Goal: Information Seeking & Learning: Learn about a topic

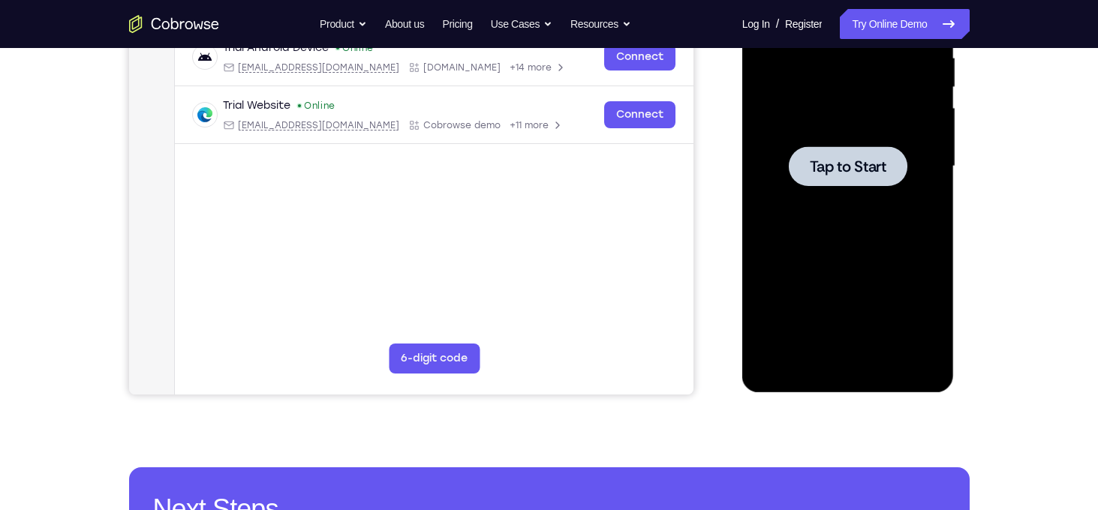
click at [883, 214] on div at bounding box center [847, 166] width 189 height 420
click at [868, 170] on span "Tap to Start" at bounding box center [848, 166] width 77 height 15
click at [883, 284] on div at bounding box center [847, 166] width 189 height 420
click at [872, 159] on span "Tap to Start" at bounding box center [848, 166] width 77 height 15
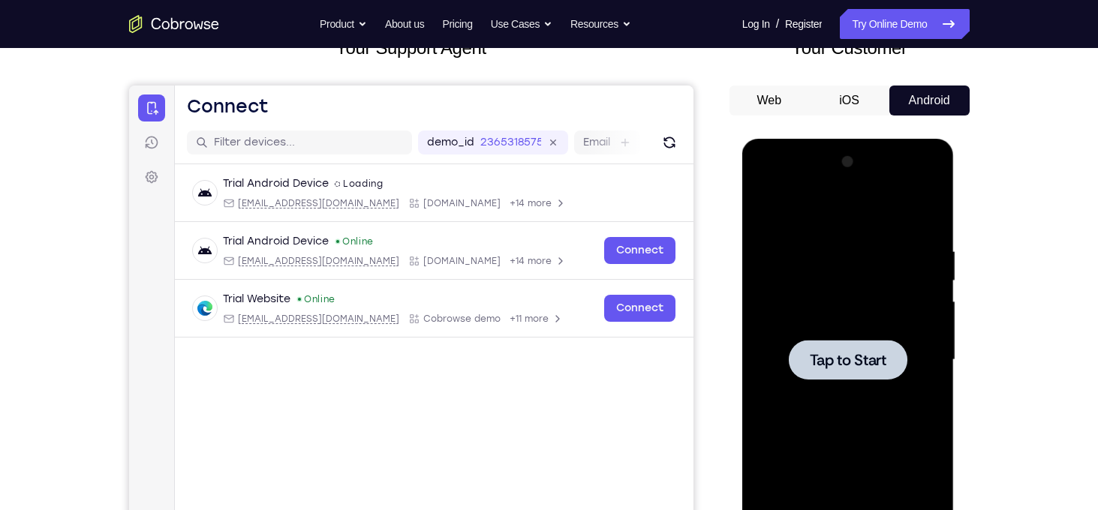
scroll to position [236, 0]
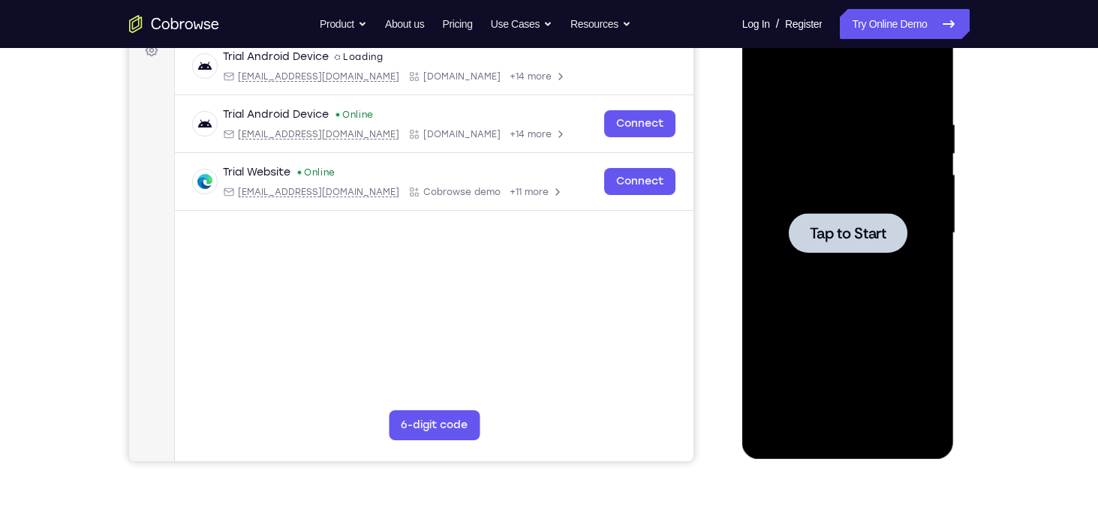
click at [869, 172] on div at bounding box center [847, 233] width 189 height 420
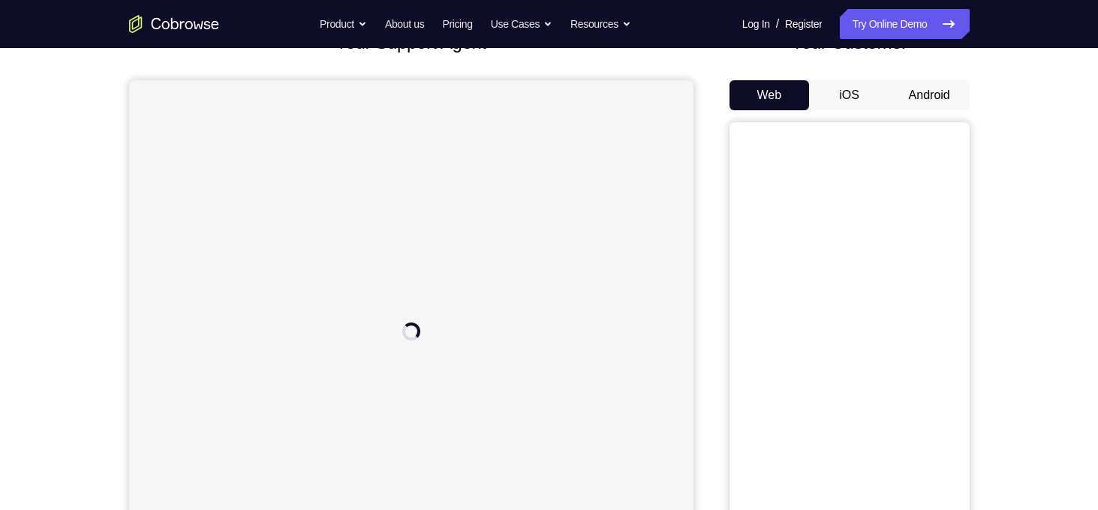
scroll to position [116, 0]
click at [917, 101] on button "Android" at bounding box center [929, 95] width 80 height 30
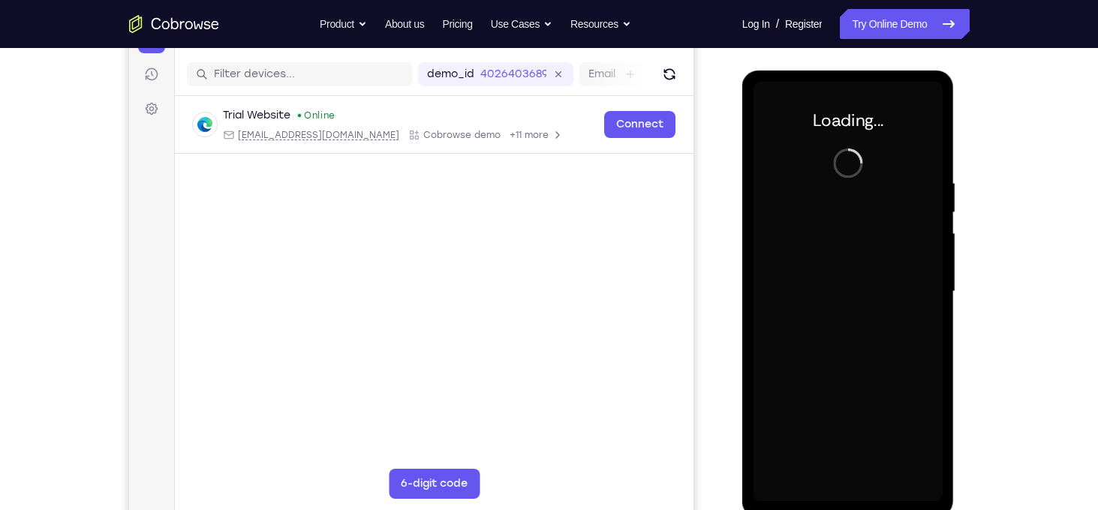
scroll to position [0, 0]
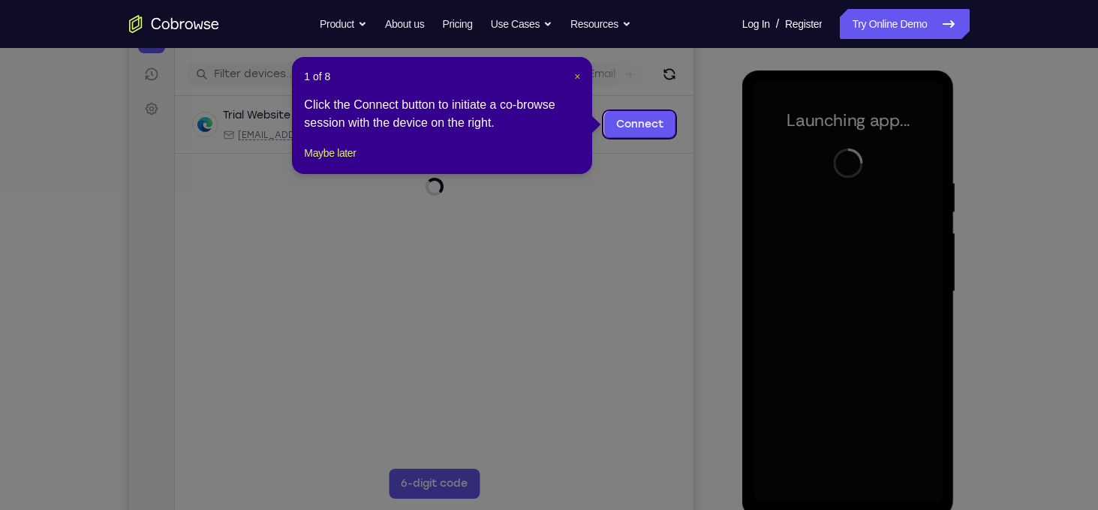
click at [574, 74] on span "×" at bounding box center [577, 77] width 6 height 12
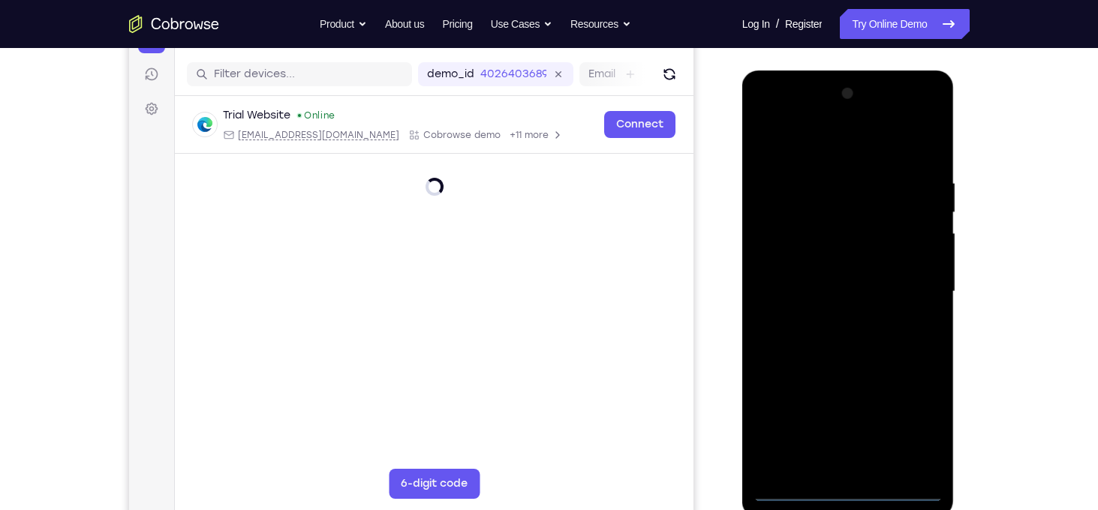
click at [849, 485] on div at bounding box center [847, 292] width 189 height 420
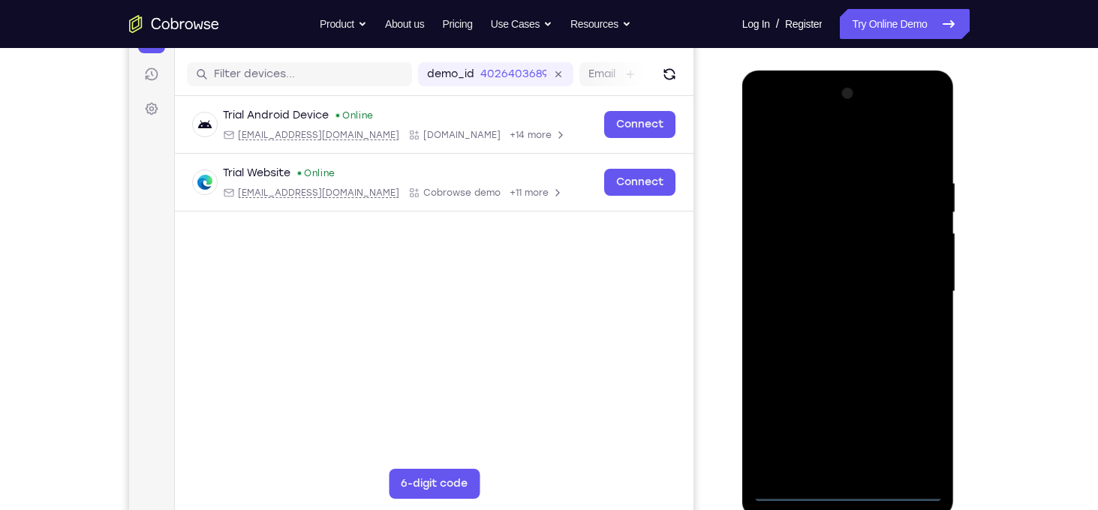
click at [853, 488] on div at bounding box center [847, 292] width 189 height 420
click at [907, 425] on div at bounding box center [847, 292] width 189 height 420
click at [835, 149] on div at bounding box center [847, 292] width 189 height 420
click at [925, 305] on div at bounding box center [847, 292] width 189 height 420
click at [837, 317] on div at bounding box center [847, 292] width 189 height 420
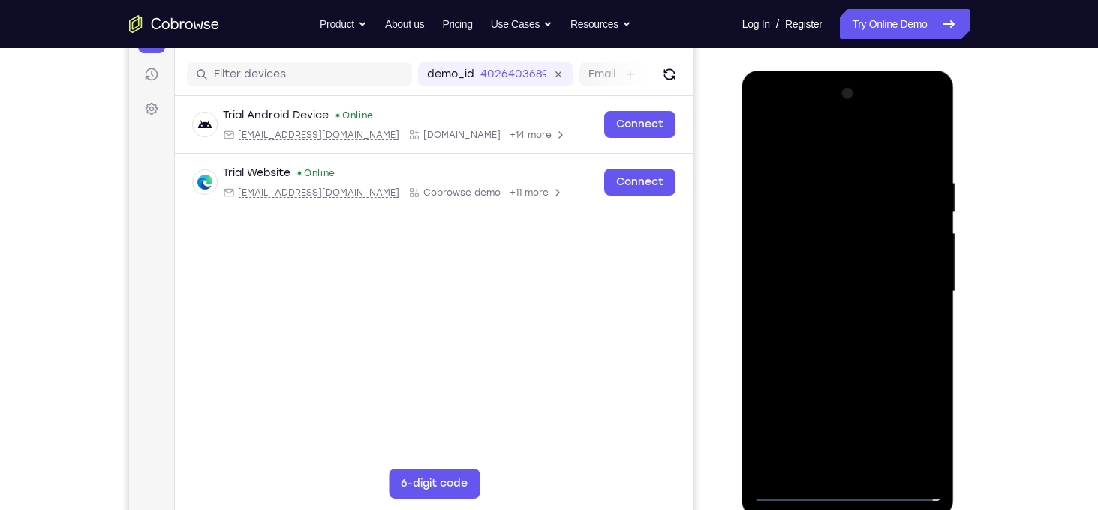
click at [811, 279] on div at bounding box center [847, 292] width 189 height 420
click at [794, 260] on div at bounding box center [847, 292] width 189 height 420
click at [798, 284] on div at bounding box center [847, 292] width 189 height 420
click at [785, 340] on div at bounding box center [847, 292] width 189 height 420
click at [817, 342] on div at bounding box center [847, 292] width 189 height 420
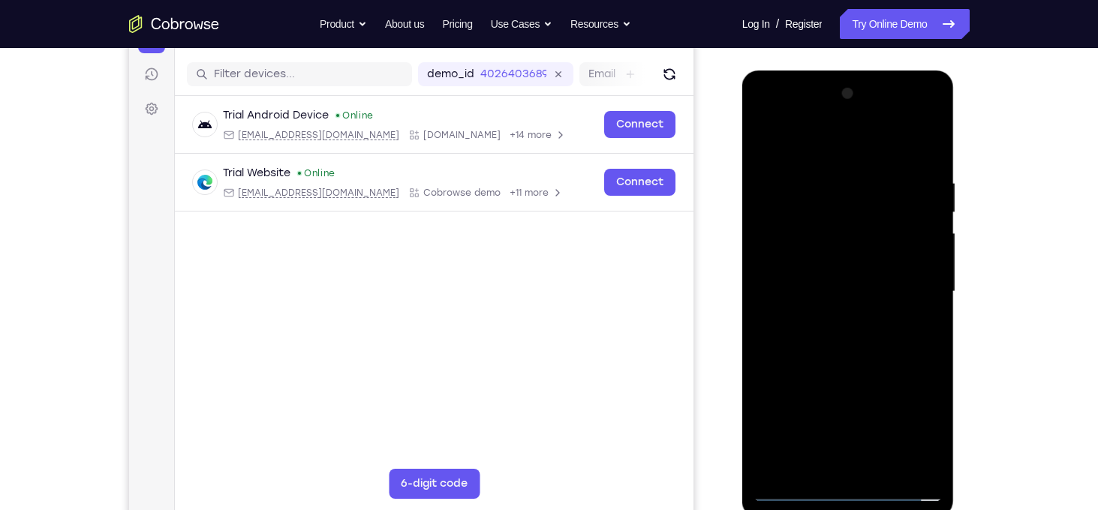
click at [919, 134] on div at bounding box center [847, 292] width 189 height 420
click at [865, 335] on div at bounding box center [847, 292] width 189 height 420
click at [829, 178] on div at bounding box center [847, 292] width 189 height 420
click at [861, 335] on div at bounding box center [847, 292] width 189 height 420
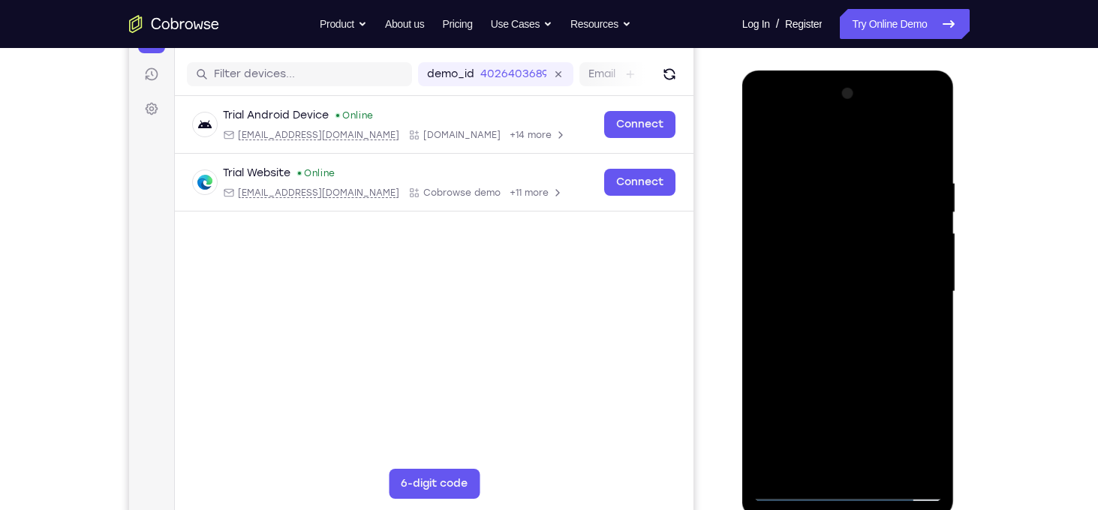
click at [823, 188] on div at bounding box center [847, 292] width 189 height 420
click at [921, 231] on div at bounding box center [847, 292] width 189 height 420
click at [936, 206] on div at bounding box center [847, 292] width 189 height 420
drag, startPoint x: 794, startPoint y: 218, endPoint x: 957, endPoint y: 231, distance: 163.4
click at [956, 231] on html "Online web based iOS Simulators and Android Emulators. Run iPhone, iPad, Mobile…" at bounding box center [849, 296] width 214 height 450
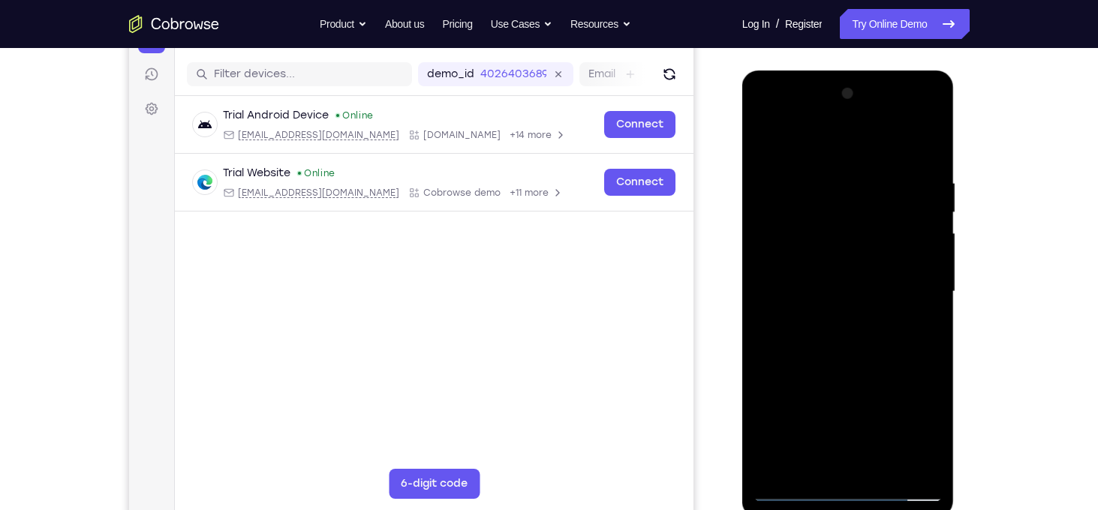
click at [776, 151] on div at bounding box center [847, 292] width 189 height 420
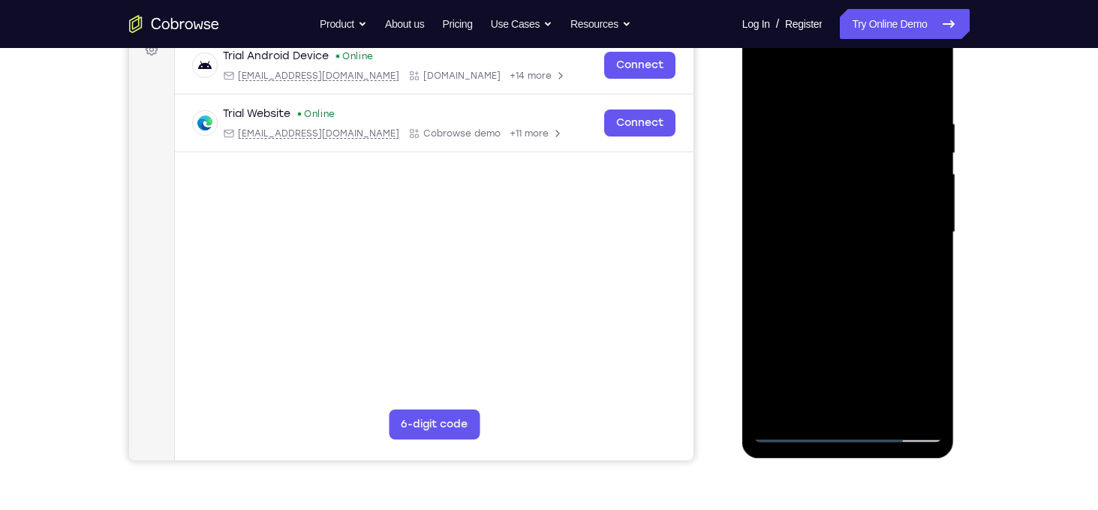
scroll to position [238, 0]
click at [793, 426] on div at bounding box center [847, 232] width 189 height 420
click at [922, 269] on div at bounding box center [847, 232] width 189 height 420
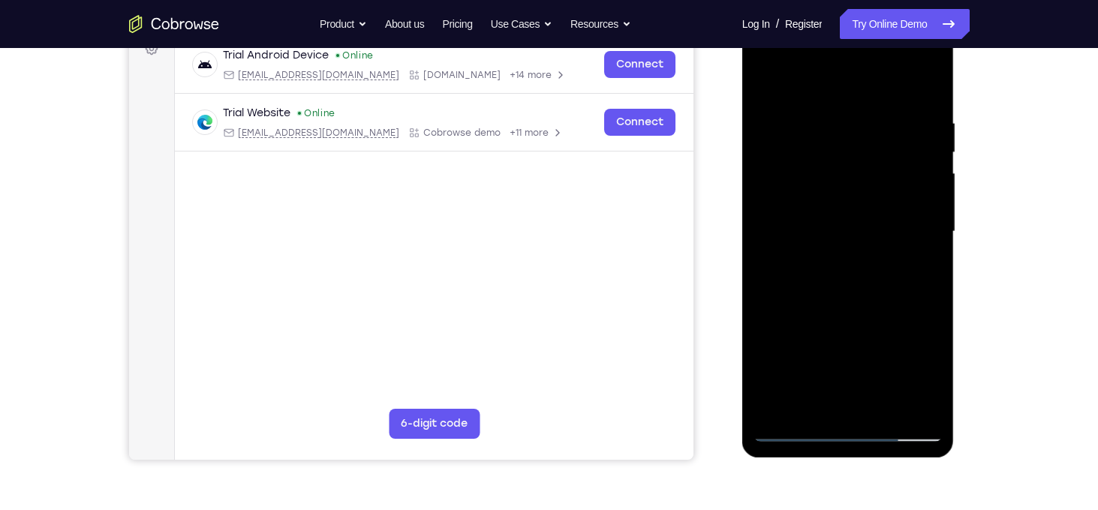
click at [922, 269] on div at bounding box center [847, 232] width 189 height 420
drag, startPoint x: 922, startPoint y: 270, endPoint x: 766, endPoint y: 271, distance: 155.4
click at [766, 271] on div at bounding box center [847, 232] width 189 height 420
click at [921, 170] on div at bounding box center [847, 232] width 189 height 420
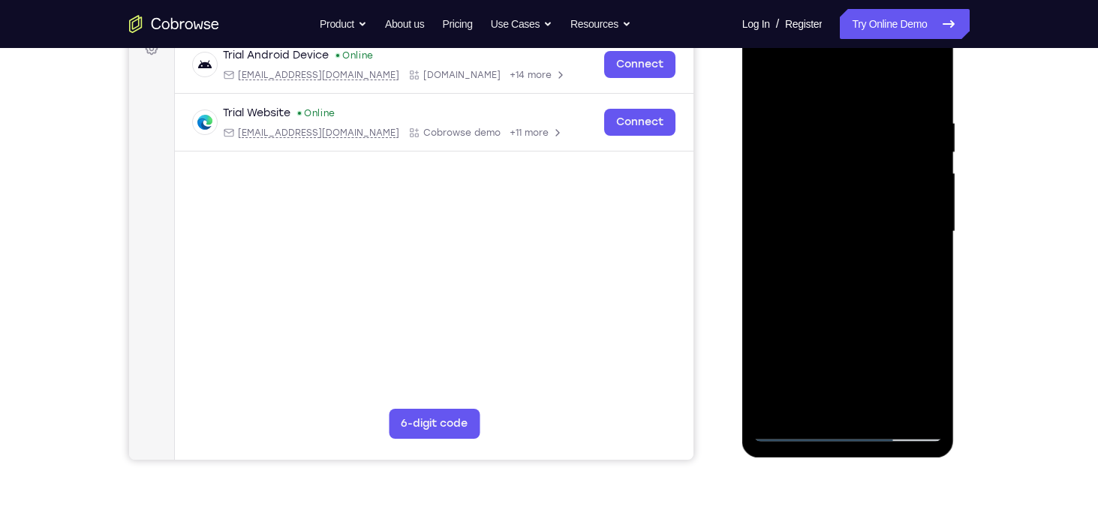
click at [927, 171] on div at bounding box center [847, 232] width 189 height 420
drag, startPoint x: 929, startPoint y: 150, endPoint x: 838, endPoint y: 148, distance: 90.8
click at [838, 148] on div at bounding box center [847, 232] width 189 height 420
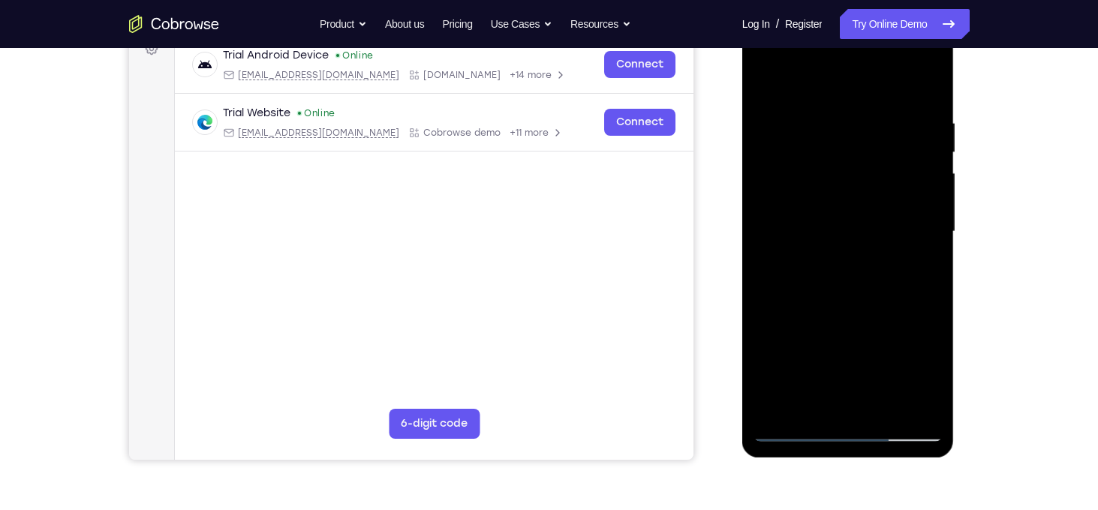
click at [922, 91] on div at bounding box center [847, 232] width 189 height 420
click at [927, 82] on div at bounding box center [847, 232] width 189 height 420
click at [784, 104] on div at bounding box center [847, 232] width 189 height 420
click at [773, 175] on div at bounding box center [847, 232] width 189 height 420
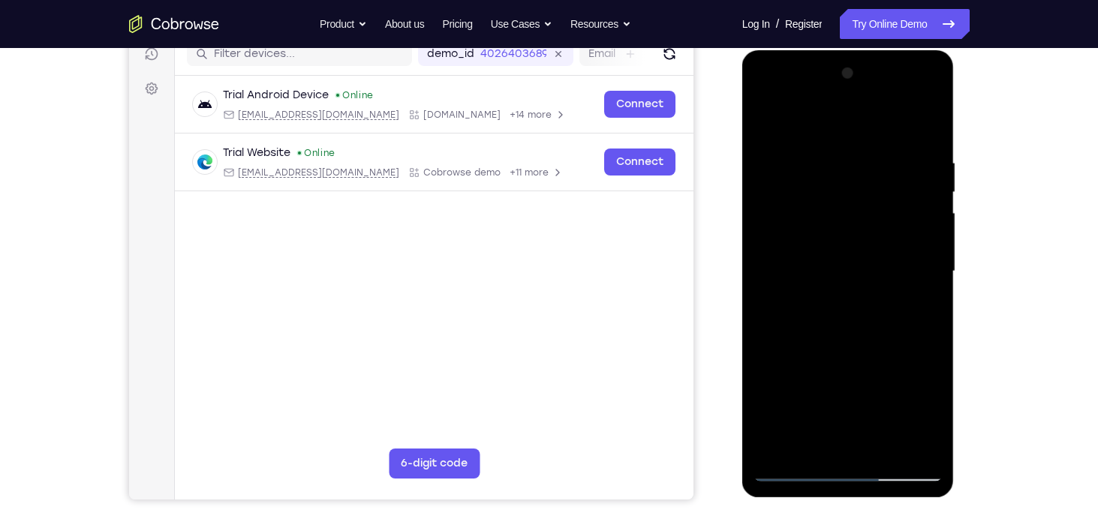
scroll to position [198, 0]
click at [930, 79] on div at bounding box center [847, 272] width 189 height 420
click at [934, 429] on div at bounding box center [847, 272] width 189 height 420
click at [793, 473] on div at bounding box center [847, 272] width 189 height 420
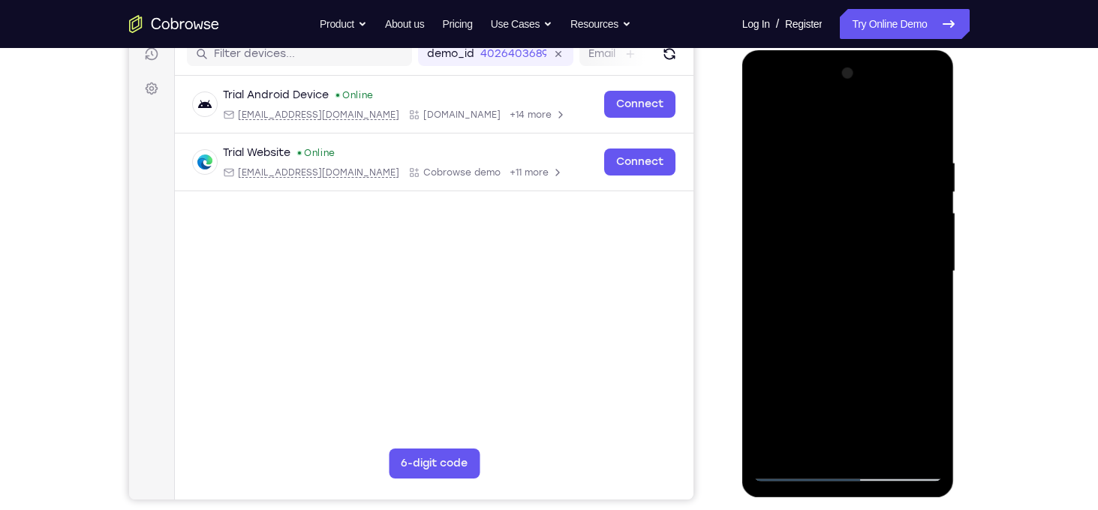
click at [778, 450] on div at bounding box center [847, 272] width 189 height 420
click at [936, 245] on div at bounding box center [847, 272] width 189 height 420
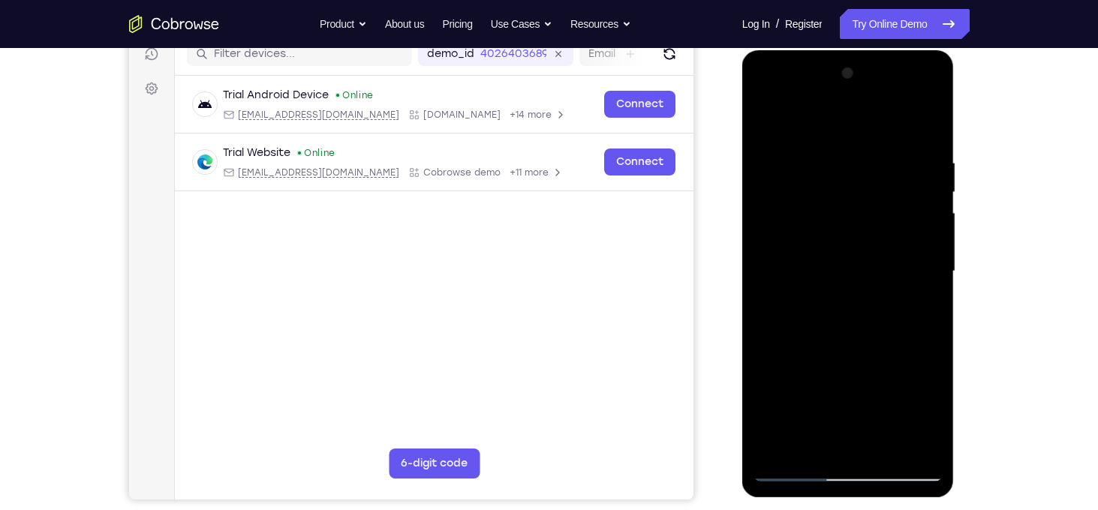
click at [756, 29] on div "Log In / Register" at bounding box center [777, 24] width 90 height 30
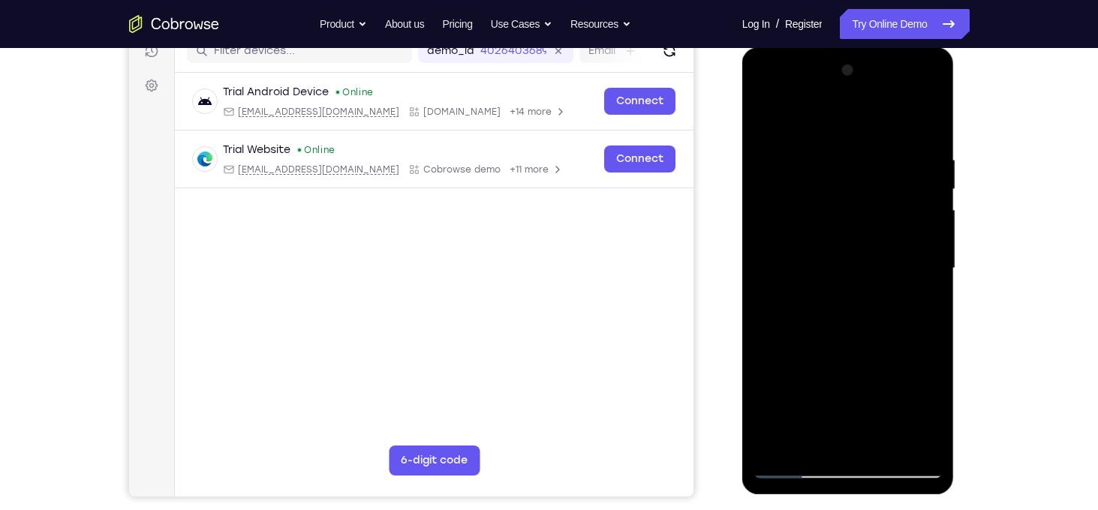
scroll to position [107, 0]
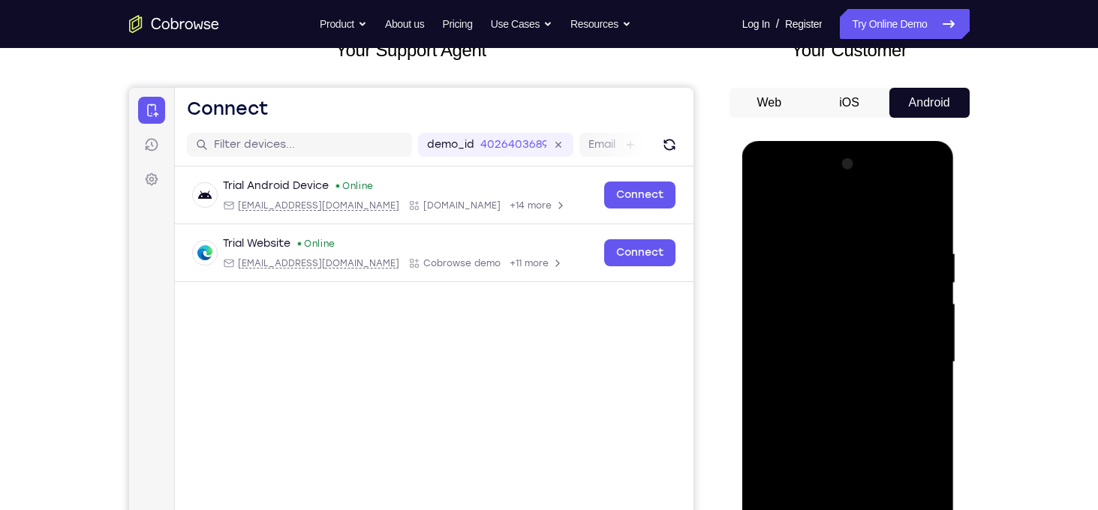
click at [859, 113] on button "iOS" at bounding box center [849, 103] width 80 height 30
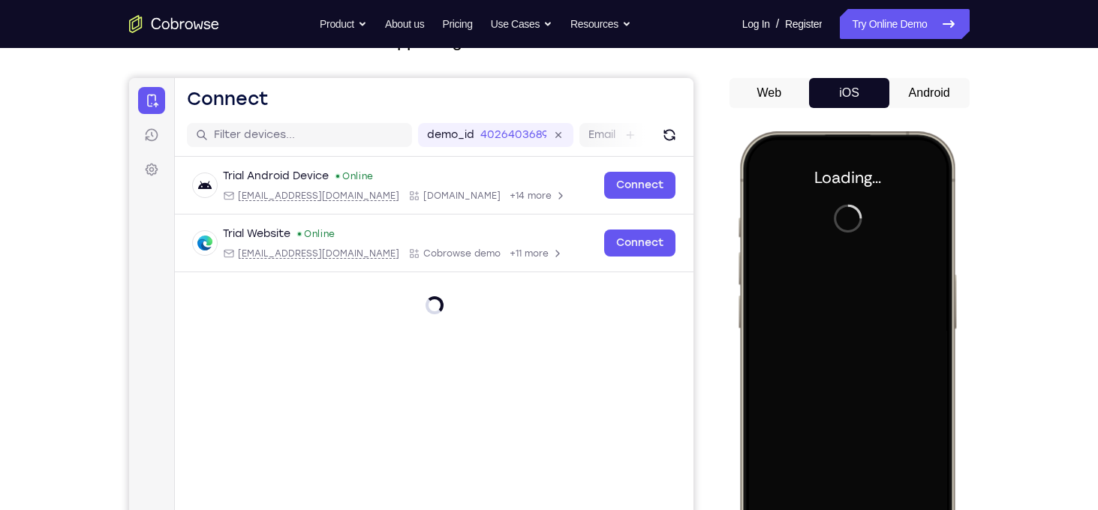
scroll to position [113, 0]
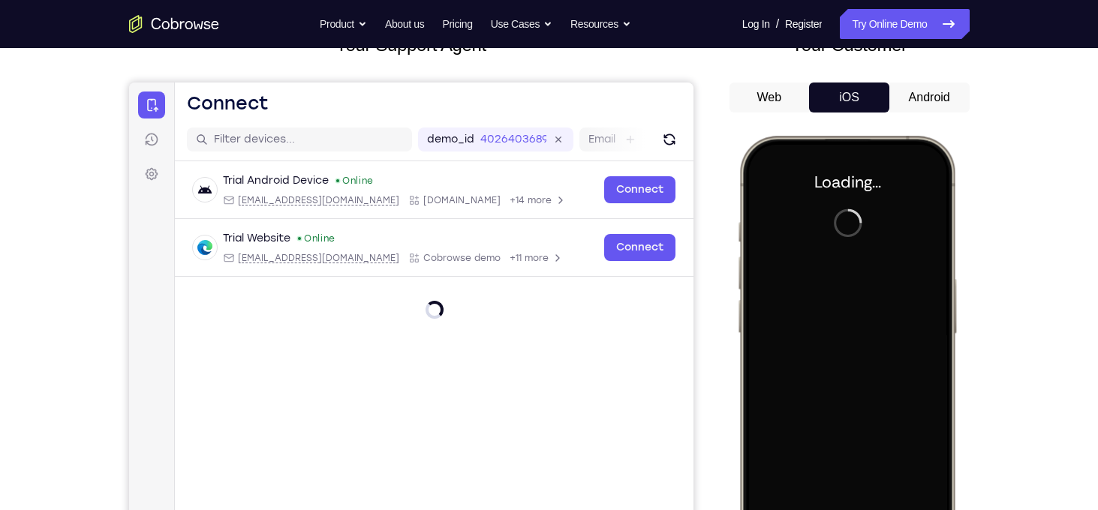
click at [946, 105] on button "Android" at bounding box center [929, 98] width 80 height 30
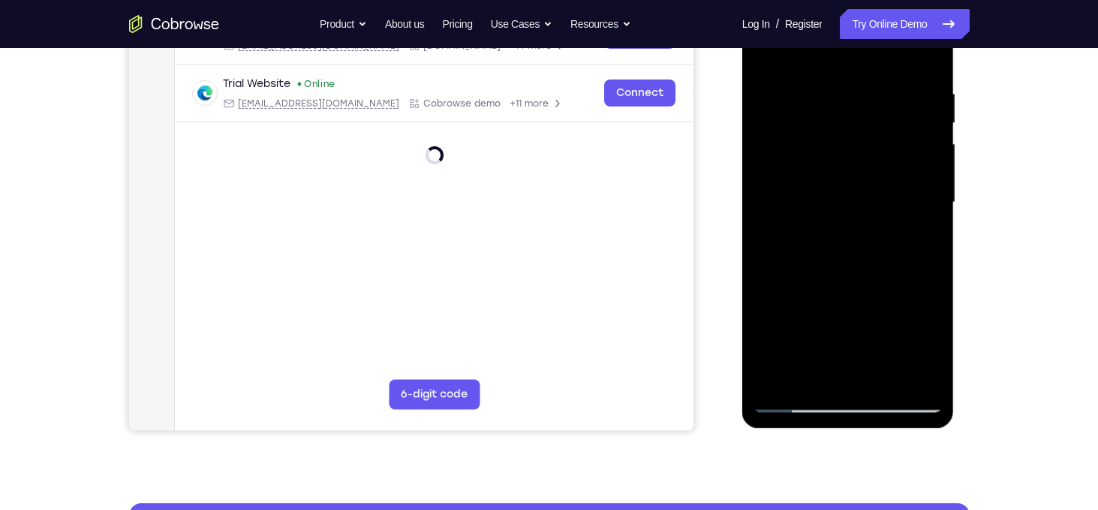
scroll to position [272, 0]
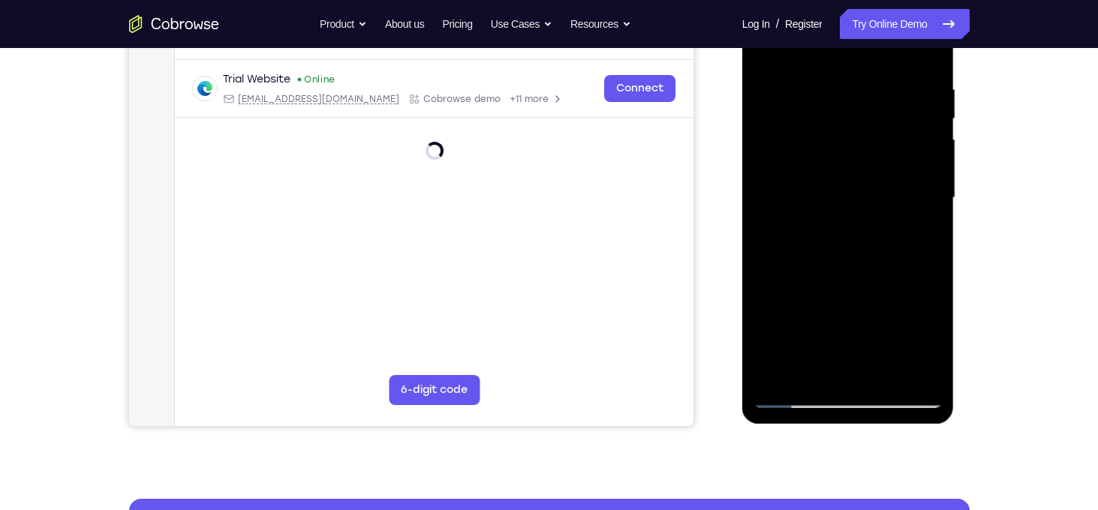
click at [917, 379] on div at bounding box center [847, 198] width 189 height 420
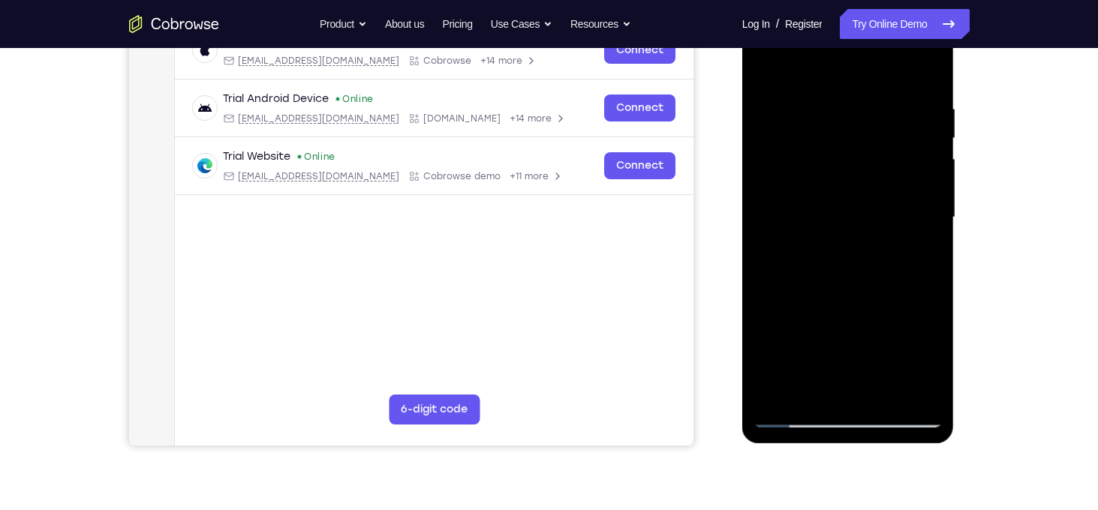
scroll to position [248, 0]
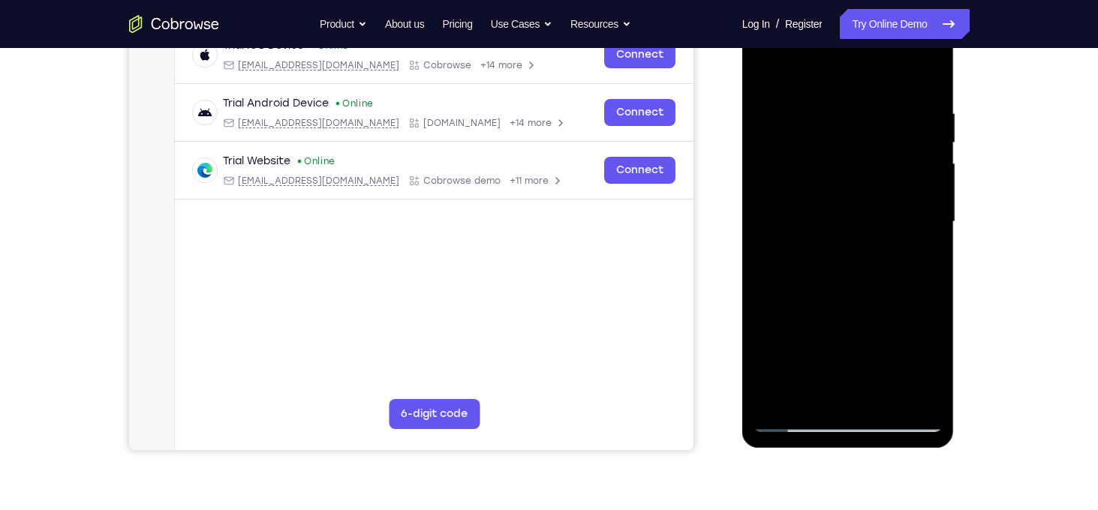
click at [763, 71] on div at bounding box center [847, 222] width 189 height 420
drag, startPoint x: 870, startPoint y: 308, endPoint x: 860, endPoint y: -99, distance: 407.6
click at [860, 1] on html "Online web based iOS Simulators and Android Emulators. Run iPhone, iPad, Mobile…" at bounding box center [849, 226] width 214 height 450
click at [792, 356] on div at bounding box center [847, 222] width 189 height 420
click at [861, 253] on div at bounding box center [847, 222] width 189 height 420
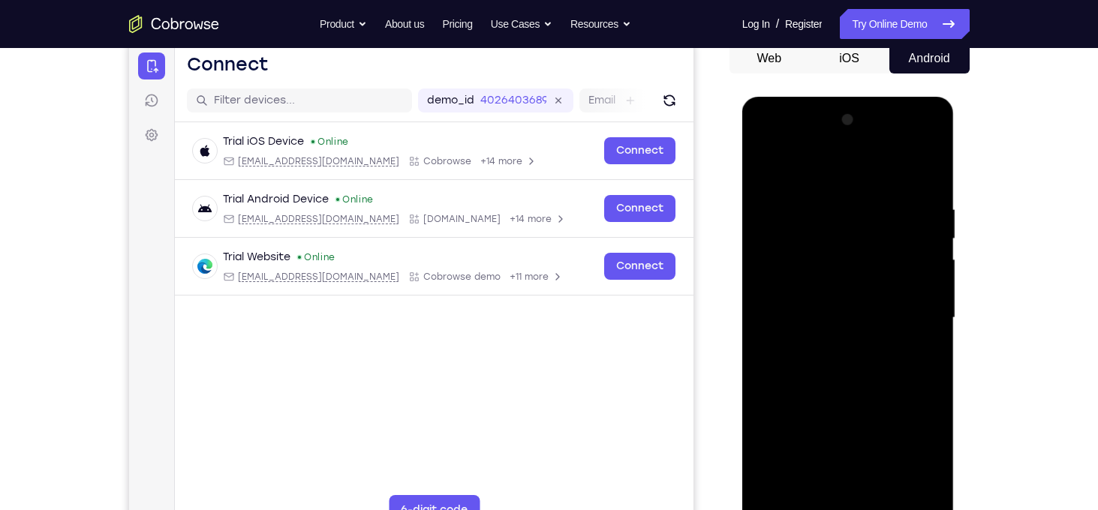
scroll to position [144, 0]
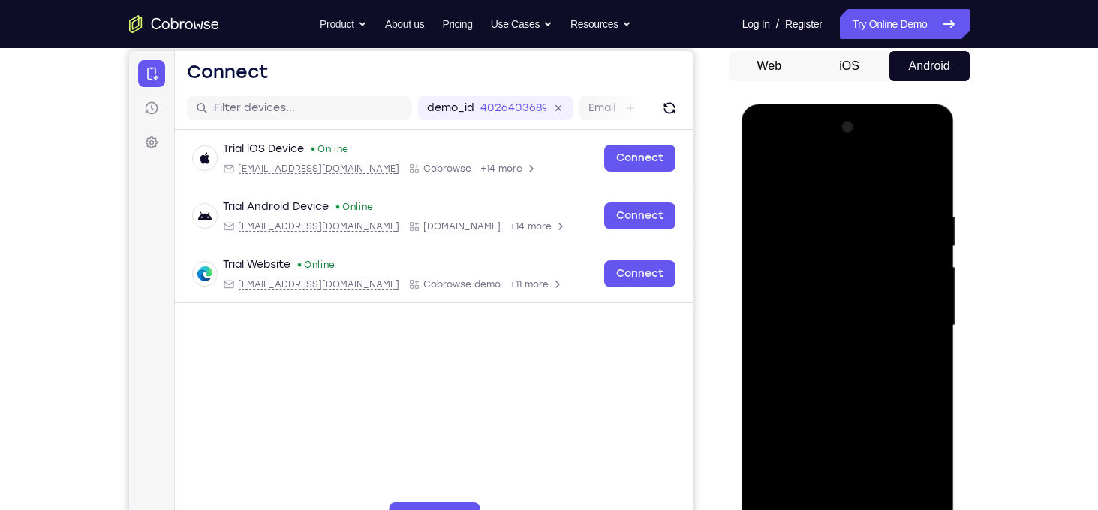
click at [862, 73] on button "iOS" at bounding box center [849, 66] width 80 height 30
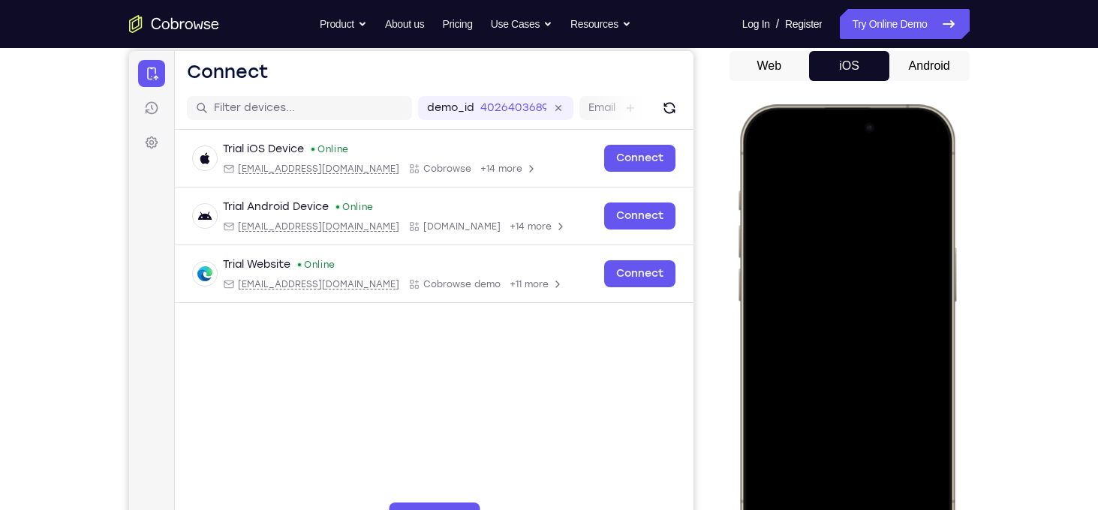
click at [925, 193] on div at bounding box center [845, 327] width 197 height 429
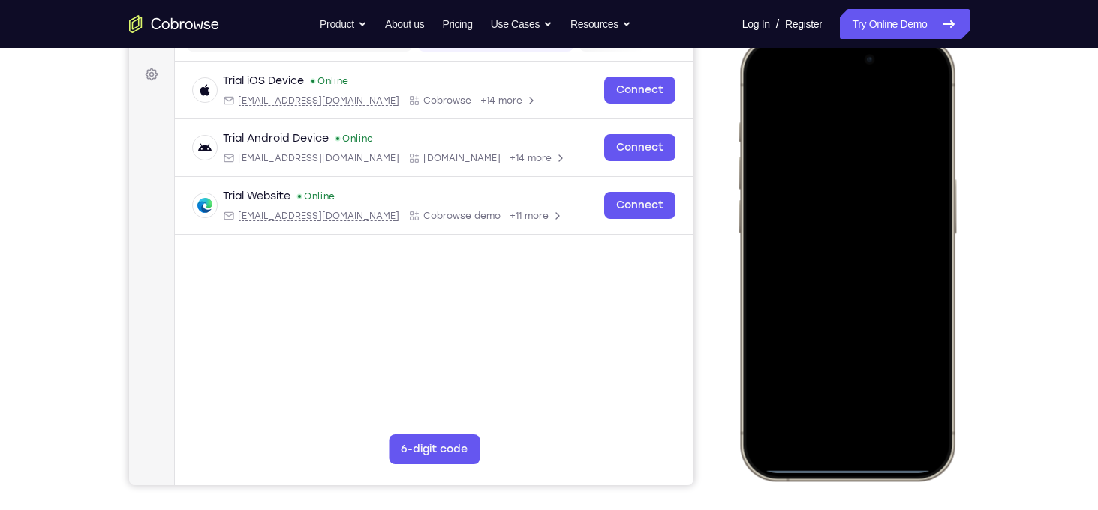
click at [823, 437] on div at bounding box center [845, 258] width 197 height 429
click at [863, 417] on div at bounding box center [845, 258] width 197 height 429
click at [930, 180] on div at bounding box center [845, 258] width 197 height 429
drag, startPoint x: 861, startPoint y: 264, endPoint x: 907, endPoint y: -99, distance: 366.1
click at [907, 36] on html "Online web based iOS Simulators and Android Emulators. Run iPhone, iPad, Mobile…" at bounding box center [848, 261] width 225 height 450
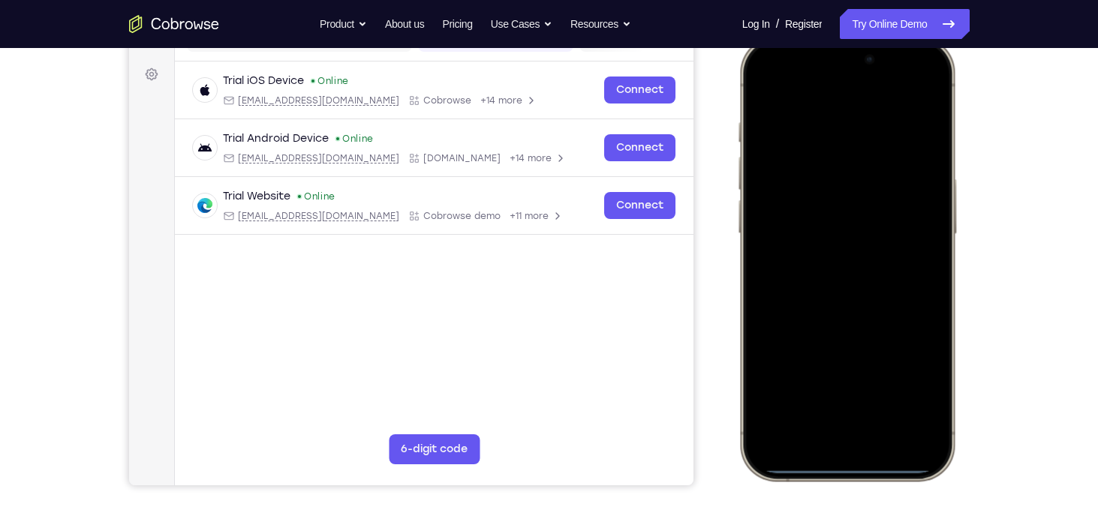
click at [871, 281] on div at bounding box center [845, 258] width 197 height 429
click at [792, 237] on div at bounding box center [845, 258] width 197 height 429
click at [846, 357] on div at bounding box center [845, 258] width 197 height 429
click at [820, 279] on div at bounding box center [845, 258] width 197 height 429
click at [823, 287] on div at bounding box center [845, 258] width 197 height 429
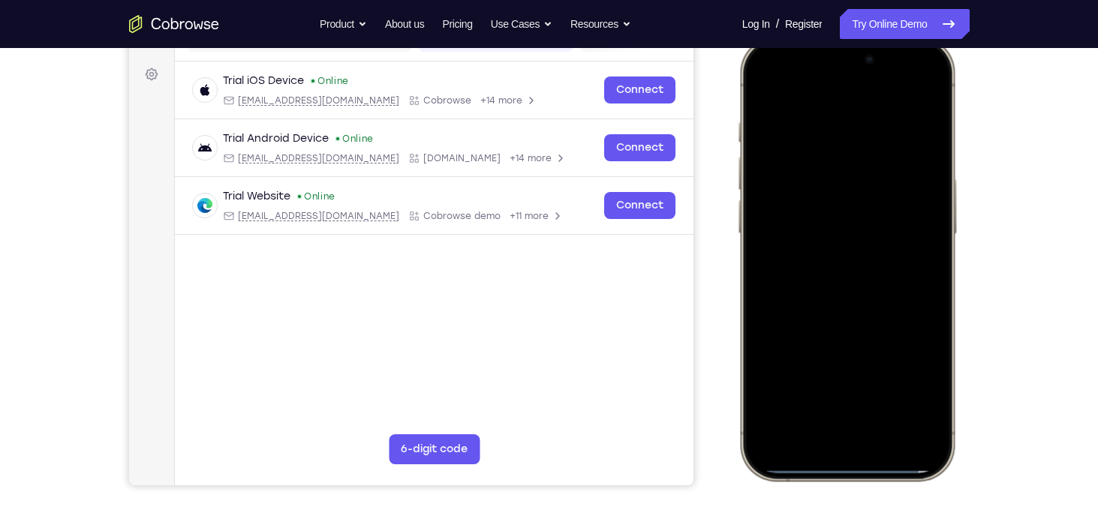
click at [766, 83] on div at bounding box center [845, 258] width 197 height 429
click at [813, 196] on div at bounding box center [845, 258] width 197 height 429
click at [822, 231] on div at bounding box center [845, 258] width 197 height 429
click at [847, 267] on div at bounding box center [845, 258] width 197 height 429
click at [907, 267] on div at bounding box center [845, 258] width 197 height 429
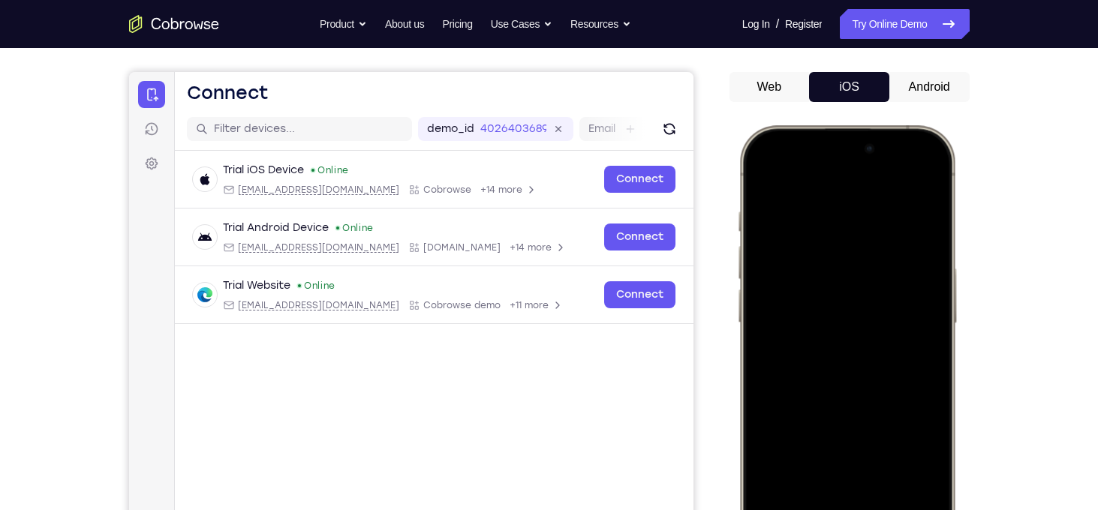
scroll to position [108, 0]
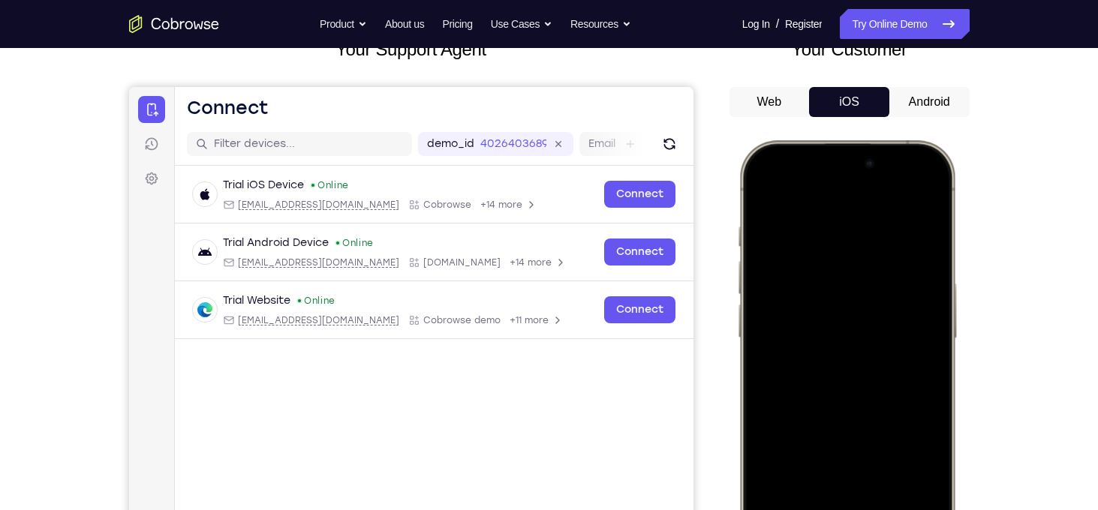
click at [938, 116] on button "Android" at bounding box center [929, 102] width 80 height 30
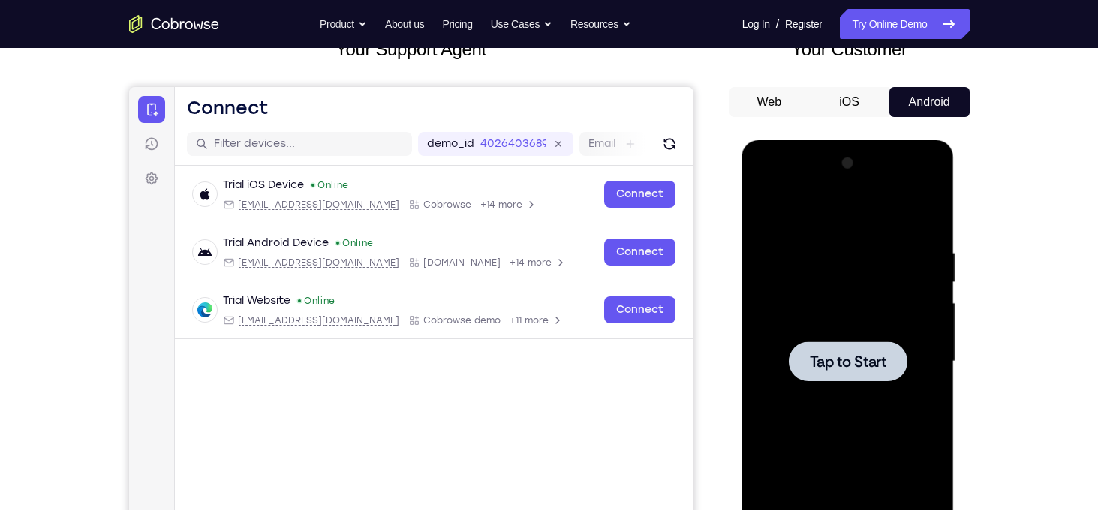
click at [859, 103] on button "iOS" at bounding box center [849, 102] width 80 height 30
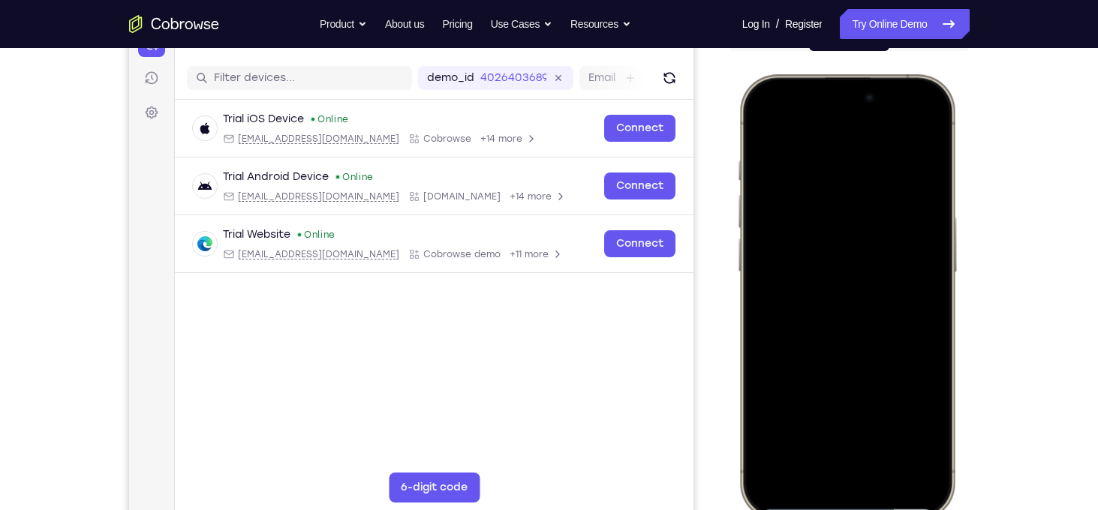
scroll to position [176, 0]
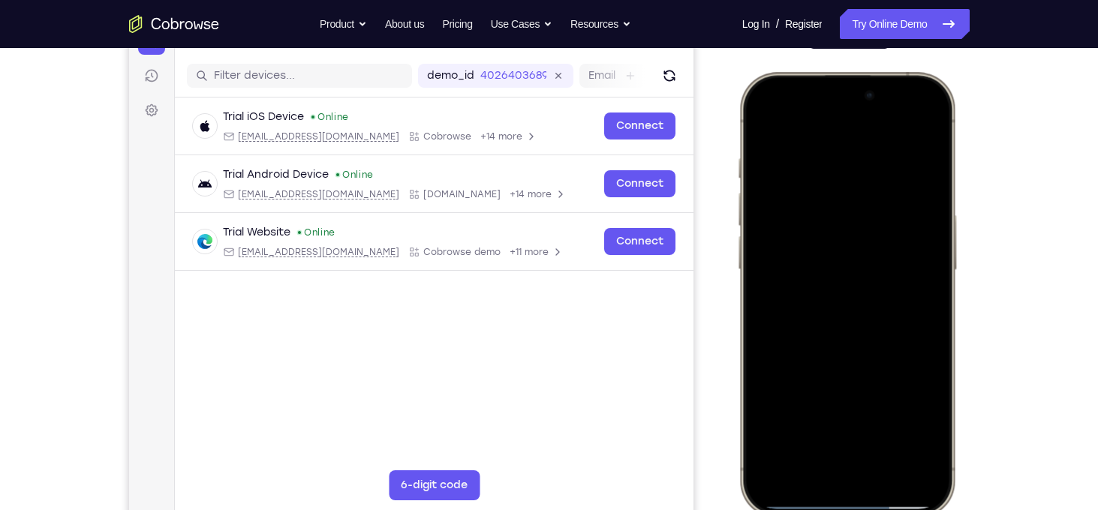
click at [910, 367] on div at bounding box center [845, 294] width 197 height 429
click at [892, 437] on div at bounding box center [845, 294] width 197 height 429
drag, startPoint x: 876, startPoint y: 381, endPoint x: 906, endPoint y: 147, distance: 236.1
click at [906, 147] on div at bounding box center [845, 294] width 197 height 429
drag, startPoint x: 875, startPoint y: 392, endPoint x: 892, endPoint y: 198, distance: 194.4
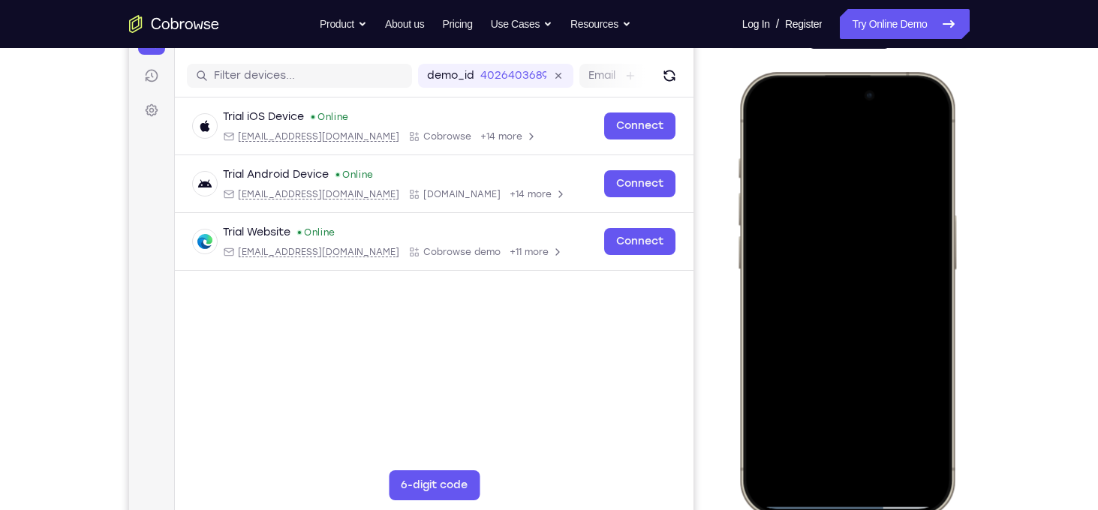
click at [892, 198] on div at bounding box center [845, 294] width 197 height 429
drag, startPoint x: 862, startPoint y: 393, endPoint x: 880, endPoint y: 230, distance: 163.9
click at [880, 230] on div at bounding box center [845, 294] width 197 height 429
drag, startPoint x: 864, startPoint y: 410, endPoint x: 888, endPoint y: 205, distance: 206.3
click at [888, 205] on div at bounding box center [845, 294] width 197 height 429
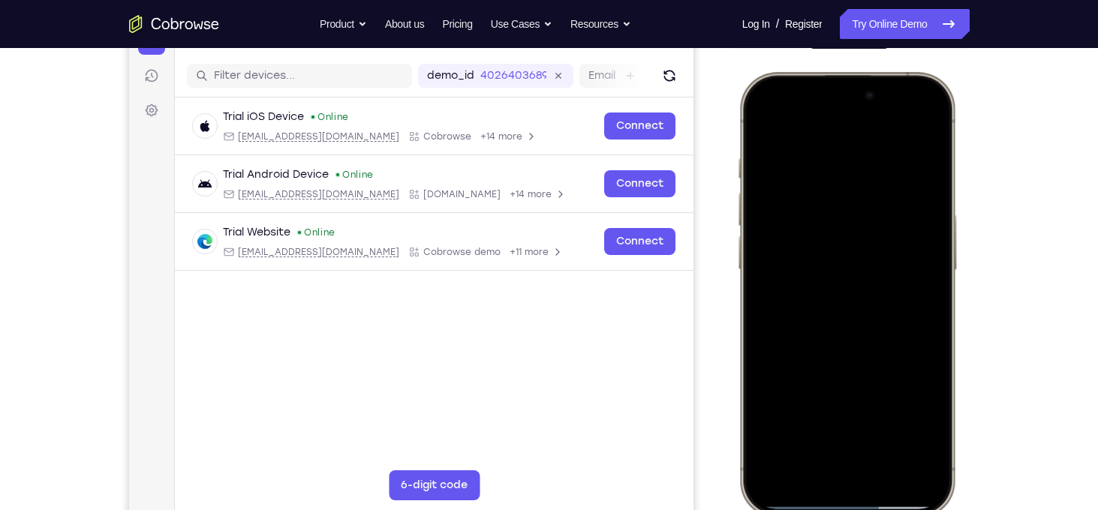
drag, startPoint x: 872, startPoint y: 408, endPoint x: 876, endPoint y: 365, distance: 42.9
click at [876, 365] on div at bounding box center [845, 294] width 197 height 429
click at [765, 114] on div at bounding box center [845, 294] width 197 height 429
click at [832, 161] on div at bounding box center [845, 294] width 197 height 429
click at [922, 308] on div at bounding box center [845, 294] width 197 height 429
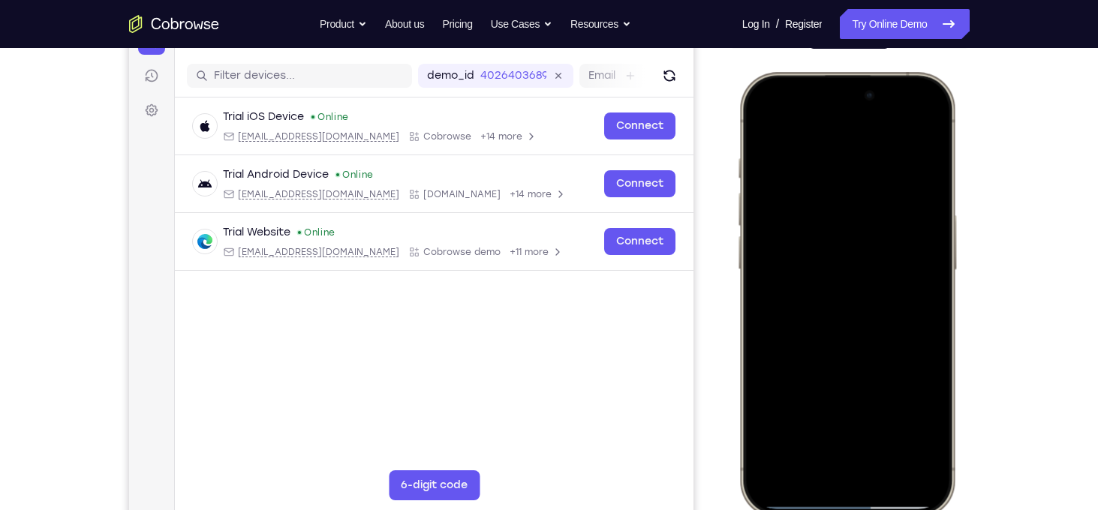
click at [894, 420] on div at bounding box center [845, 294] width 197 height 429
click at [918, 351] on div at bounding box center [845, 294] width 197 height 429
click at [915, 341] on div at bounding box center [845, 294] width 197 height 429
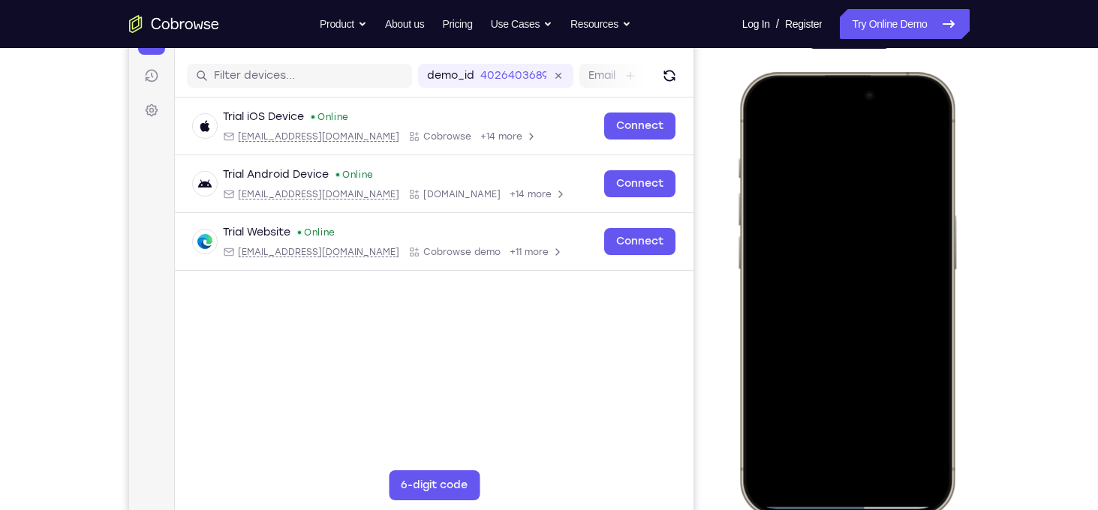
click at [915, 341] on div at bounding box center [845, 294] width 197 height 429
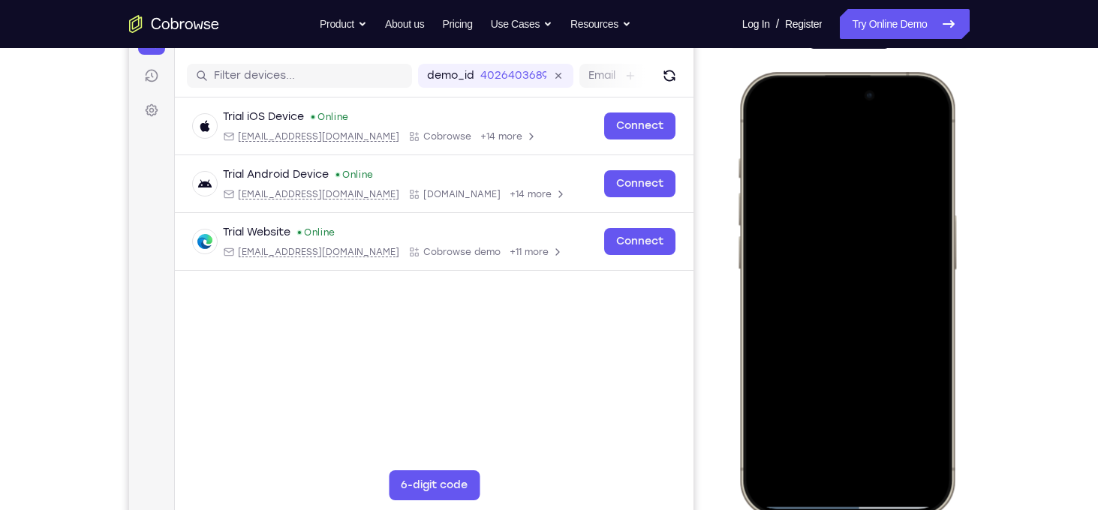
click at [921, 131] on div at bounding box center [845, 294] width 197 height 429
click at [922, 459] on div at bounding box center [845, 294] width 197 height 429
click at [888, 434] on div at bounding box center [845, 294] width 197 height 429
click at [851, 248] on div at bounding box center [845, 294] width 197 height 429
click at [846, 423] on div at bounding box center [845, 294] width 197 height 429
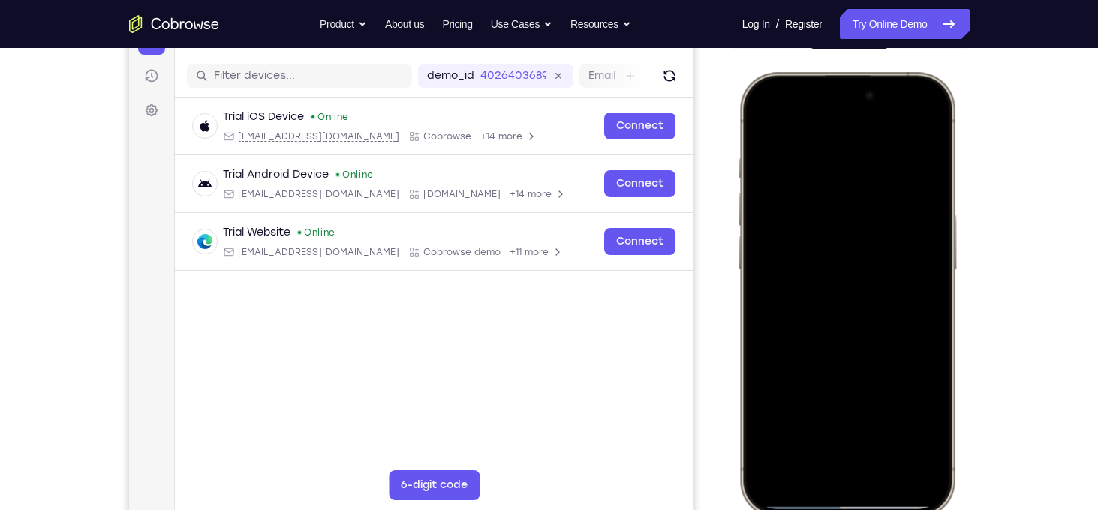
click at [765, 126] on div at bounding box center [845, 294] width 197 height 429
click at [768, 122] on div at bounding box center [845, 294] width 197 height 429
click at [888, 423] on div at bounding box center [845, 294] width 197 height 429
drag, startPoint x: 878, startPoint y: 360, endPoint x: 891, endPoint y: 138, distance: 222.5
click at [891, 138] on div at bounding box center [845, 294] width 197 height 429
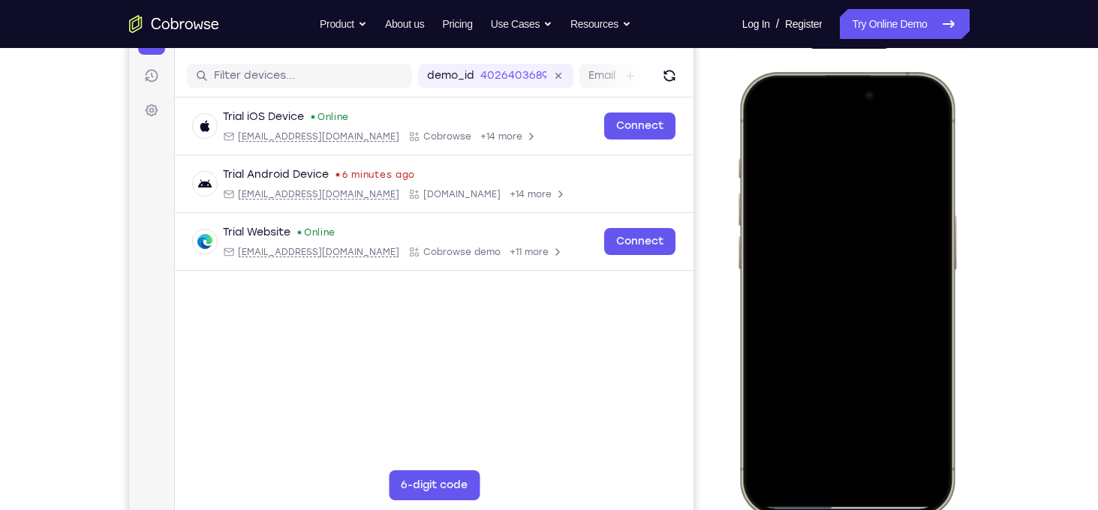
drag, startPoint x: 858, startPoint y: 423, endPoint x: 881, endPoint y: 233, distance: 192.0
click at [881, 233] on div at bounding box center [845, 294] width 197 height 429
drag, startPoint x: 866, startPoint y: 427, endPoint x: 873, endPoint y: 329, distance: 98.5
click at [873, 329] on div at bounding box center [845, 294] width 197 height 429
click at [873, 319] on div at bounding box center [845, 294] width 197 height 429
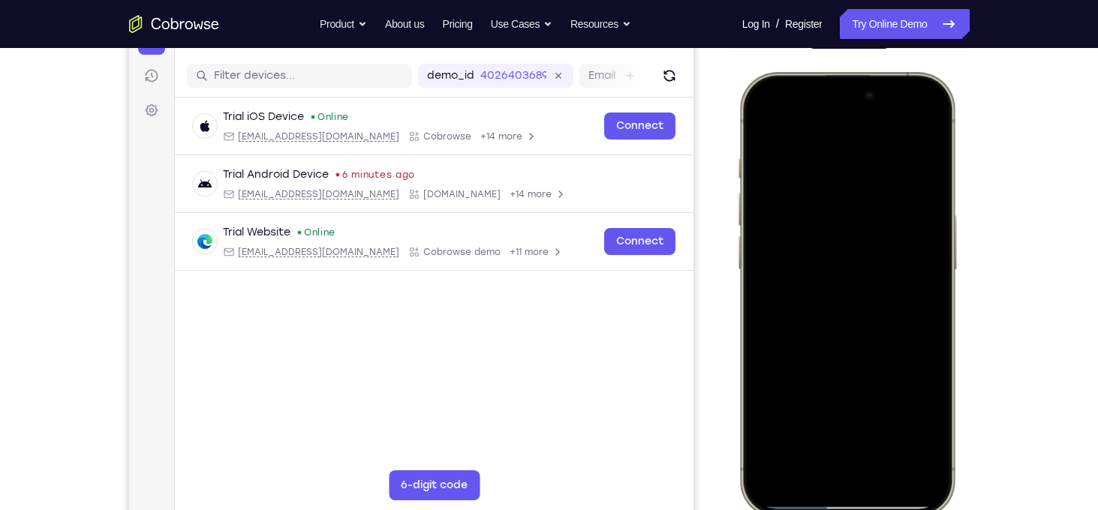
click at [832, 421] on div at bounding box center [845, 294] width 197 height 429
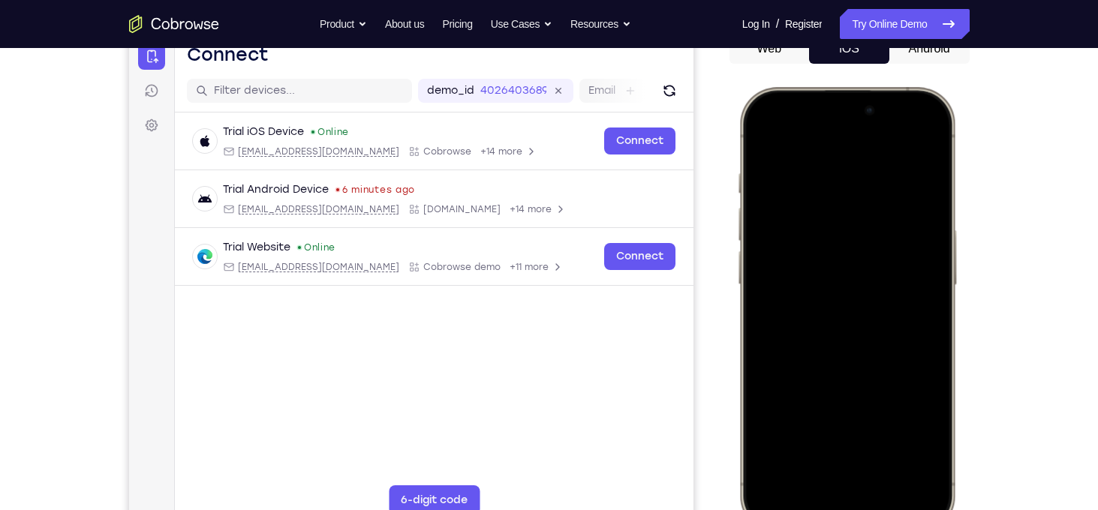
scroll to position [158, 0]
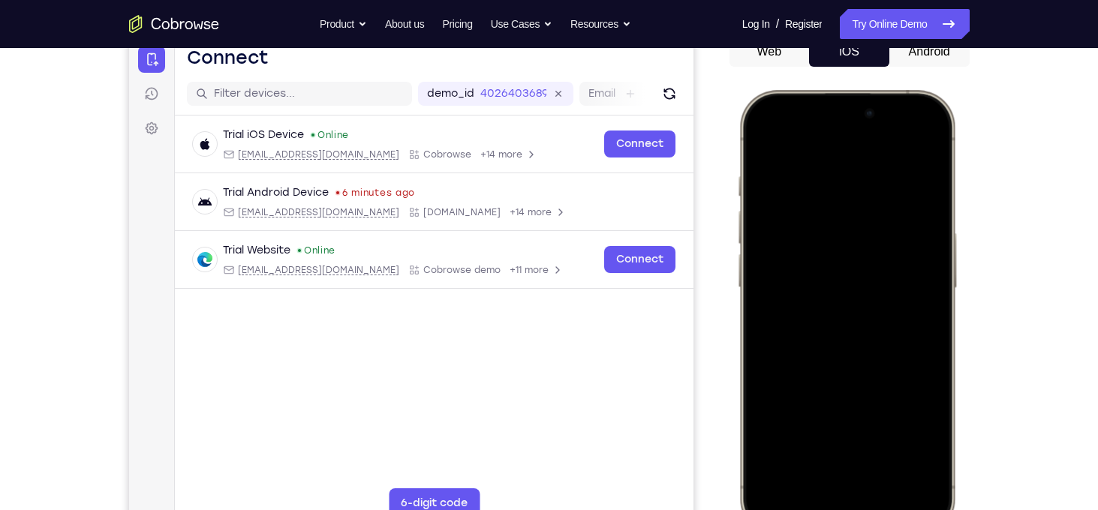
click at [769, 143] on div at bounding box center [845, 312] width 197 height 429
drag, startPoint x: 870, startPoint y: 273, endPoint x: 863, endPoint y: 549, distance: 275.5
click at [863, 510] on html "Online web based iOS Simulators and Android Emulators. Run iPhone, iPad, Mobile…" at bounding box center [848, 315] width 225 height 450
click at [862, 297] on div at bounding box center [845, 312] width 197 height 429
click at [832, 442] on div at bounding box center [845, 312] width 197 height 429
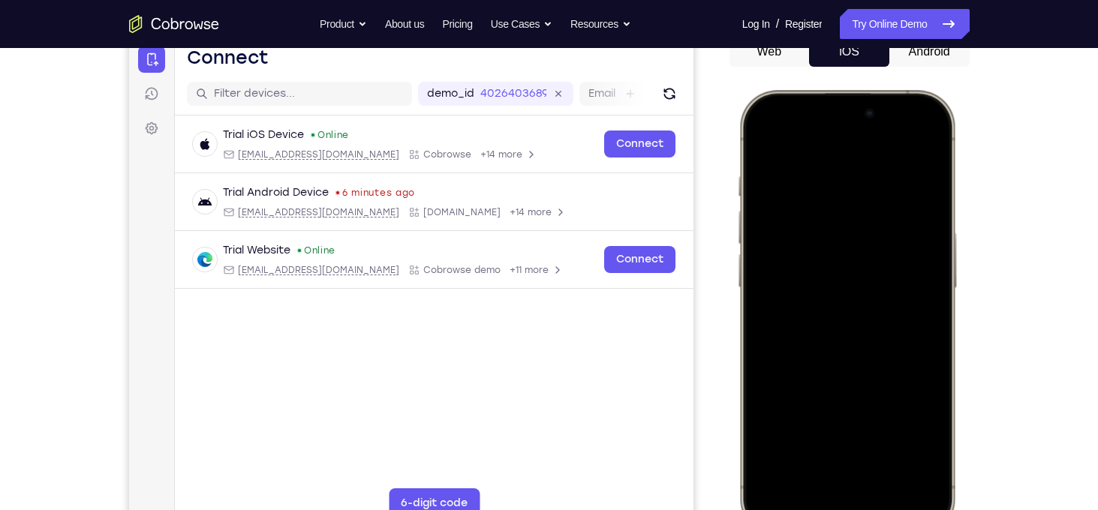
click at [763, 141] on div at bounding box center [845, 312] width 197 height 429
click at [844, 300] on div at bounding box center [845, 312] width 197 height 429
click at [858, 412] on div at bounding box center [845, 312] width 197 height 429
click at [864, 412] on div at bounding box center [845, 312] width 197 height 429
click at [860, 390] on div at bounding box center [845, 312] width 197 height 429
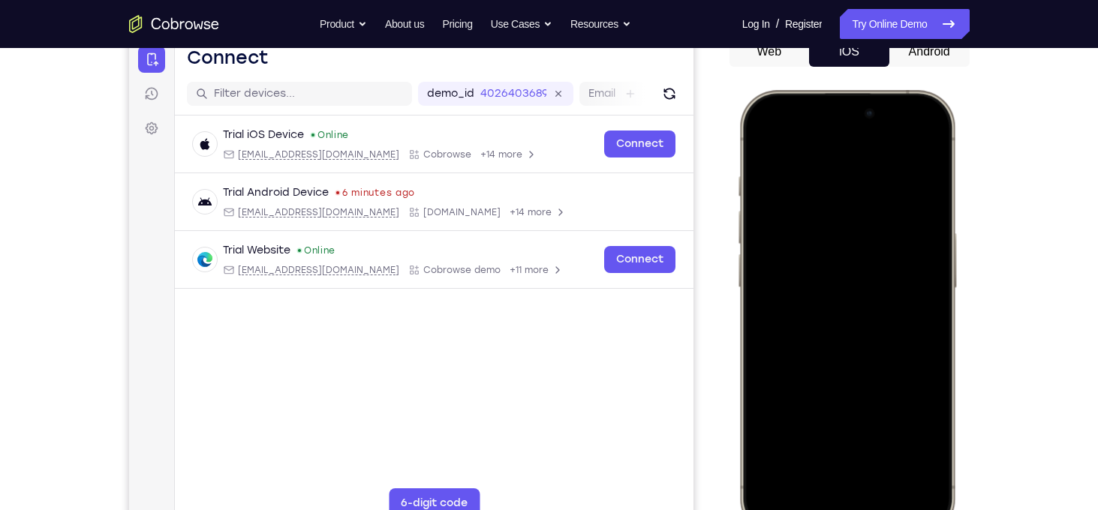
click at [850, 265] on div at bounding box center [845, 312] width 197 height 429
click at [763, 146] on div at bounding box center [845, 312] width 197 height 429
click at [763, 139] on div at bounding box center [845, 312] width 197 height 429
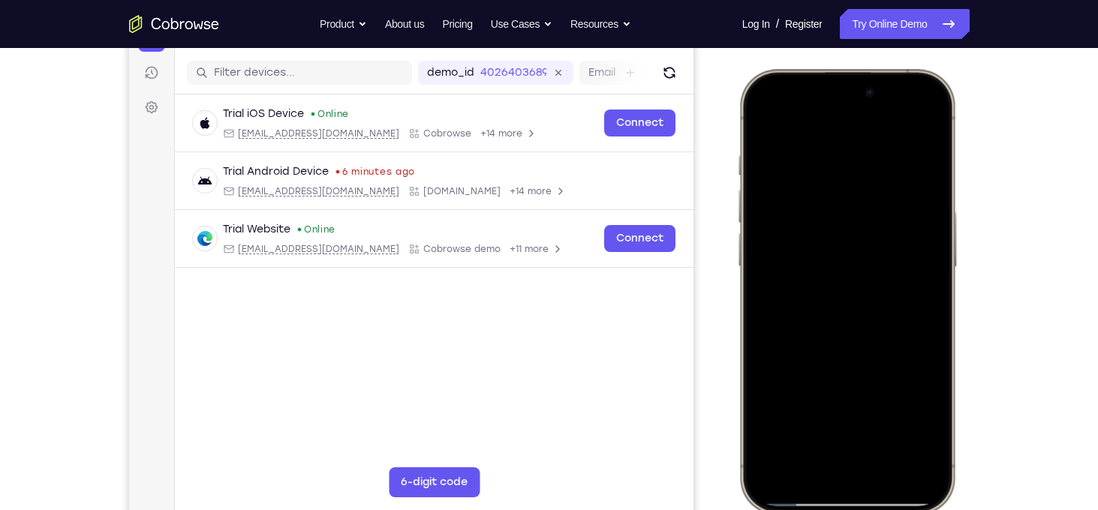
scroll to position [179, 0]
click at [891, 424] on div at bounding box center [845, 292] width 197 height 429
click at [863, 249] on div at bounding box center [845, 292] width 197 height 429
click at [922, 420] on div at bounding box center [845, 292] width 197 height 429
click at [768, 124] on div at bounding box center [845, 292] width 197 height 429
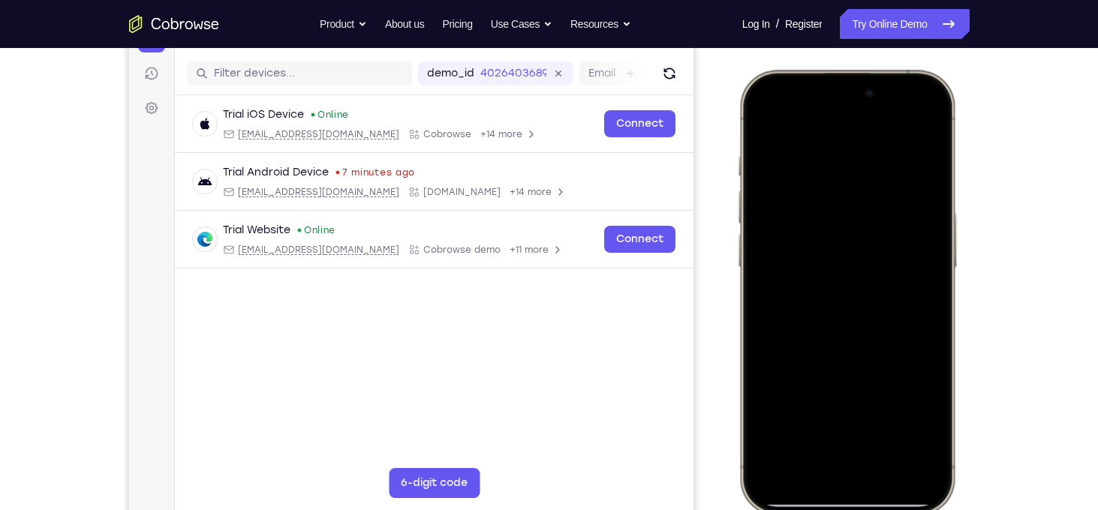
drag, startPoint x: 894, startPoint y: 374, endPoint x: 910, endPoint y: 211, distance: 164.4
click at [910, 211] on div at bounding box center [845, 292] width 197 height 429
drag, startPoint x: 891, startPoint y: 405, endPoint x: 912, endPoint y: 228, distance: 178.4
click at [912, 228] on div at bounding box center [845, 292] width 197 height 429
drag, startPoint x: 882, startPoint y: 427, endPoint x: 904, endPoint y: 249, distance: 179.2
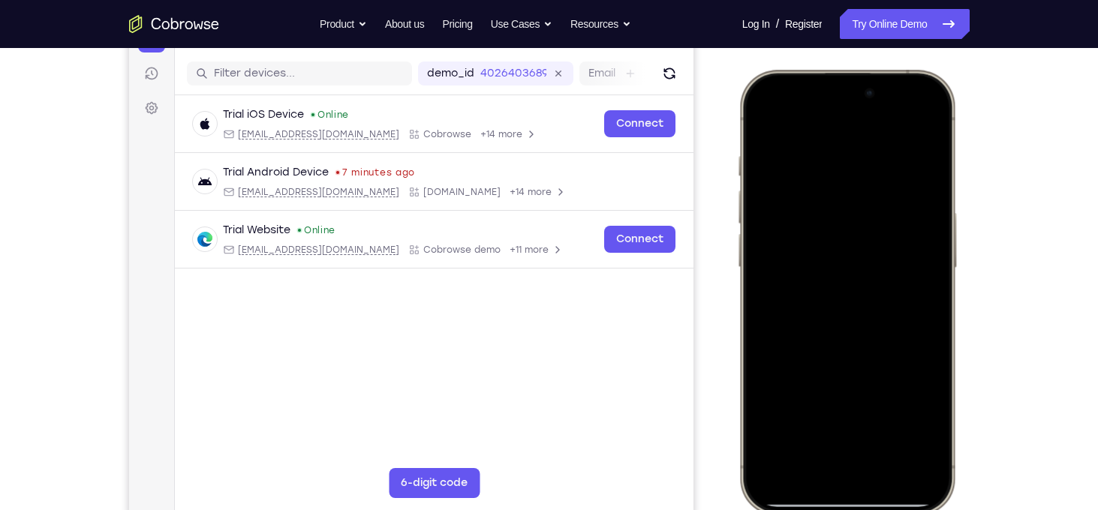
click at [904, 249] on div at bounding box center [845, 292] width 197 height 429
click at [900, 237] on div at bounding box center [845, 292] width 197 height 429
click at [791, 386] on div at bounding box center [845, 292] width 197 height 429
click at [900, 383] on div at bounding box center [845, 292] width 197 height 429
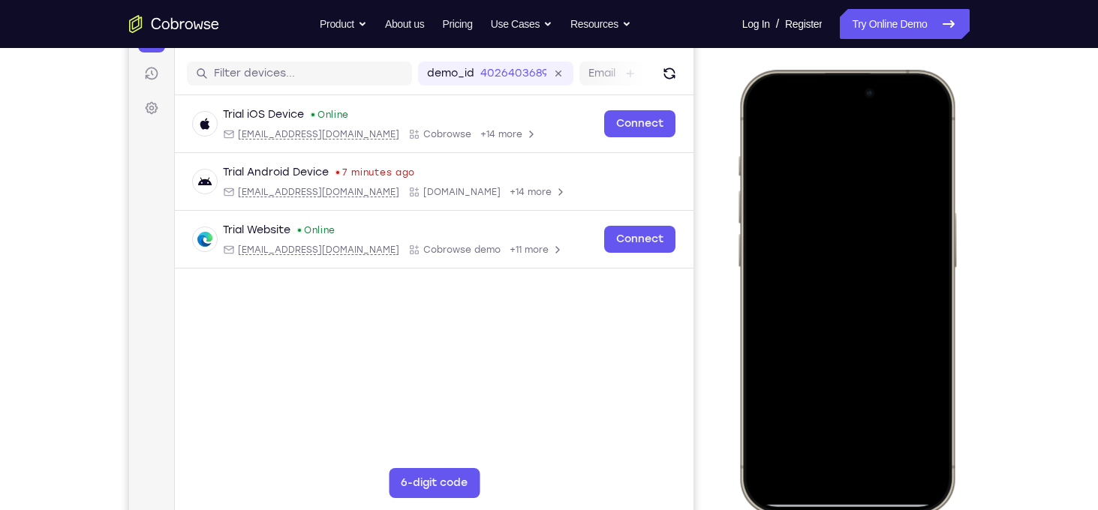
click at [808, 269] on div at bounding box center [845, 292] width 197 height 429
click at [759, 122] on div at bounding box center [845, 292] width 197 height 429
drag, startPoint x: 850, startPoint y: 414, endPoint x: 895, endPoint y: 230, distance: 188.6
click at [895, 230] on div at bounding box center [845, 292] width 197 height 429
click at [909, 70] on div at bounding box center [846, 70] width 221 height 0
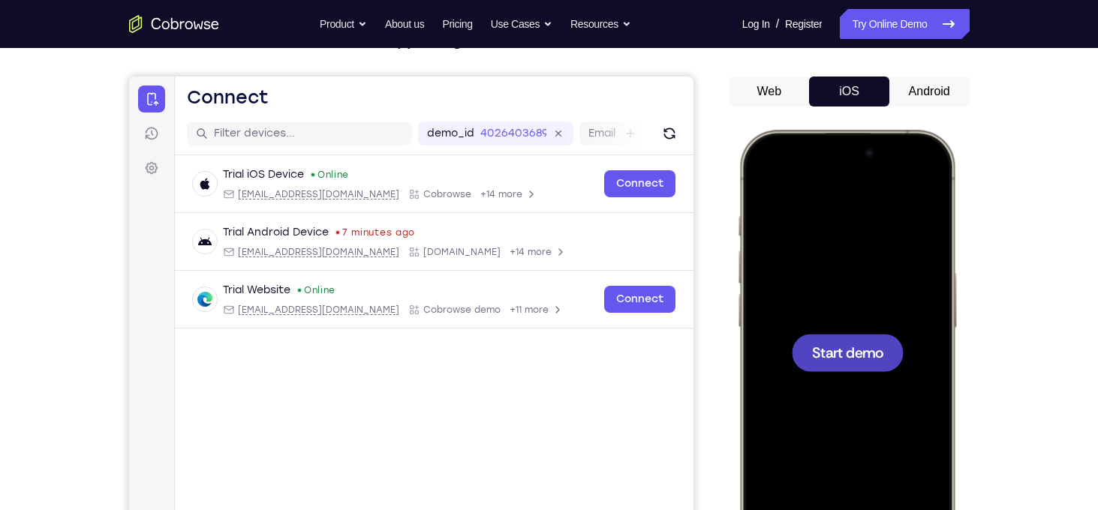
scroll to position [119, 0]
click at [835, 344] on span "Start demo" at bounding box center [846, 351] width 71 height 14
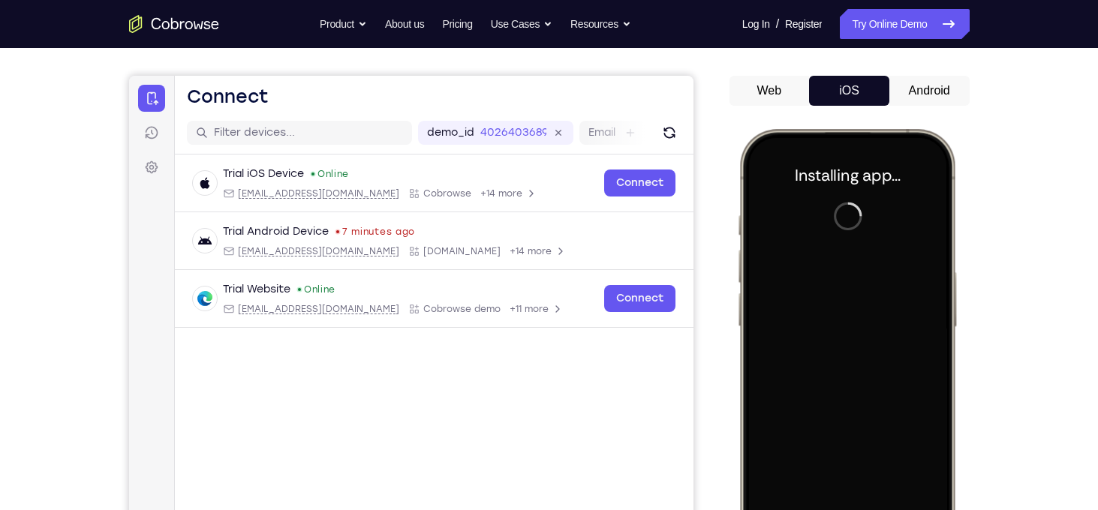
click at [930, 354] on div at bounding box center [845, 351] width 197 height 429
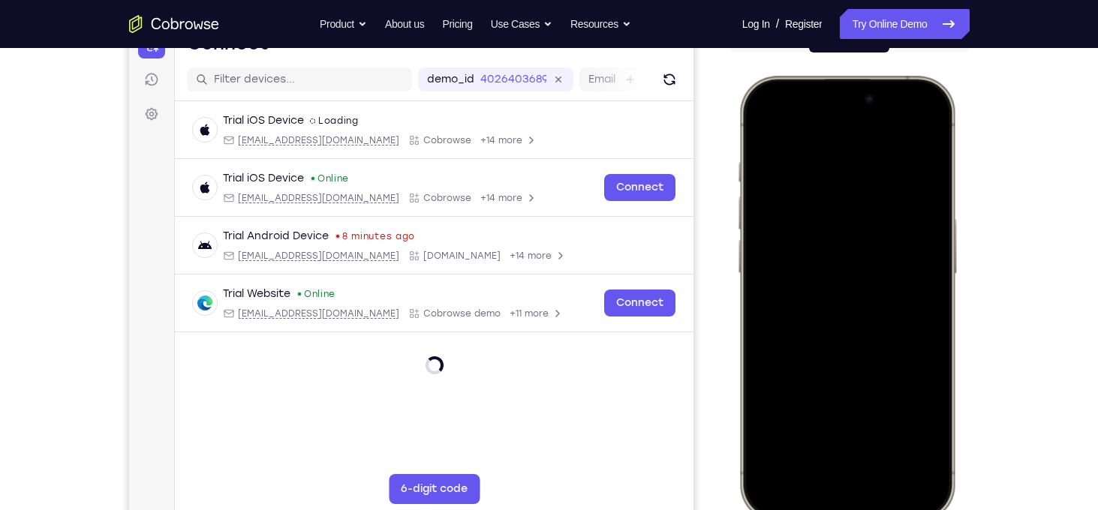
scroll to position [186, 0]
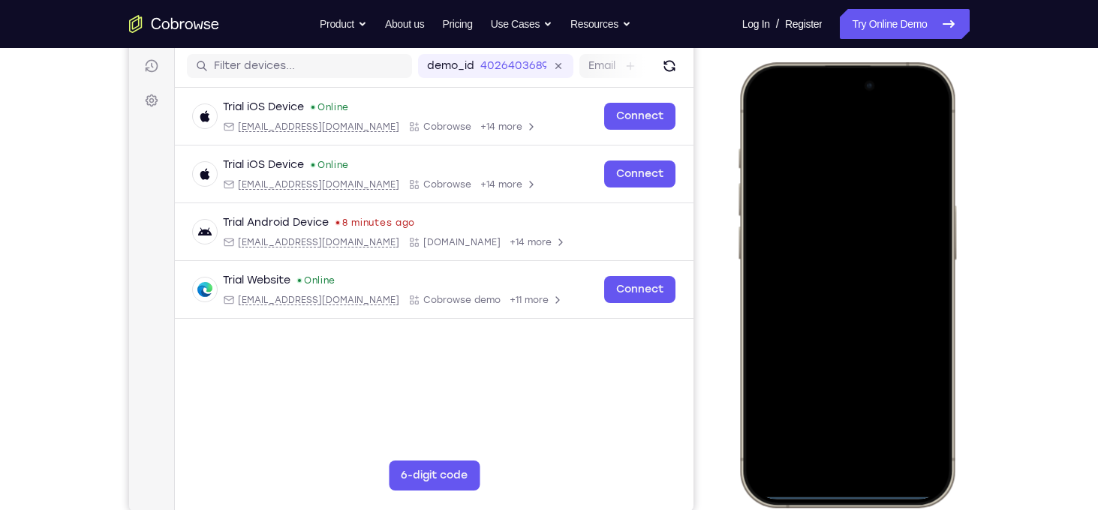
click at [830, 471] on div at bounding box center [845, 285] width 197 height 429
click at [856, 444] on div at bounding box center [845, 285] width 197 height 429
click at [822, 308] on div at bounding box center [845, 285] width 197 height 429
click at [848, 233] on div at bounding box center [845, 285] width 197 height 429
click at [813, 268] on div at bounding box center [845, 285] width 197 height 429
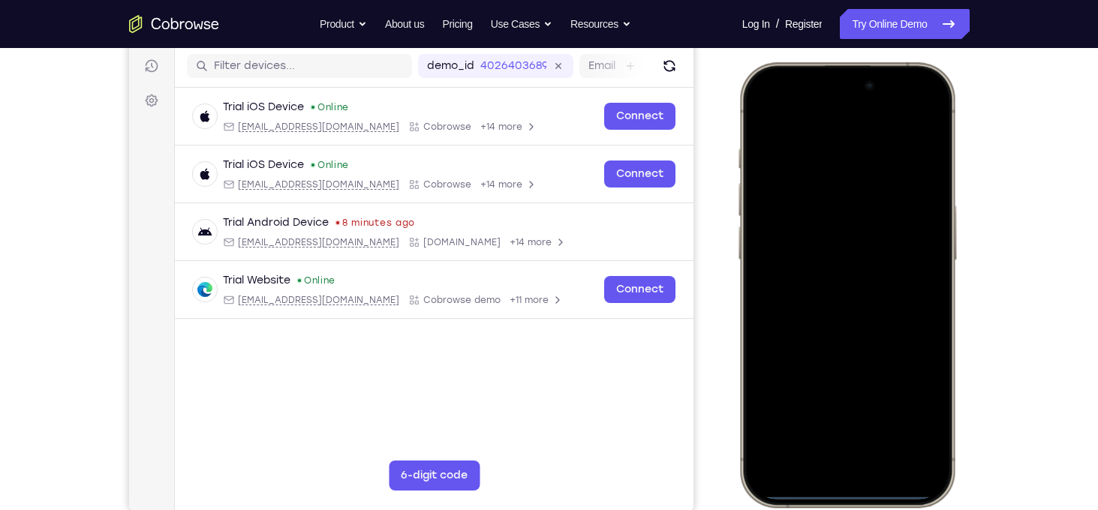
click at [876, 293] on div at bounding box center [845, 285] width 197 height 429
click at [907, 347] on div at bounding box center [845, 285] width 197 height 429
click at [885, 420] on div at bounding box center [845, 285] width 197 height 429
click at [852, 239] on div at bounding box center [845, 285] width 197 height 429
click at [846, 414] on div at bounding box center [845, 285] width 197 height 429
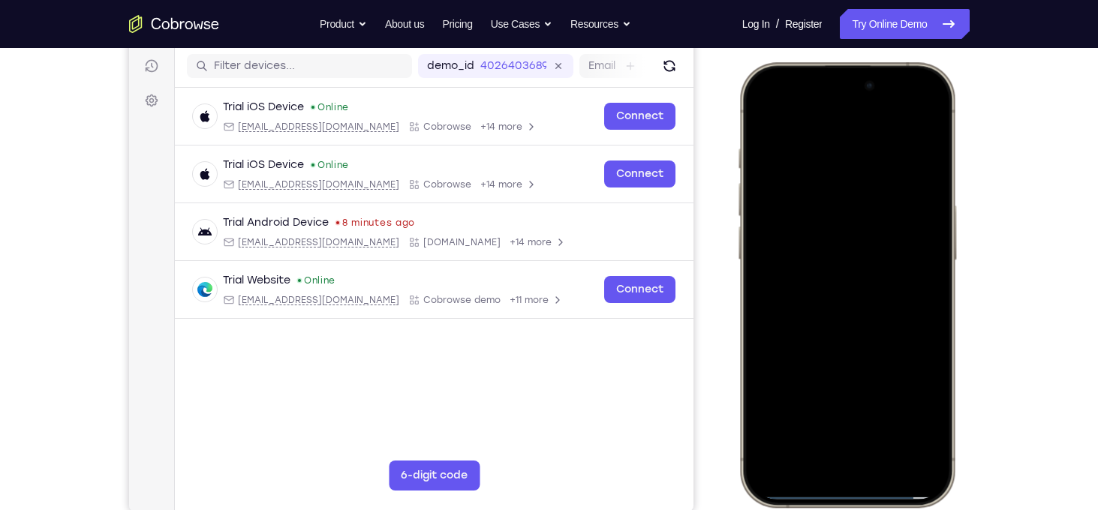
click at [766, 118] on div at bounding box center [845, 285] width 197 height 429
click at [765, 107] on div at bounding box center [845, 285] width 197 height 429
click at [832, 161] on div at bounding box center [845, 285] width 197 height 429
drag, startPoint x: 922, startPoint y: 275, endPoint x: 699, endPoint y: 284, distance: 223.0
click at [736, 284] on html "Online web based iOS Simulators and Android Emulators. Run iPhone, iPad, Mobile…" at bounding box center [848, 287] width 225 height 450
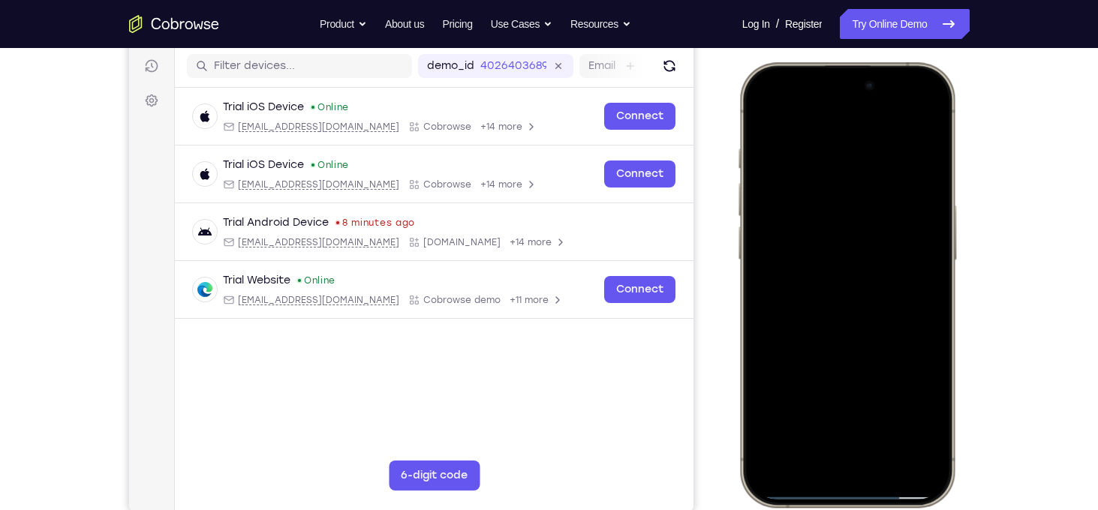
drag, startPoint x: 916, startPoint y: 299, endPoint x: 646, endPoint y: 263, distance: 272.6
click at [736, 263] on html "Online web based iOS Simulators and Android Emulators. Run iPhone, iPad, Mobile…" at bounding box center [848, 287] width 225 height 450
drag, startPoint x: 913, startPoint y: 266, endPoint x: 540, endPoint y: 251, distance: 374.0
click at [736, 251] on html "Online web based iOS Simulators and Android Emulators. Run iPhone, iPad, Mobile…" at bounding box center [848, 287] width 225 height 450
drag, startPoint x: 879, startPoint y: 337, endPoint x: 613, endPoint y: 349, distance: 265.9
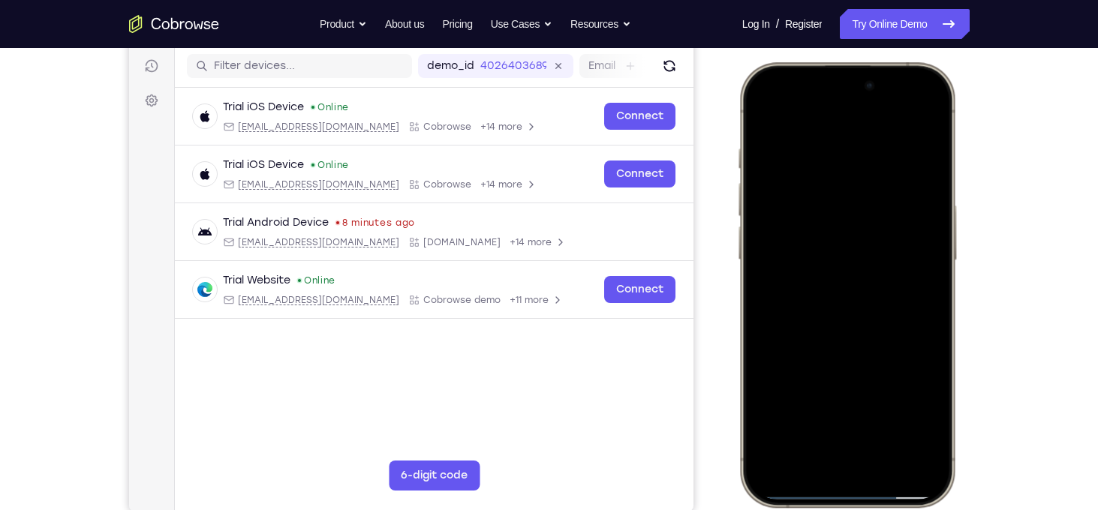
click at [736, 349] on html "Online web based iOS Simulators and Android Emulators. Run iPhone, iPad, Mobile…" at bounding box center [848, 287] width 225 height 450
drag, startPoint x: 881, startPoint y: 317, endPoint x: 679, endPoint y: 323, distance: 202.0
click at [736, 323] on html "Online web based iOS Simulators and Android Emulators. Run iPhone, iPad, Mobile…" at bounding box center [848, 287] width 225 height 450
drag, startPoint x: 904, startPoint y: 326, endPoint x: 546, endPoint y: 327, distance: 358.0
click at [736, 327] on html "Online web based iOS Simulators and Android Emulators. Run iPhone, iPad, Mobile…" at bounding box center [848, 287] width 225 height 450
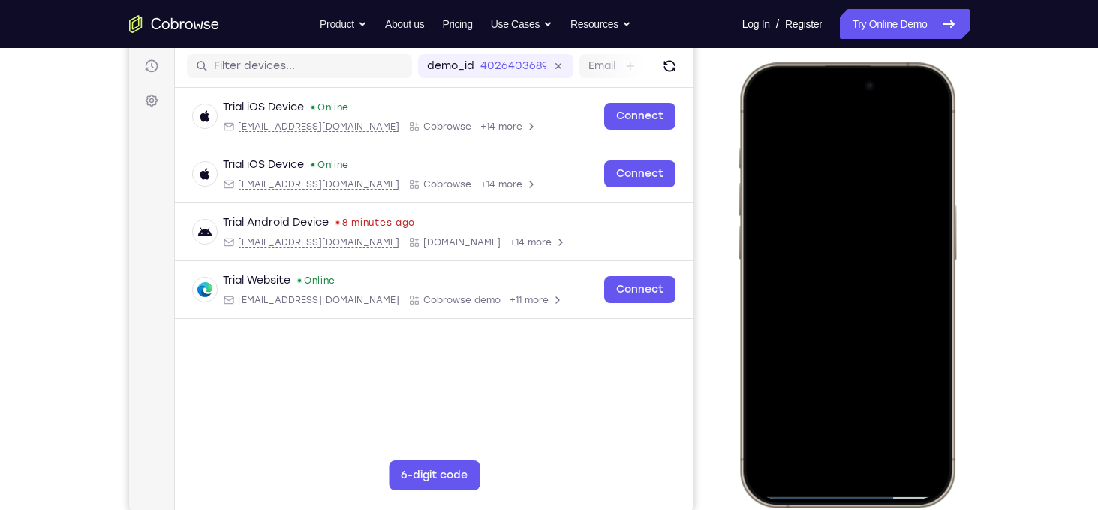
drag, startPoint x: 897, startPoint y: 278, endPoint x: 635, endPoint y: 278, distance: 261.9
click at [736, 278] on html "Online web based iOS Simulators and Android Emulators. Run iPhone, iPad, Mobile…" at bounding box center [848, 287] width 225 height 450
drag, startPoint x: 914, startPoint y: 275, endPoint x: 1253, endPoint y: 329, distance: 342.8
click at [736, 276] on html "Online web based iOS Simulators and Android Emulators. Run iPhone, iPad, Mobile…" at bounding box center [848, 287] width 225 height 450
drag, startPoint x: 911, startPoint y: 274, endPoint x: 681, endPoint y: 272, distance: 230.4
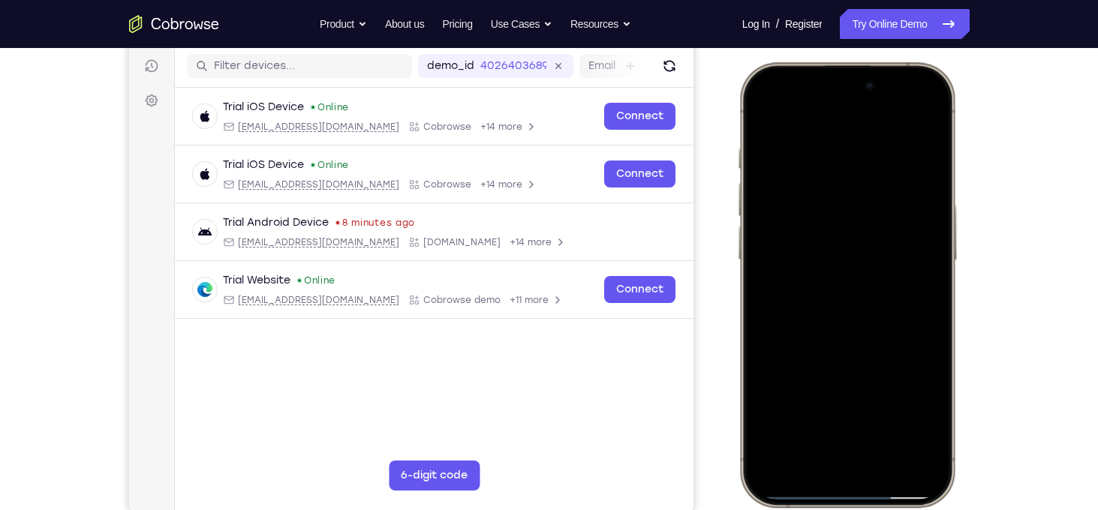
click at [736, 272] on html "Online web based iOS Simulators and Android Emulators. Run iPhone, iPad, Mobile…" at bounding box center [848, 287] width 225 height 450
click at [917, 117] on div at bounding box center [845, 285] width 197 height 429
click at [889, 418] on div at bounding box center [845, 285] width 197 height 429
click at [868, 233] on div at bounding box center [845, 285] width 197 height 429
click at [832, 415] on div at bounding box center [845, 285] width 197 height 429
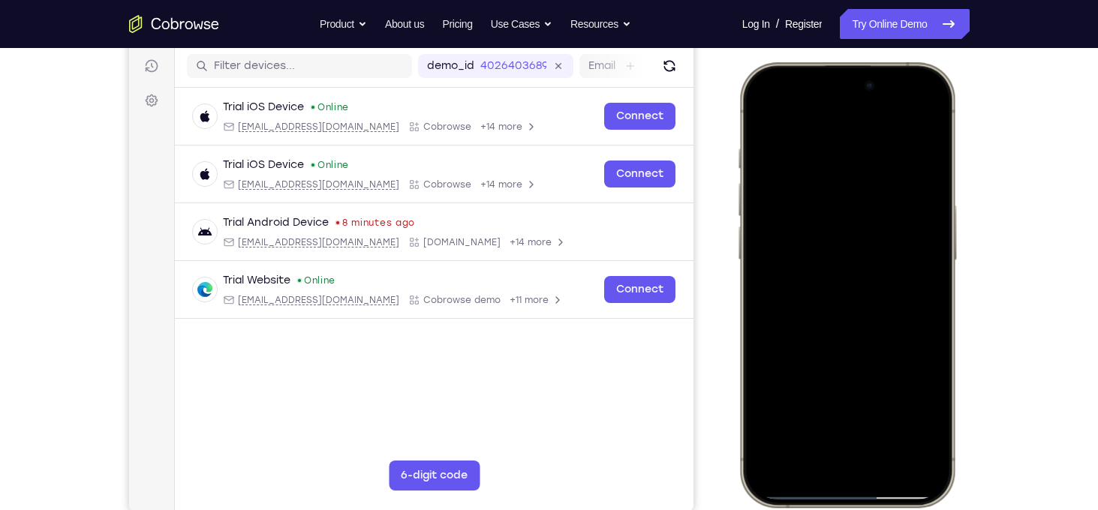
click at [767, 108] on div at bounding box center [845, 285] width 197 height 429
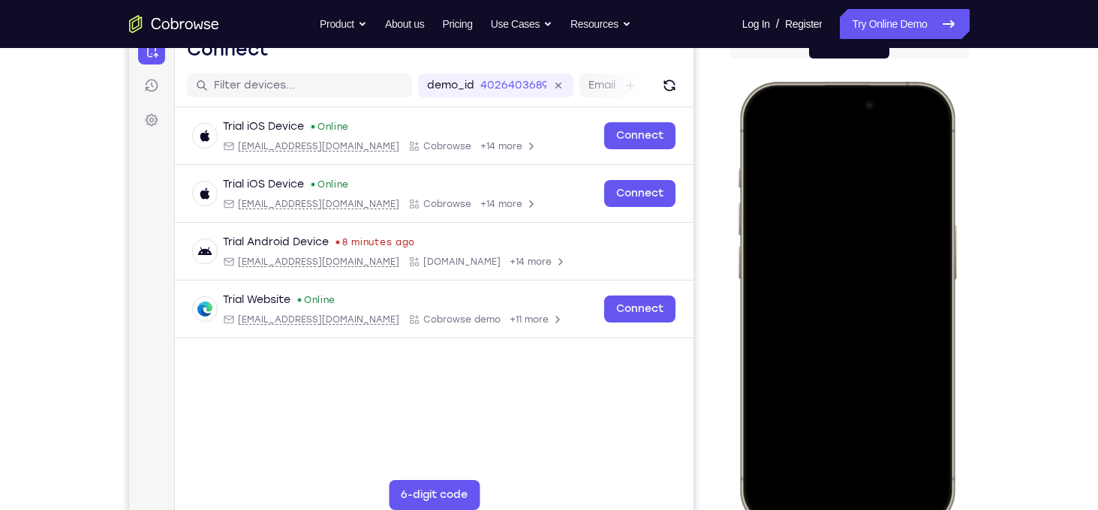
scroll to position [167, 0]
click at [768, 135] on div at bounding box center [845, 303] width 197 height 429
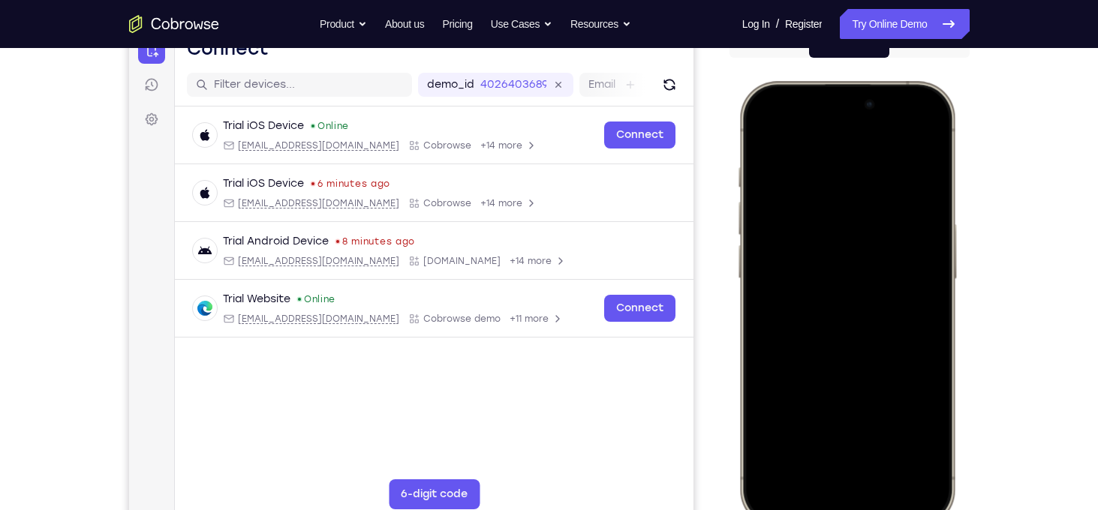
click at [926, 465] on div at bounding box center [845, 303] width 197 height 429
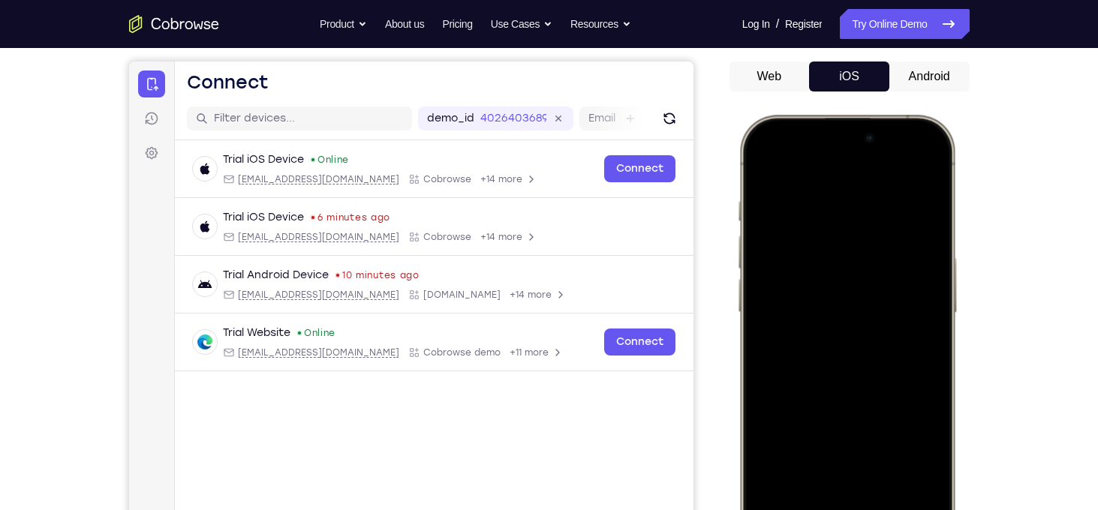
scroll to position [177, 0]
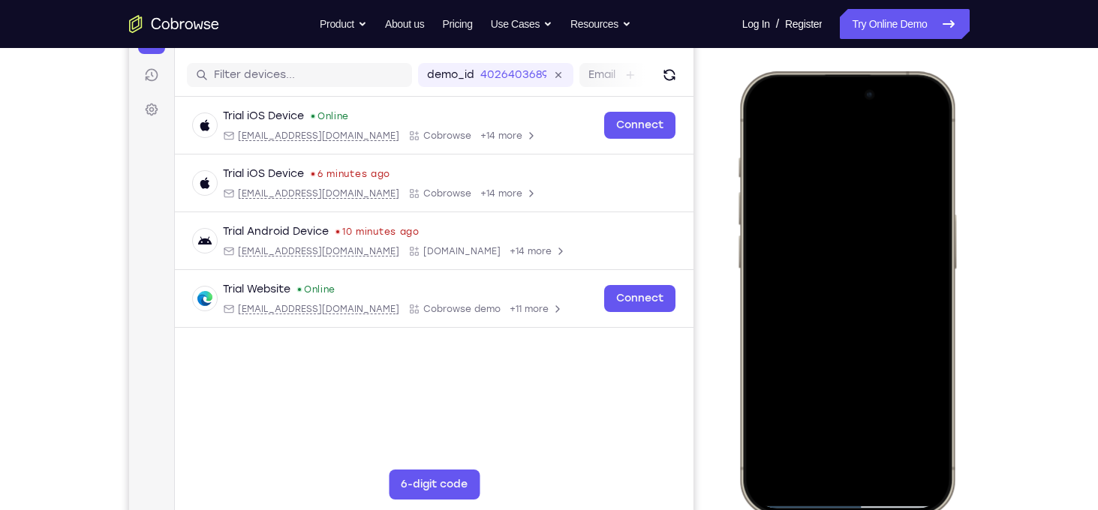
click at [886, 435] on div at bounding box center [845, 294] width 197 height 429
click at [765, 117] on div at bounding box center [845, 294] width 197 height 429
click at [883, 429] on div at bounding box center [845, 294] width 197 height 429
click at [871, 248] on div at bounding box center [845, 294] width 197 height 429
click at [762, 131] on div at bounding box center [845, 294] width 197 height 429
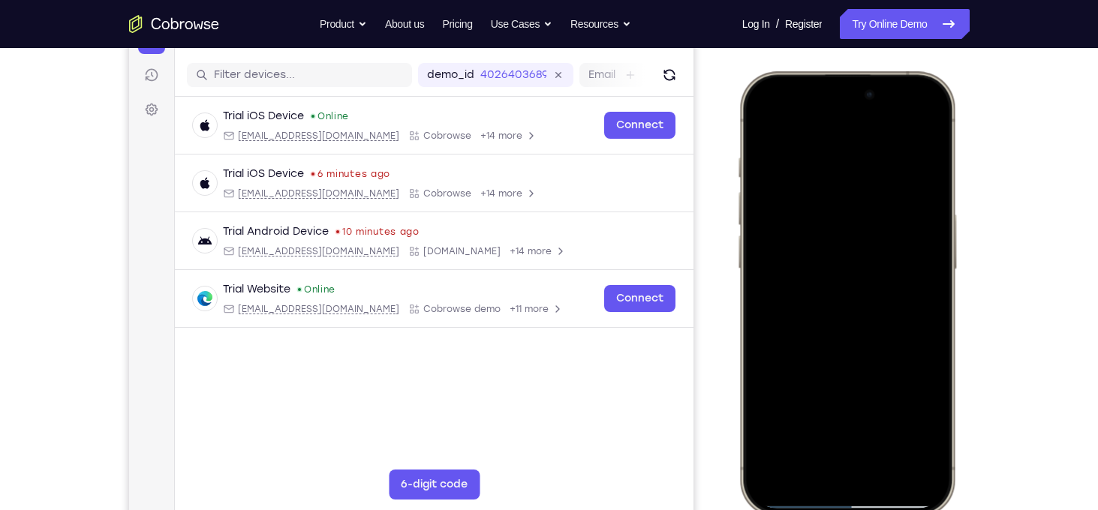
click at [762, 131] on div at bounding box center [845, 294] width 197 height 429
click at [770, 146] on div at bounding box center [845, 294] width 197 height 429
click at [824, 344] on div at bounding box center [845, 294] width 197 height 429
drag, startPoint x: 877, startPoint y: 203, endPoint x: 813, endPoint y: 549, distance: 351.8
click at [813, 510] on html "Online web based iOS Simulators and Android Emulators. Run iPhone, iPad, Mobile…" at bounding box center [848, 296] width 225 height 450
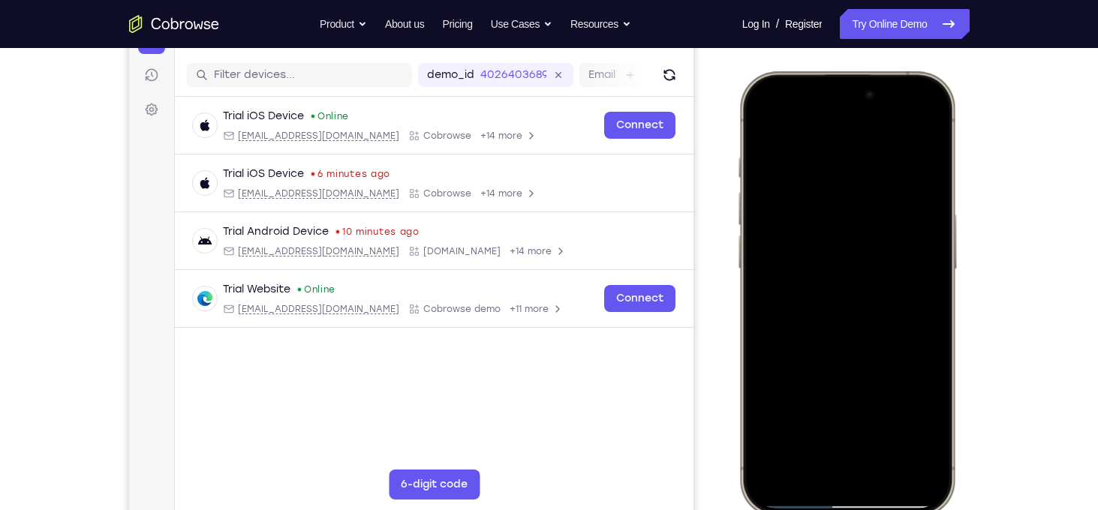
drag, startPoint x: 873, startPoint y: 175, endPoint x: 857, endPoint y: 549, distance: 374.1
click at [857, 510] on html "Online web based iOS Simulators and Android Emulators. Run iPhone, iPad, Mobile…" at bounding box center [848, 296] width 225 height 450
drag, startPoint x: 887, startPoint y: 173, endPoint x: 852, endPoint y: 549, distance: 377.6
click at [852, 510] on html "Online web based iOS Simulators and Android Emulators. Run iPhone, iPad, Mobile…" at bounding box center [848, 296] width 225 height 450
drag, startPoint x: 868, startPoint y: 158, endPoint x: 844, endPoint y: 549, distance: 391.7
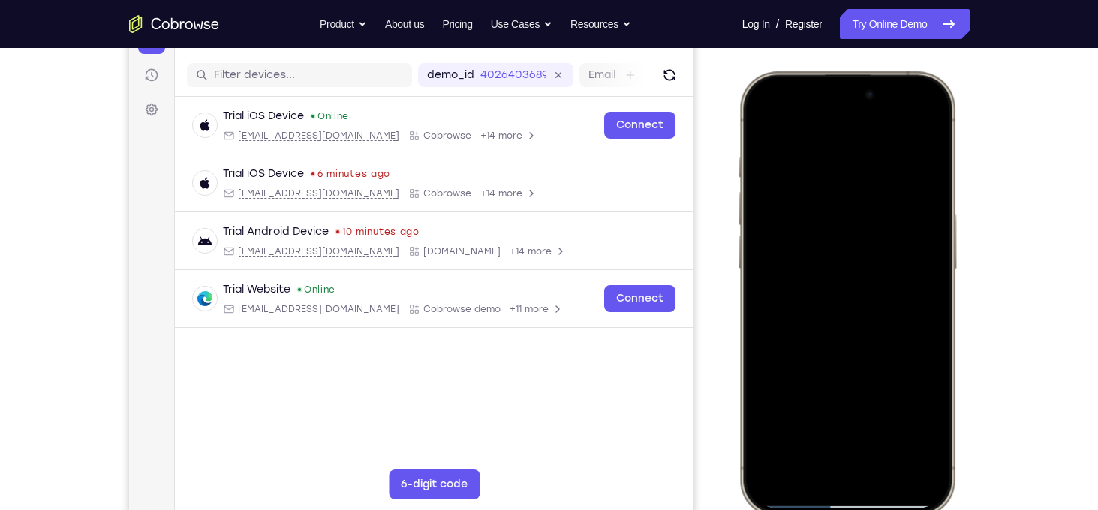
click at [844, 510] on html "Online web based iOS Simulators and Android Emulators. Run iPhone, iPad, Mobile…" at bounding box center [848, 296] width 225 height 450
drag, startPoint x: 855, startPoint y: 188, endPoint x: 873, endPoint y: 549, distance: 360.7
click at [873, 510] on html "Online web based iOS Simulators and Android Emulators. Run iPhone, iPad, Mobile…" at bounding box center [848, 296] width 225 height 450
drag, startPoint x: 848, startPoint y: 170, endPoint x: 889, endPoint y: 549, distance: 380.4
click at [889, 510] on html "Online web based iOS Simulators and Android Emulators. Run iPhone, iPad, Mobile…" at bounding box center [848, 296] width 225 height 450
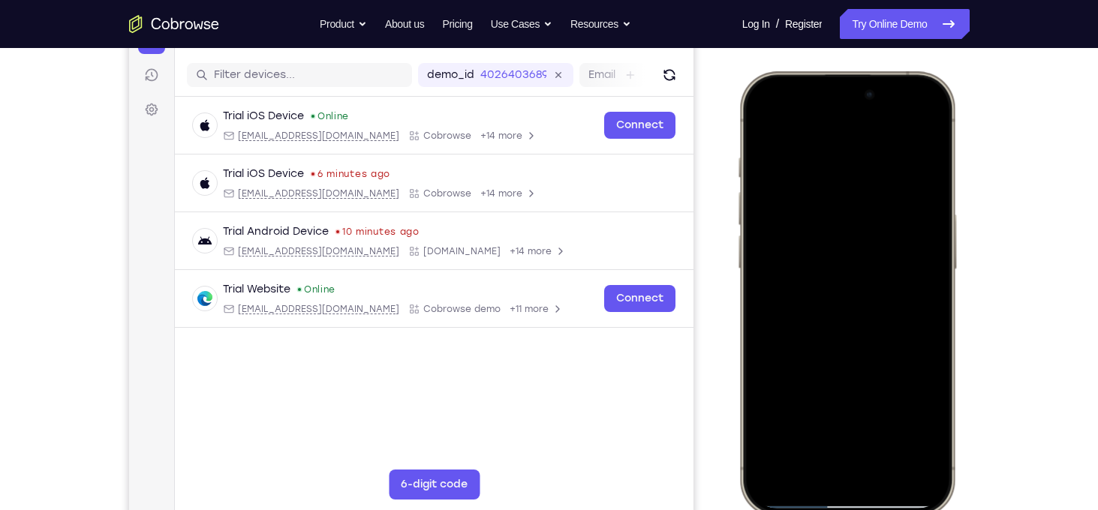
drag, startPoint x: 835, startPoint y: 221, endPoint x: 886, endPoint y: 549, distance: 331.3
click at [886, 510] on html "Online web based iOS Simulators and Android Emulators. Run iPhone, iPad, Mobile…" at bounding box center [848, 296] width 225 height 450
drag, startPoint x: 834, startPoint y: 169, endPoint x: 838, endPoint y: 549, distance: 379.8
click at [838, 510] on html "Online web based iOS Simulators and Android Emulators. Run iPhone, iPad, Mobile…" at bounding box center [848, 296] width 225 height 450
drag, startPoint x: 905, startPoint y: 201, endPoint x: 879, endPoint y: 549, distance: 348.5
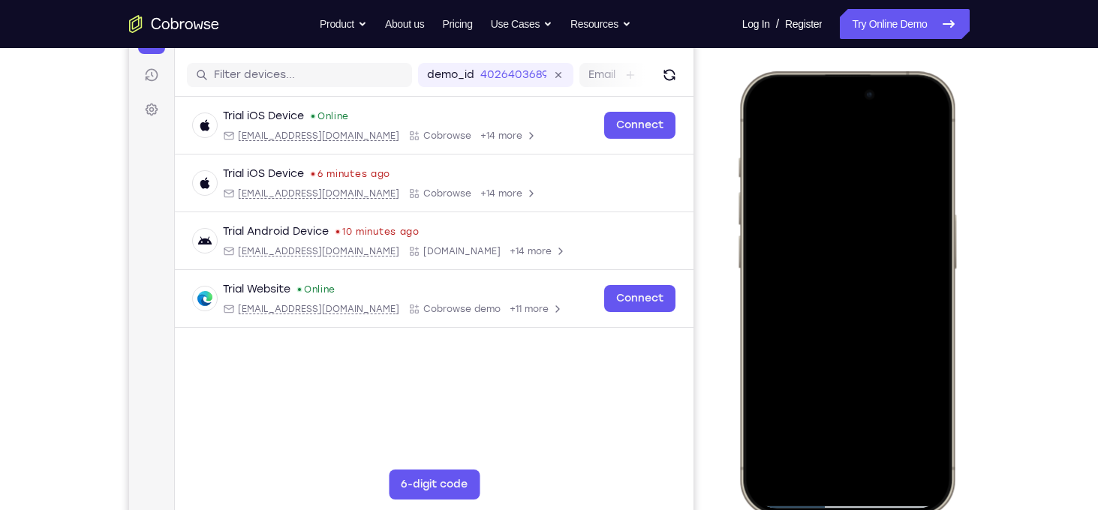
click at [879, 510] on html "Online web based iOS Simulators and Android Emulators. Run iPhone, iPad, Mobile…" at bounding box center [848, 296] width 225 height 450
drag, startPoint x: 900, startPoint y: 206, endPoint x: 881, endPoint y: 549, distance: 342.7
click at [881, 510] on html "Online web based iOS Simulators and Android Emulators. Run iPhone, iPad, Mobile…" at bounding box center [848, 296] width 225 height 450
drag, startPoint x: 822, startPoint y: 205, endPoint x: 874, endPoint y: 549, distance: 347.6
click at [874, 510] on html "Online web based iOS Simulators and Android Emulators. Run iPhone, iPad, Mobile…" at bounding box center [848, 296] width 225 height 450
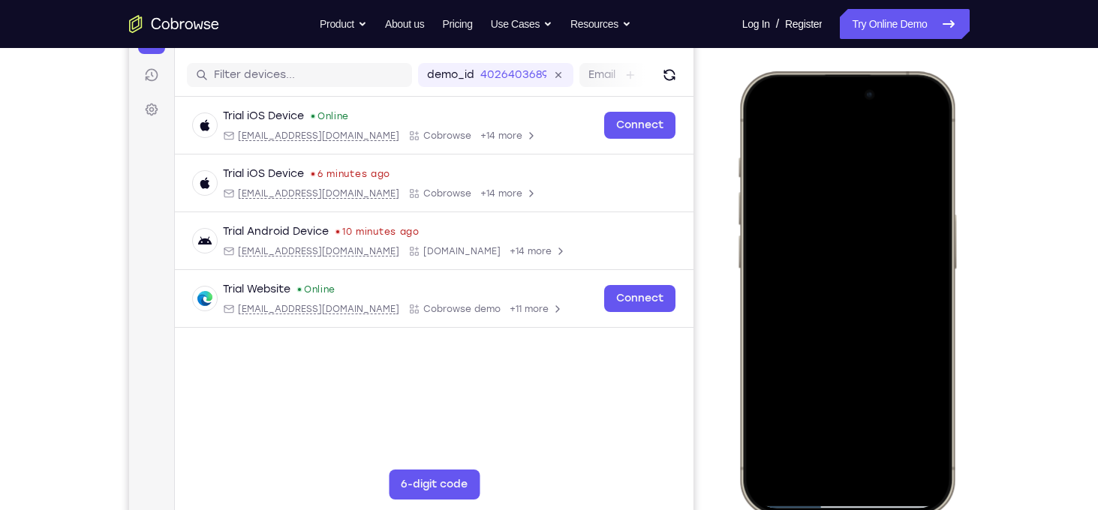
drag, startPoint x: 834, startPoint y: 181, endPoint x: 866, endPoint y: 549, distance: 369.2
click at [866, 510] on html "Online web based iOS Simulators and Android Emulators. Run iPhone, iPad, Mobile…" at bounding box center [848, 296] width 225 height 450
click at [768, 123] on div at bounding box center [845, 294] width 197 height 429
click at [841, 254] on div at bounding box center [845, 294] width 197 height 429
click at [766, 122] on div at bounding box center [845, 294] width 197 height 429
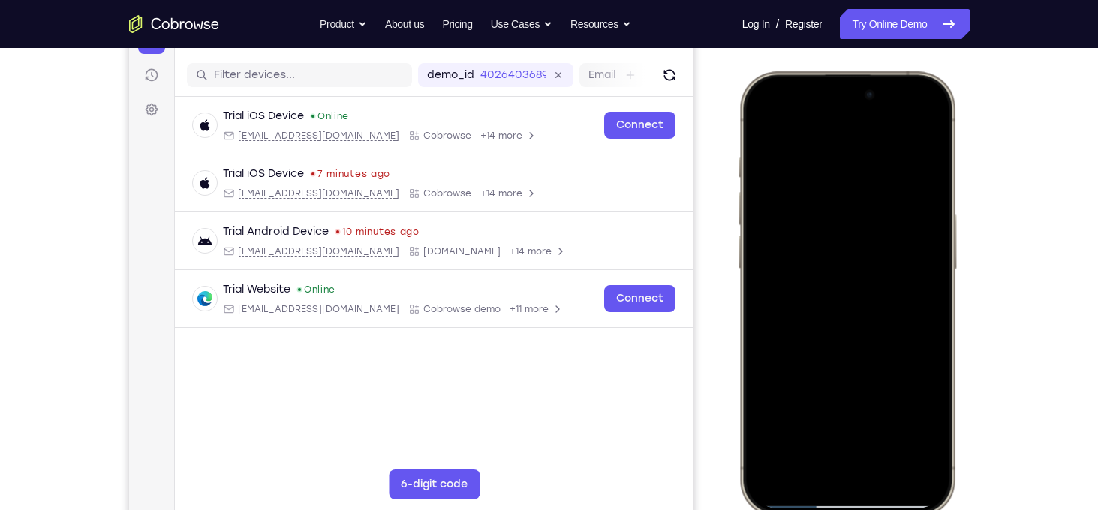
click at [766, 122] on div at bounding box center [845, 294] width 197 height 429
click at [836, 164] on div at bounding box center [845, 294] width 197 height 429
click at [926, 238] on div at bounding box center [845, 294] width 197 height 429
drag, startPoint x: 908, startPoint y: 219, endPoint x: 543, endPoint y: 233, distance: 365.0
click at [736, 233] on html "Online web based iOS Simulators and Android Emulators. Run iPhone, iPad, Mobile…" at bounding box center [848, 296] width 225 height 450
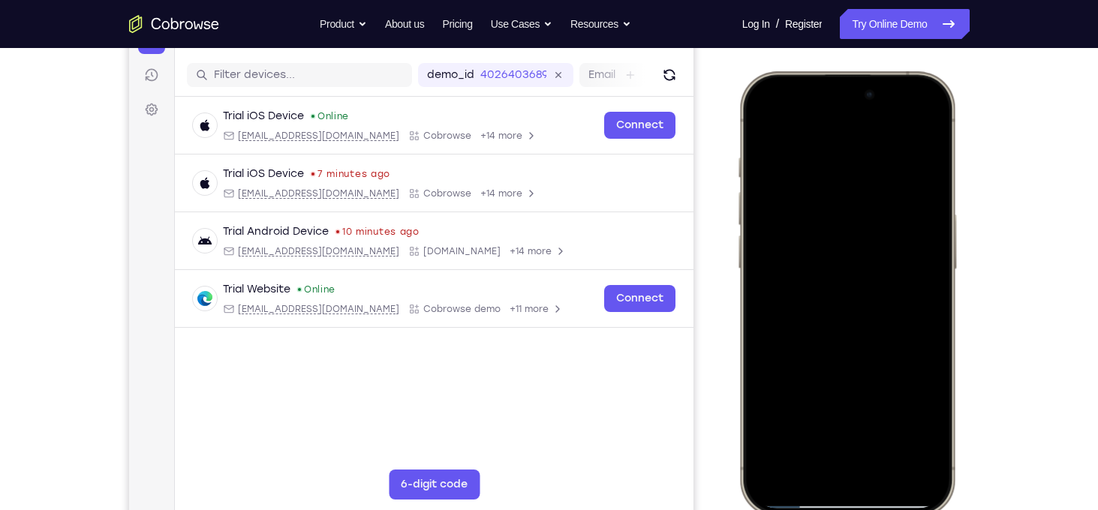
drag, startPoint x: 895, startPoint y: 306, endPoint x: 665, endPoint y: 296, distance: 230.6
click at [736, 296] on html "Online web based iOS Simulators and Android Emulators. Run iPhone, iPad, Mobile…" at bounding box center [848, 296] width 225 height 450
drag, startPoint x: 912, startPoint y: 303, endPoint x: 560, endPoint y: 266, distance: 353.9
click at [736, 266] on html "Online web based iOS Simulators and Android Emulators. Run iPhone, iPad, Mobile…" at bounding box center [848, 296] width 225 height 450
drag, startPoint x: 916, startPoint y: 329, endPoint x: 585, endPoint y: 347, distance: 330.7
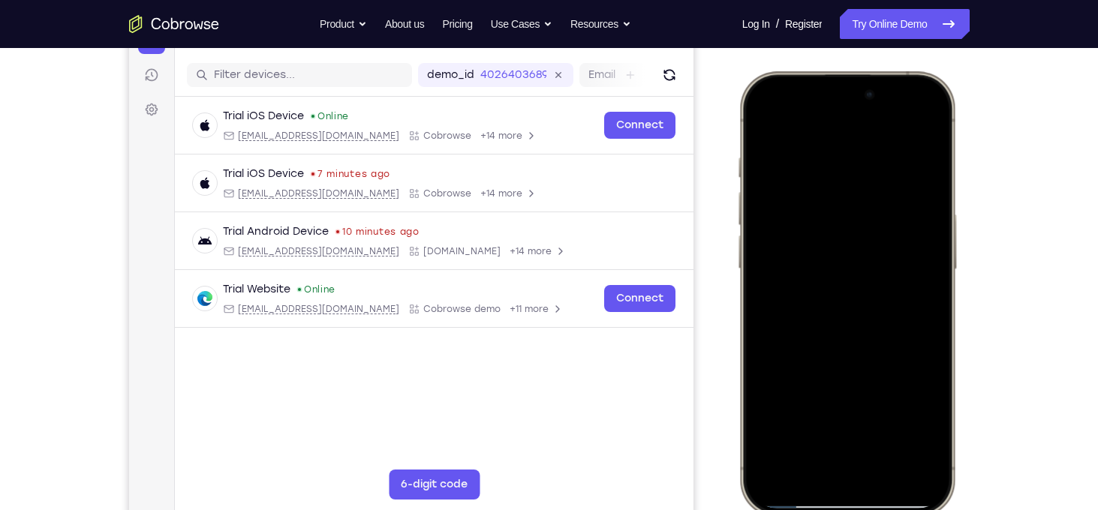
click at [736, 347] on html "Online web based iOS Simulators and Android Emulators. Run iPhone, iPad, Mobile…" at bounding box center [848, 296] width 225 height 450
click at [894, 303] on div at bounding box center [845, 294] width 197 height 429
click at [919, 317] on div at bounding box center [845, 294] width 197 height 429
click at [916, 128] on div at bounding box center [845, 294] width 197 height 429
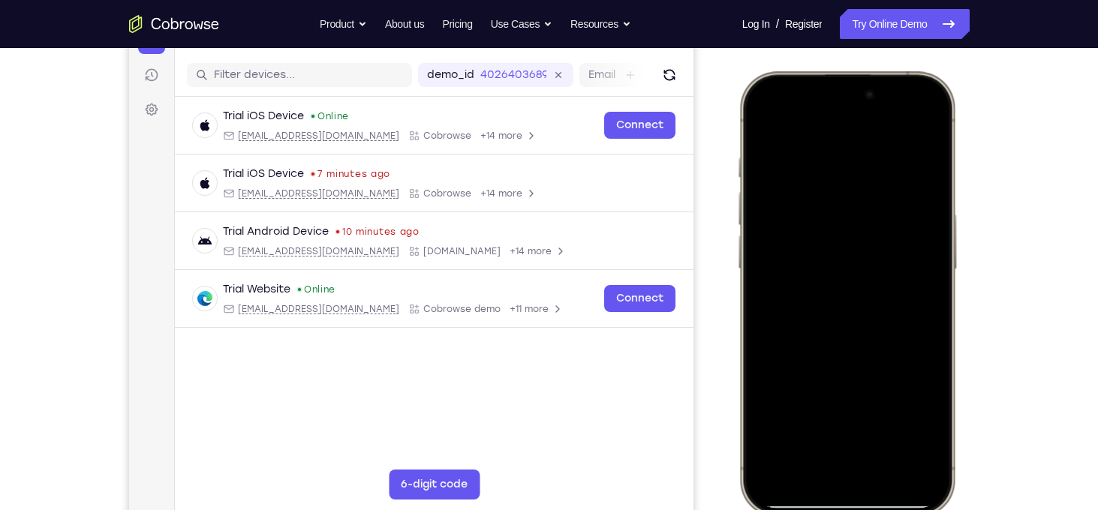
click at [885, 429] on div at bounding box center [845, 294] width 197 height 429
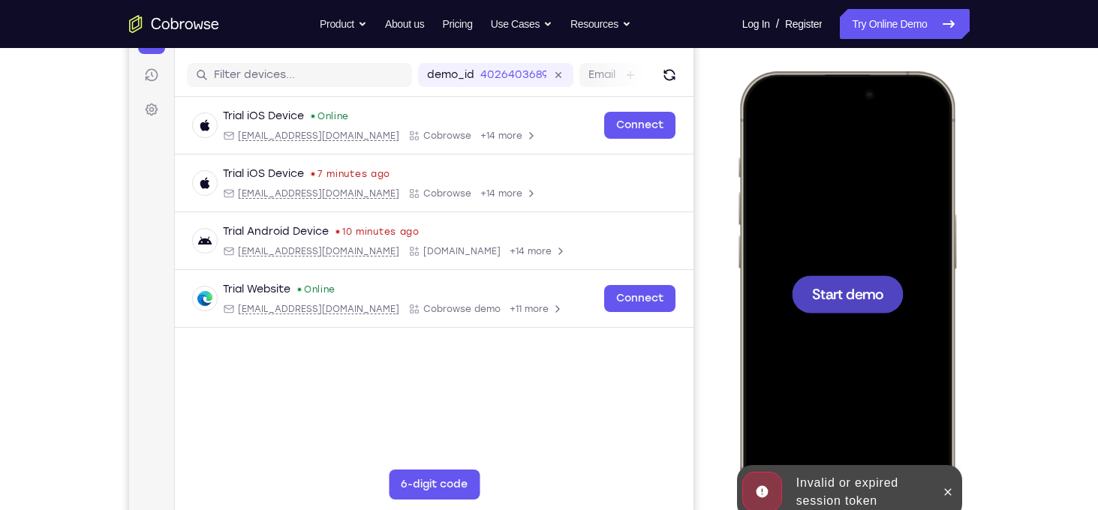
click at [837, 303] on div at bounding box center [847, 294] width 112 height 38
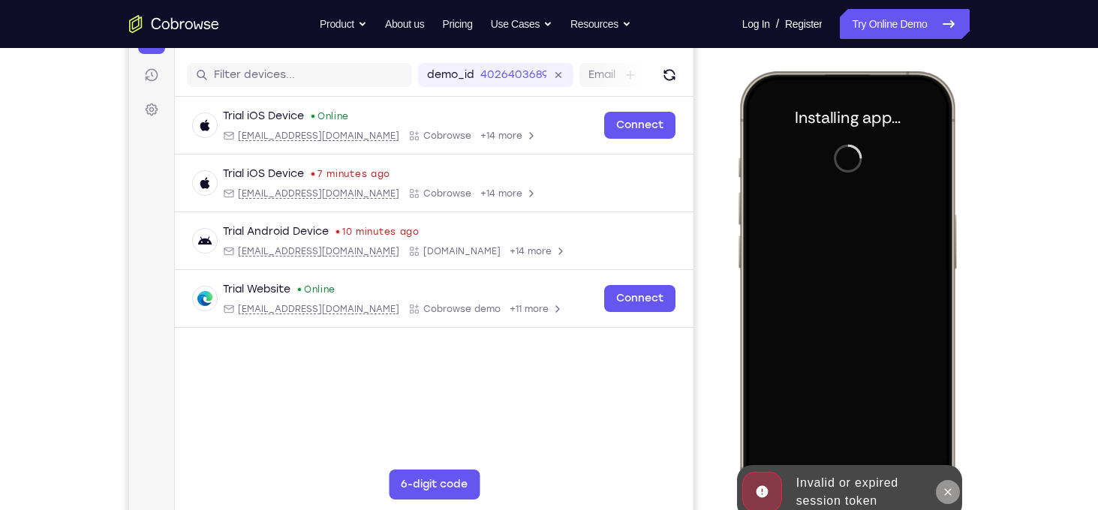
click at [945, 490] on icon at bounding box center [947, 492] width 7 height 7
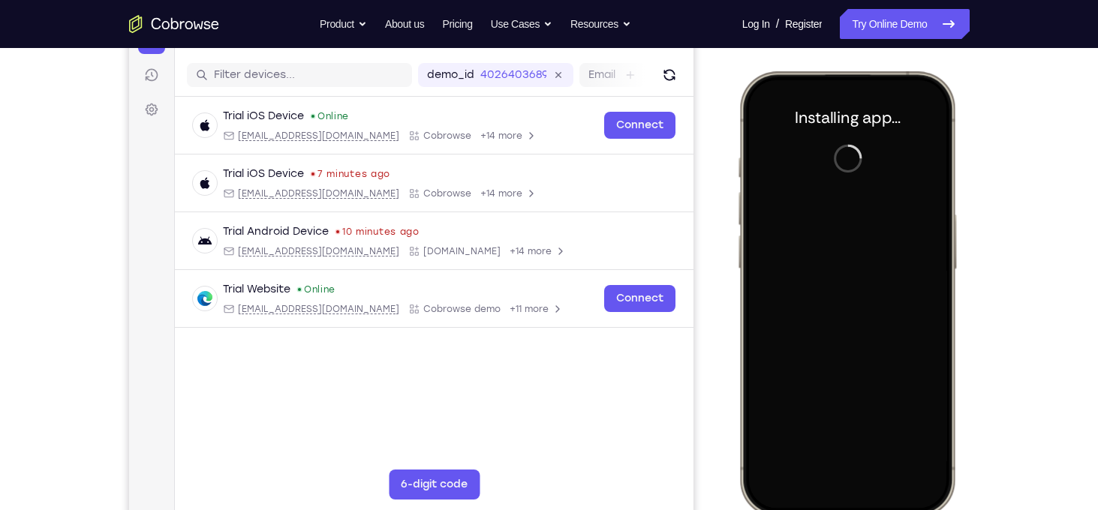
click at [910, 248] on div at bounding box center [845, 294] width 197 height 429
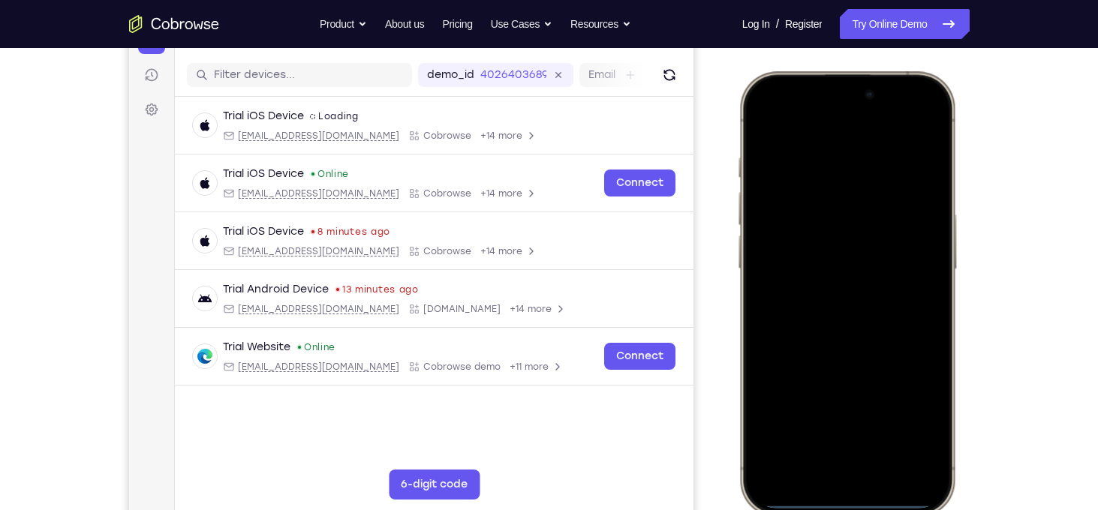
click at [823, 486] on div at bounding box center [845, 294] width 197 height 429
click at [852, 454] on div at bounding box center [845, 294] width 197 height 429
click at [822, 316] on div at bounding box center [845, 294] width 197 height 429
click at [828, 235] on div at bounding box center [845, 294] width 197 height 429
click at [828, 266] on div at bounding box center [845, 294] width 197 height 429
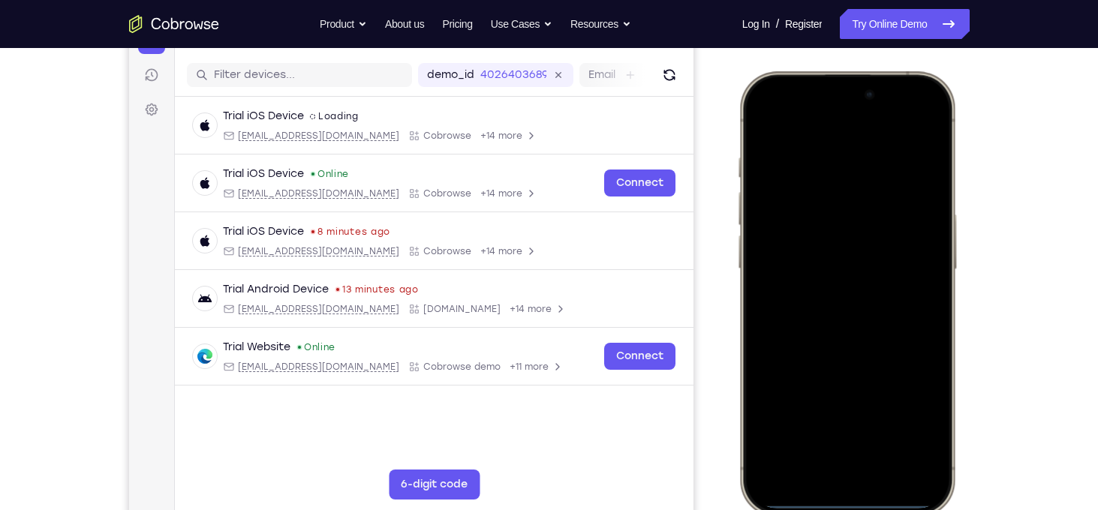
click at [845, 305] on div at bounding box center [845, 294] width 197 height 429
click at [859, 308] on div at bounding box center [845, 294] width 197 height 429
click at [922, 273] on div at bounding box center [845, 294] width 197 height 429
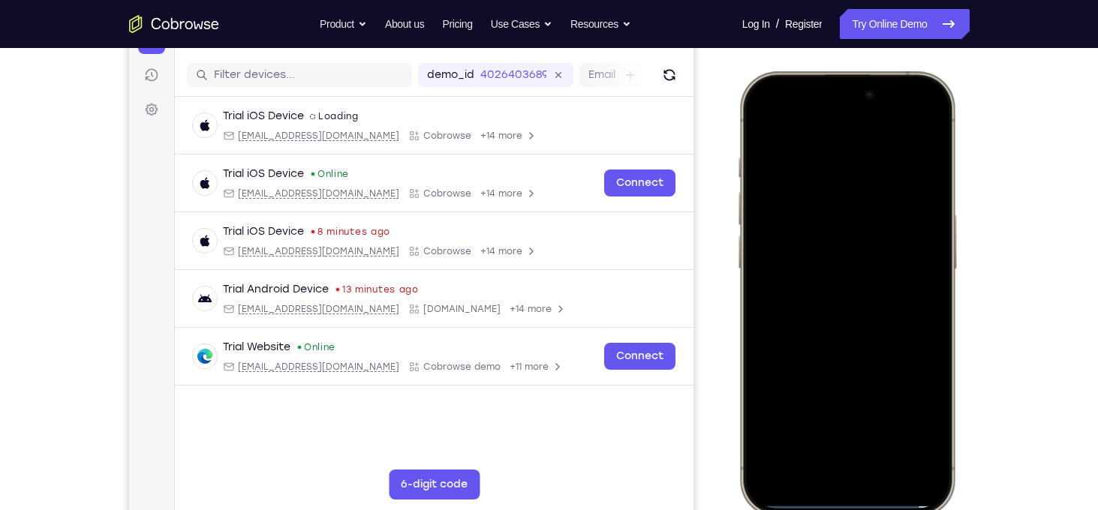
click at [868, 306] on div at bounding box center [845, 294] width 197 height 429
click at [864, 365] on div at bounding box center [845, 294] width 197 height 429
click at [823, 158] on div at bounding box center [845, 294] width 197 height 429
click at [914, 134] on div at bounding box center [845, 294] width 197 height 429
click at [883, 429] on div at bounding box center [845, 294] width 197 height 429
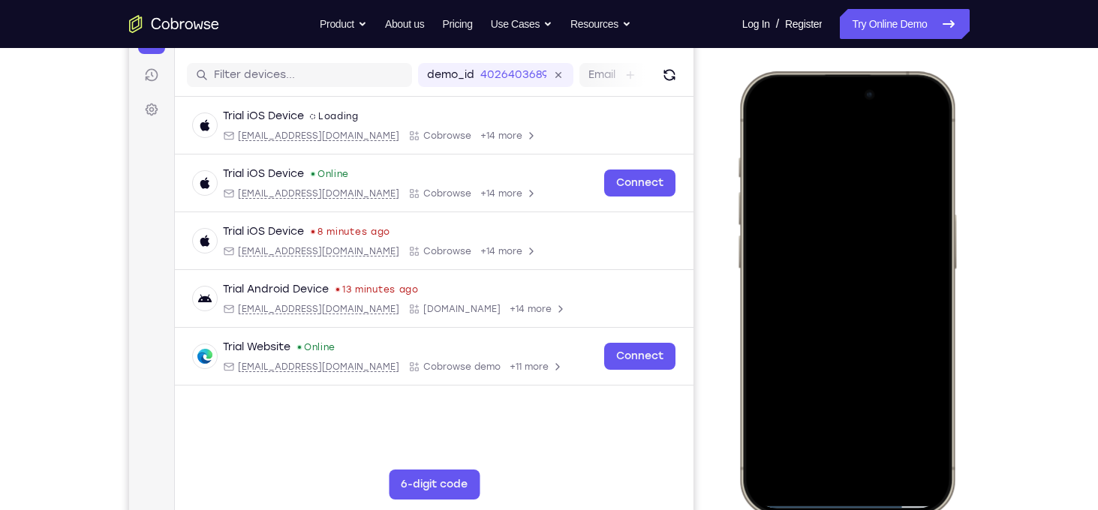
click at [851, 251] on div at bounding box center [845, 294] width 197 height 429
click at [765, 125] on div at bounding box center [845, 294] width 197 height 429
click at [835, 266] on div at bounding box center [845, 294] width 197 height 429
click at [826, 417] on div at bounding box center [845, 294] width 197 height 429
click at [915, 426] on div at bounding box center [845, 294] width 197 height 429
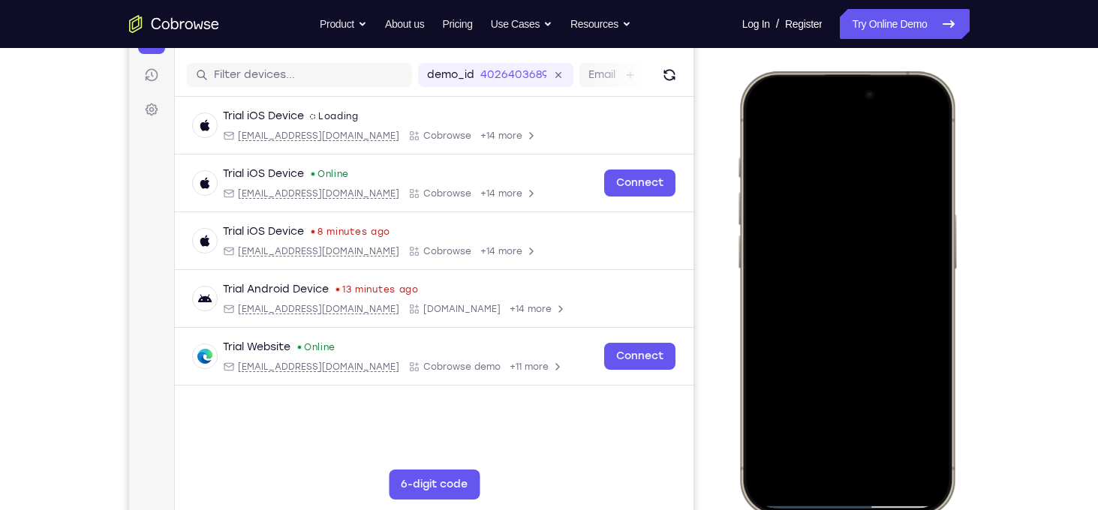
click at [763, 129] on div at bounding box center [845, 294] width 197 height 429
click at [888, 427] on div at bounding box center [845, 294] width 197 height 429
click at [762, 120] on div at bounding box center [845, 294] width 197 height 429
click at [825, 156] on div at bounding box center [845, 294] width 197 height 429
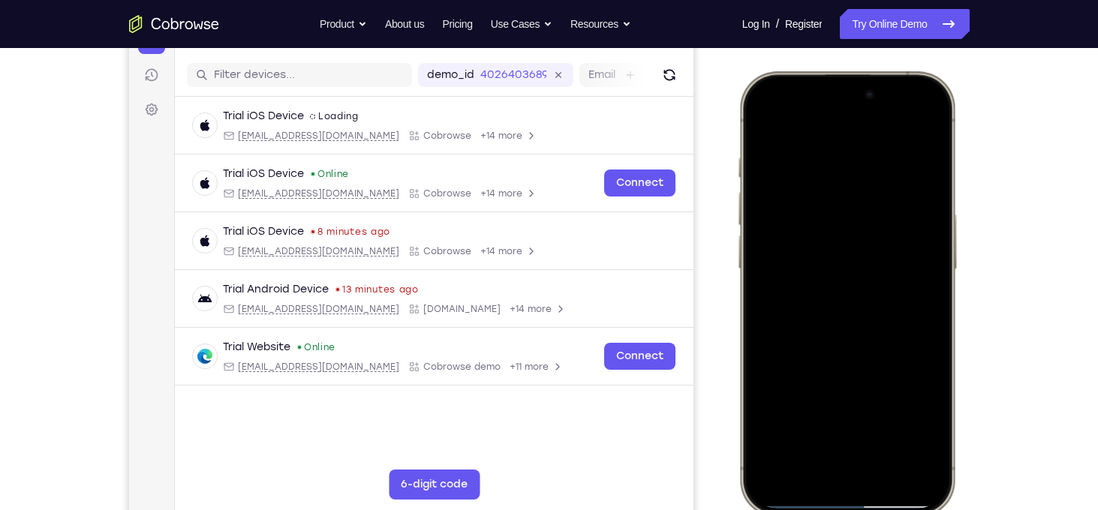
click at [919, 258] on div at bounding box center [845, 294] width 197 height 429
click at [916, 132] on div at bounding box center [845, 294] width 197 height 429
click at [883, 426] on div at bounding box center [845, 294] width 197 height 429
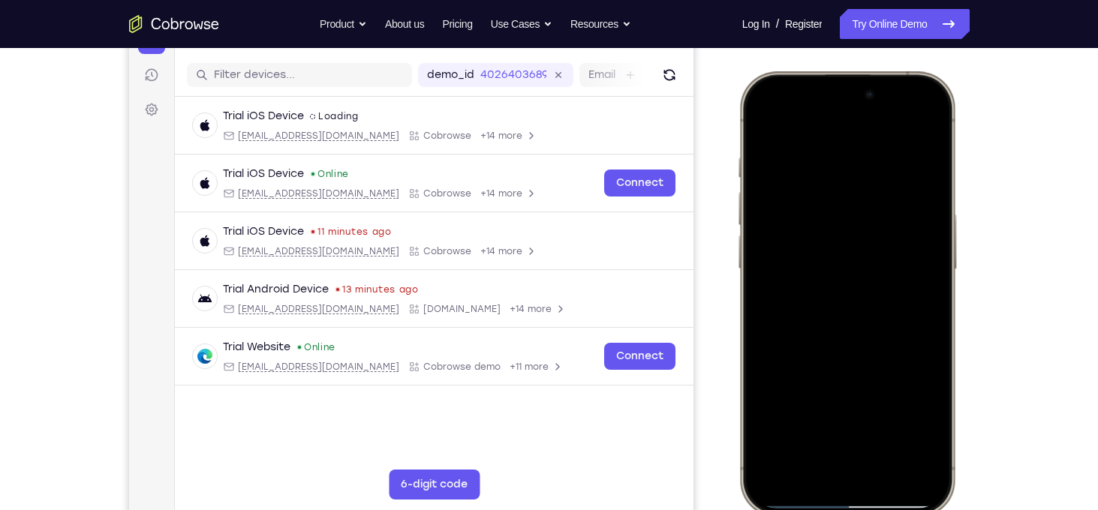
click at [864, 282] on div at bounding box center [845, 294] width 197 height 429
click at [764, 128] on div at bounding box center [845, 294] width 197 height 429
click at [861, 274] on div at bounding box center [845, 294] width 197 height 429
click at [762, 128] on div at bounding box center [845, 294] width 197 height 429
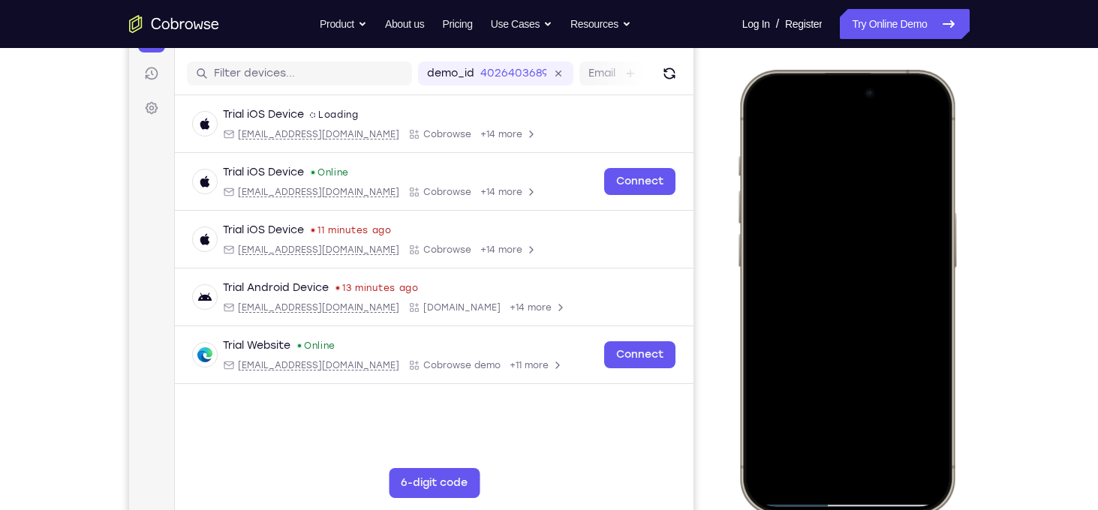
scroll to position [162, 0]
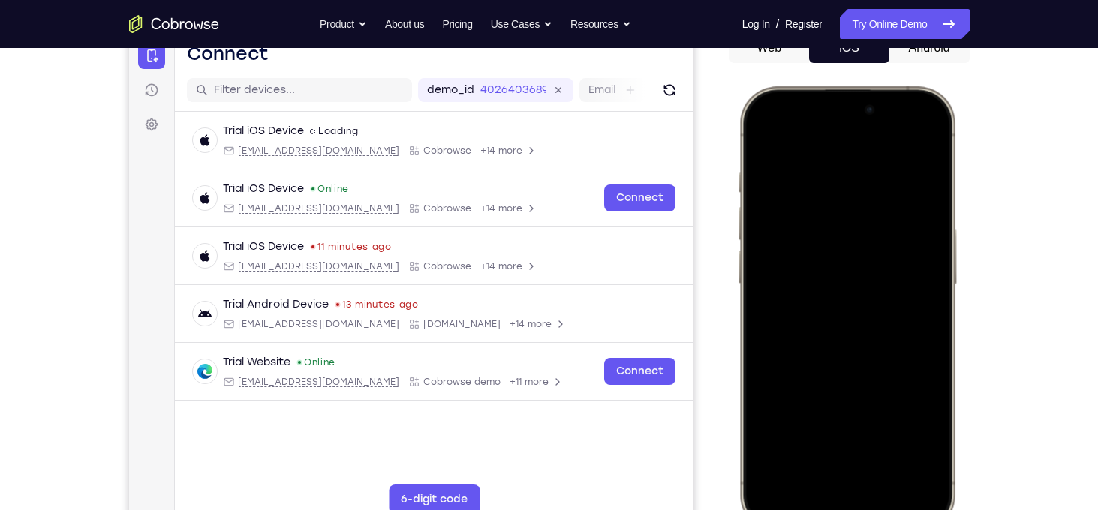
click at [909, 257] on div at bounding box center [845, 309] width 197 height 429
click at [843, 435] on div at bounding box center [845, 309] width 197 height 429
click at [765, 143] on div at bounding box center [845, 309] width 197 height 429
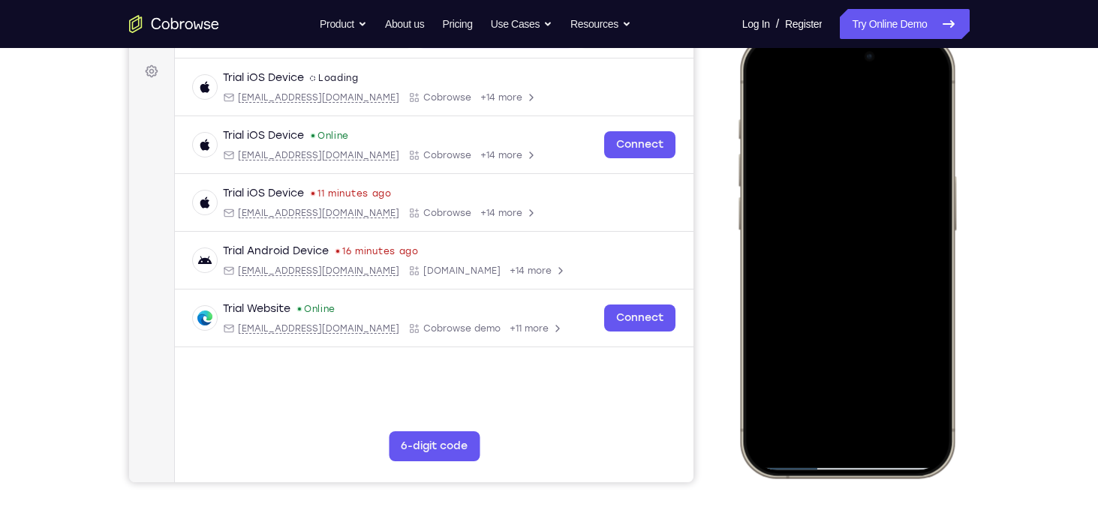
scroll to position [207, 0]
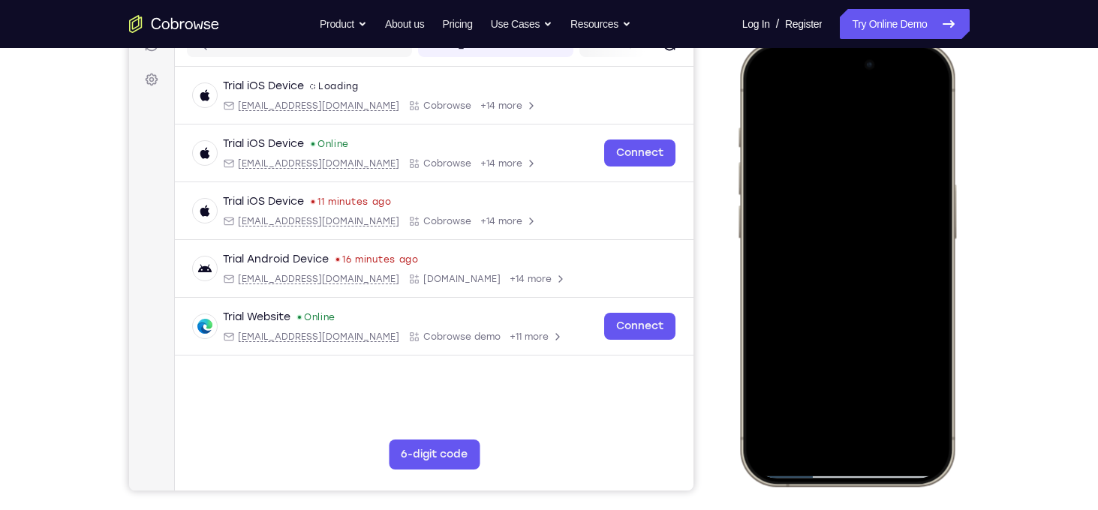
click at [769, 95] on div at bounding box center [845, 264] width 197 height 429
click at [888, 396] on div at bounding box center [845, 264] width 197 height 429
click at [874, 213] on div at bounding box center [845, 264] width 197 height 429
click at [767, 89] on div at bounding box center [845, 264] width 197 height 429
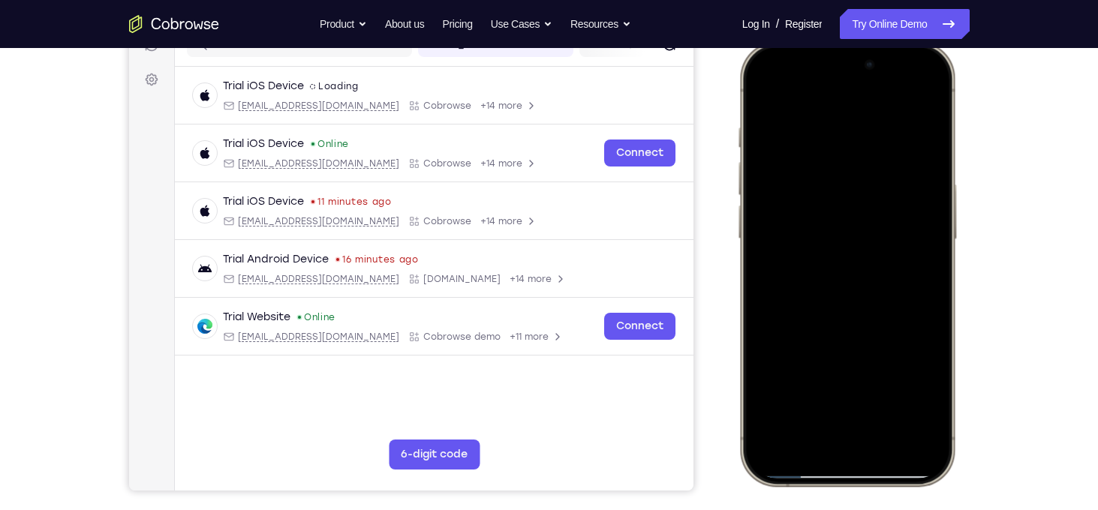
click at [916, 429] on div at bounding box center [845, 264] width 197 height 429
click at [834, 136] on div at bounding box center [845, 264] width 197 height 429
click at [916, 94] on div at bounding box center [845, 264] width 197 height 429
click at [891, 403] on div at bounding box center [845, 264] width 197 height 429
click at [889, 202] on div at bounding box center [845, 264] width 197 height 429
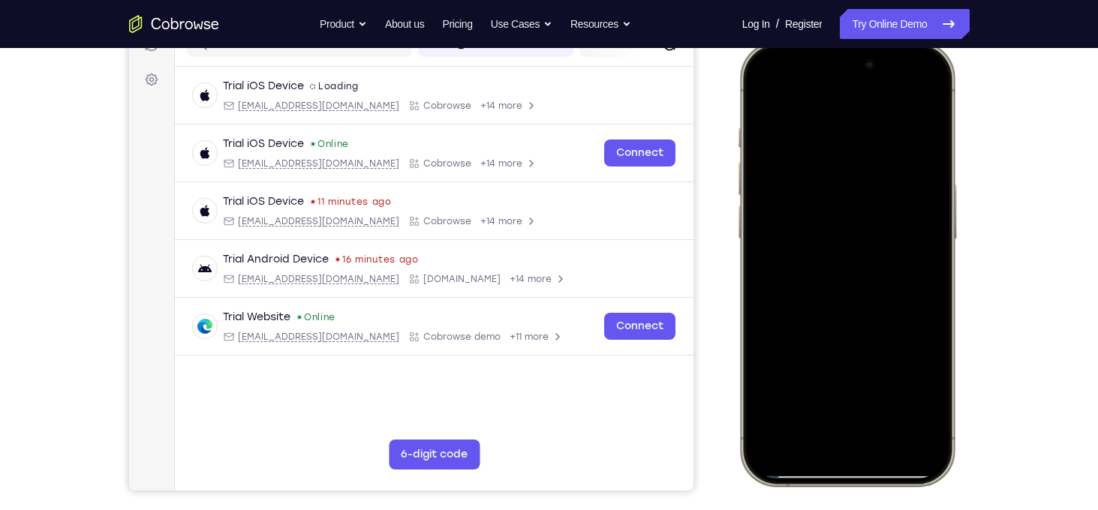
click at [765, 89] on div at bounding box center [845, 264] width 197 height 429
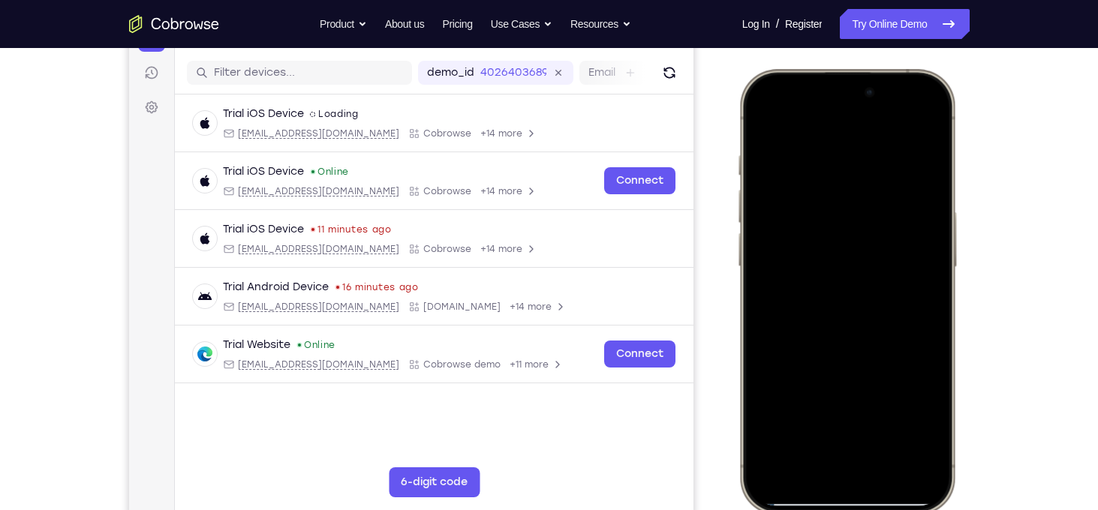
scroll to position [179, 0]
click at [875, 250] on div at bounding box center [845, 292] width 197 height 429
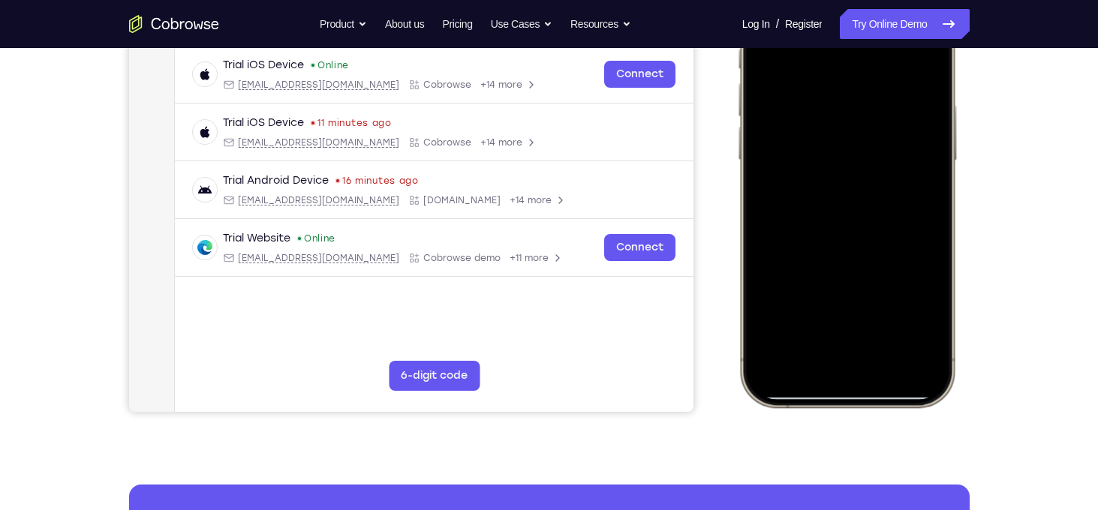
scroll to position [283, 0]
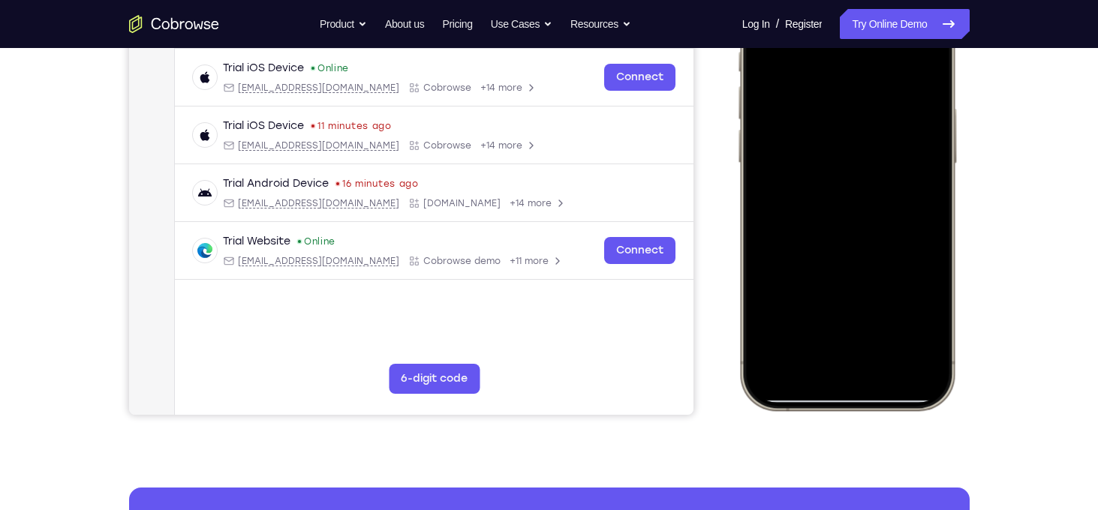
click at [848, 319] on div at bounding box center [845, 188] width 197 height 429
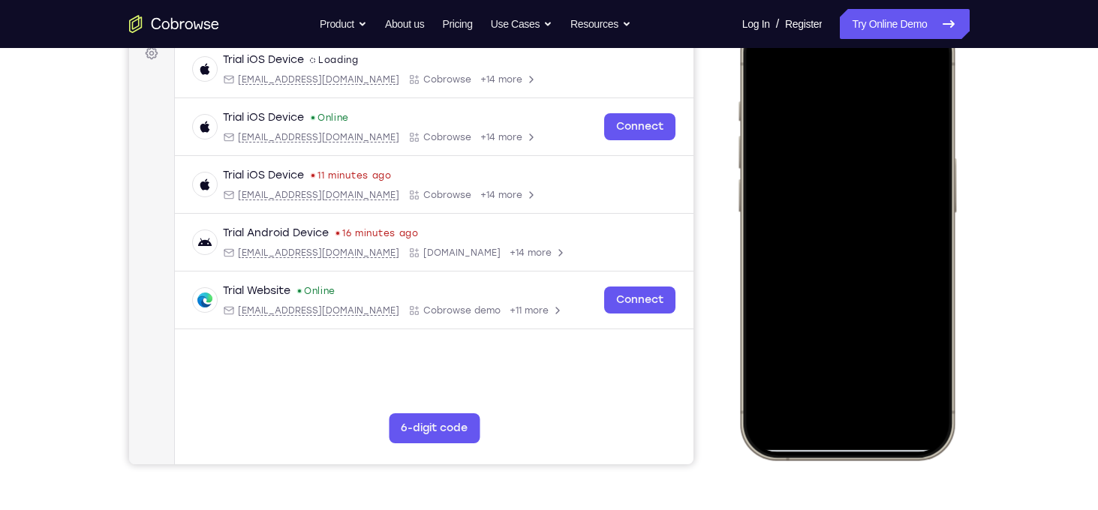
scroll to position [212, 0]
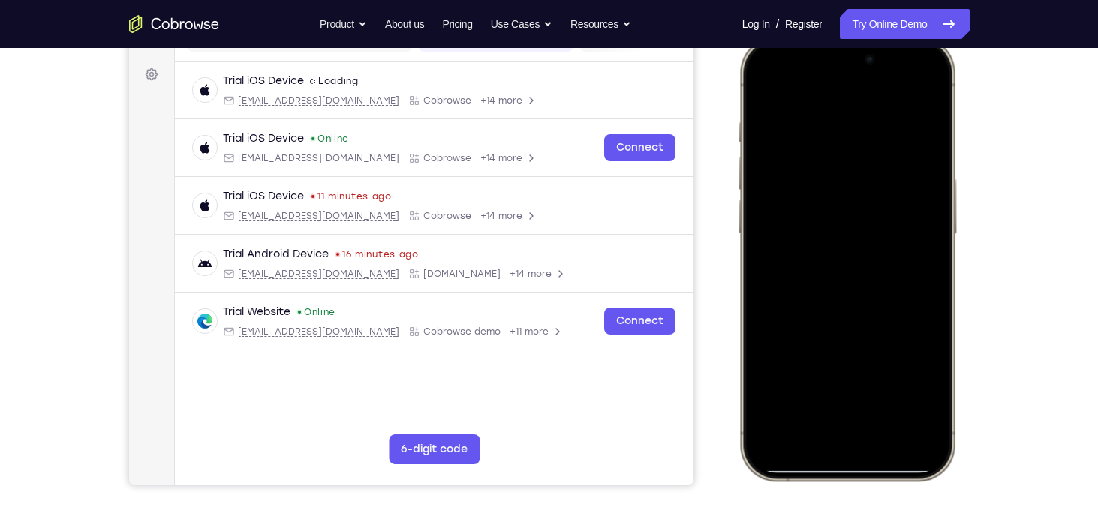
click at [766, 98] on div at bounding box center [845, 258] width 197 height 429
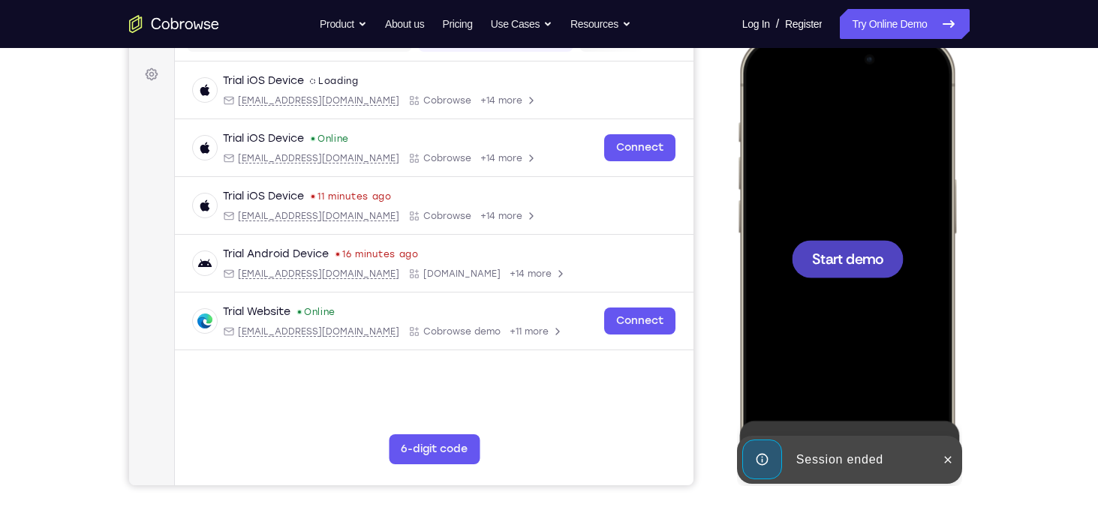
click at [865, 265] on span "Start demo" at bounding box center [846, 258] width 71 height 14
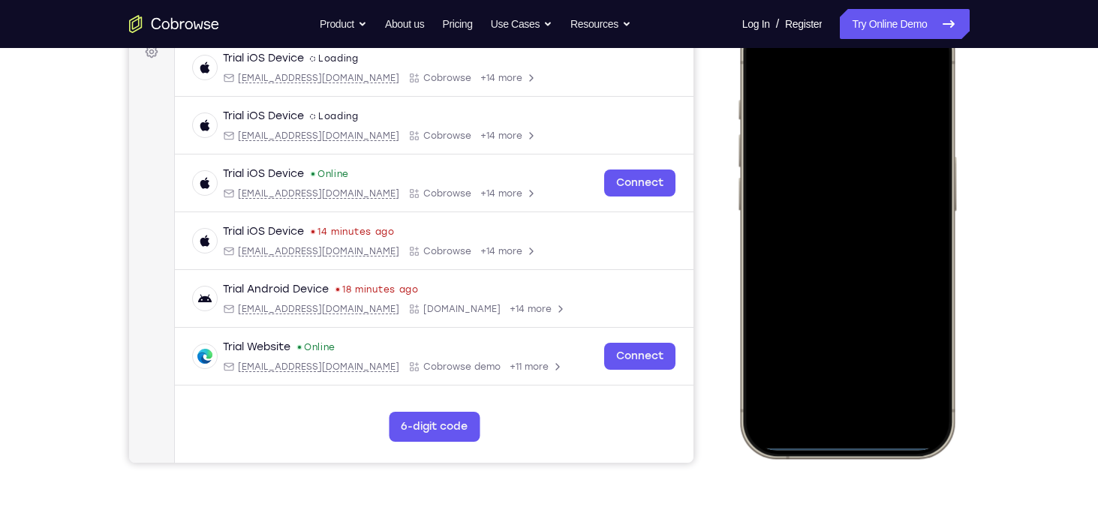
scroll to position [241, 0]
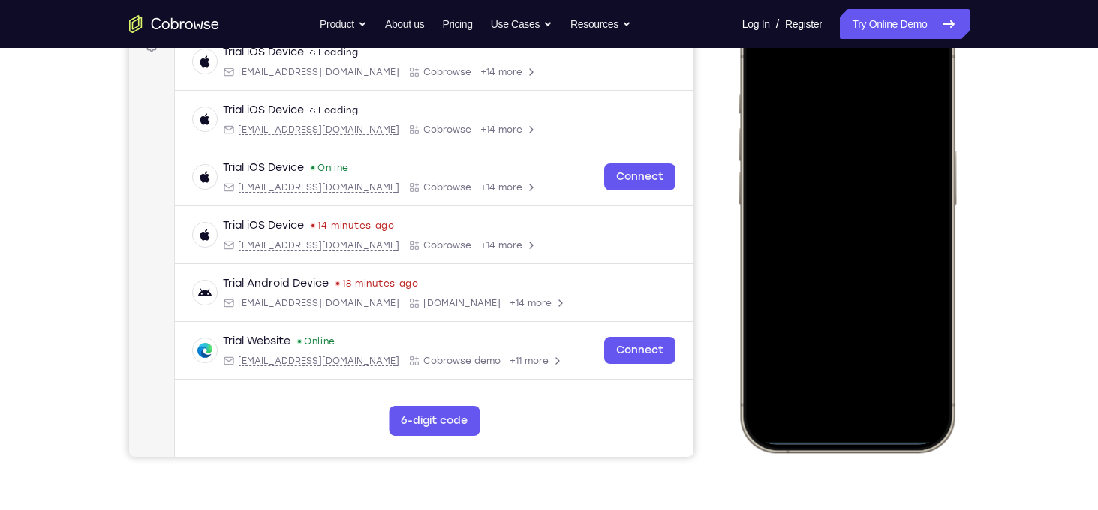
click at [835, 408] on div at bounding box center [845, 230] width 197 height 429
click at [852, 393] on div at bounding box center [845, 230] width 197 height 429
drag, startPoint x: 874, startPoint y: 239, endPoint x: 892, endPoint y: 33, distance: 206.5
click at [892, 33] on div at bounding box center [845, 230] width 197 height 429
click at [866, 252] on div at bounding box center [845, 230] width 197 height 429
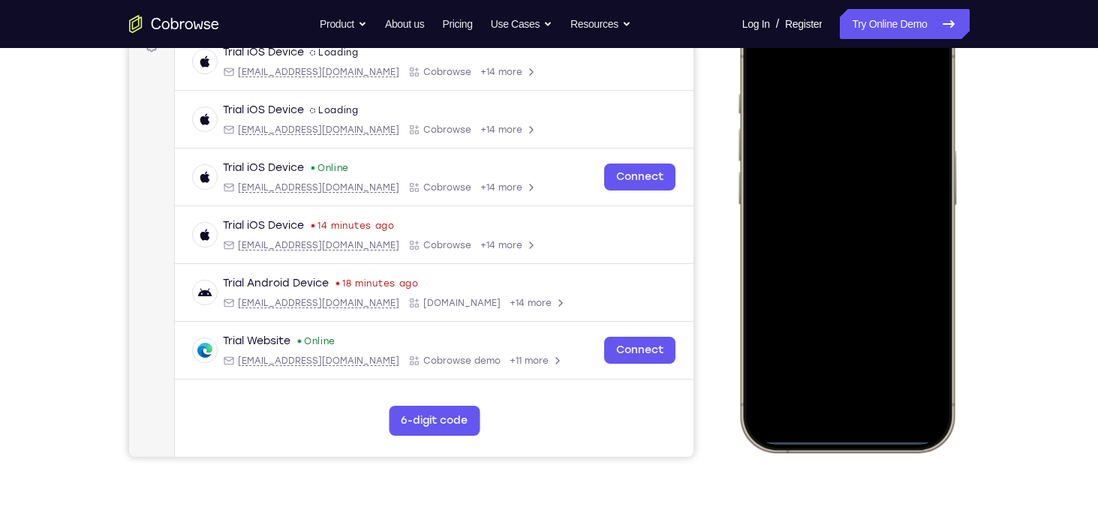
click at [817, 212] on div at bounding box center [845, 230] width 197 height 429
click at [829, 339] on div at bounding box center [845, 230] width 197 height 429
click at [830, 259] on div at bounding box center [845, 230] width 197 height 429
click at [847, 173] on div at bounding box center [845, 230] width 197 height 429
click at [838, 201] on div at bounding box center [845, 230] width 197 height 429
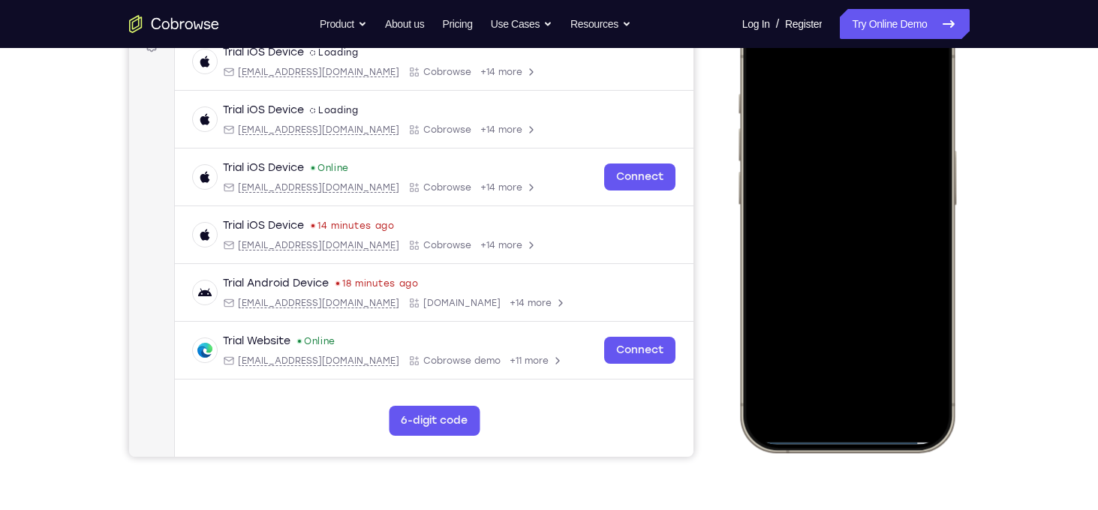
click at [841, 232] on div at bounding box center [845, 230] width 197 height 429
click at [879, 302] on div at bounding box center [845, 230] width 197 height 429
click at [891, 363] on div at bounding box center [845, 230] width 197 height 429
click at [855, 178] on div at bounding box center [845, 230] width 197 height 429
click at [837, 362] on div at bounding box center [845, 230] width 197 height 429
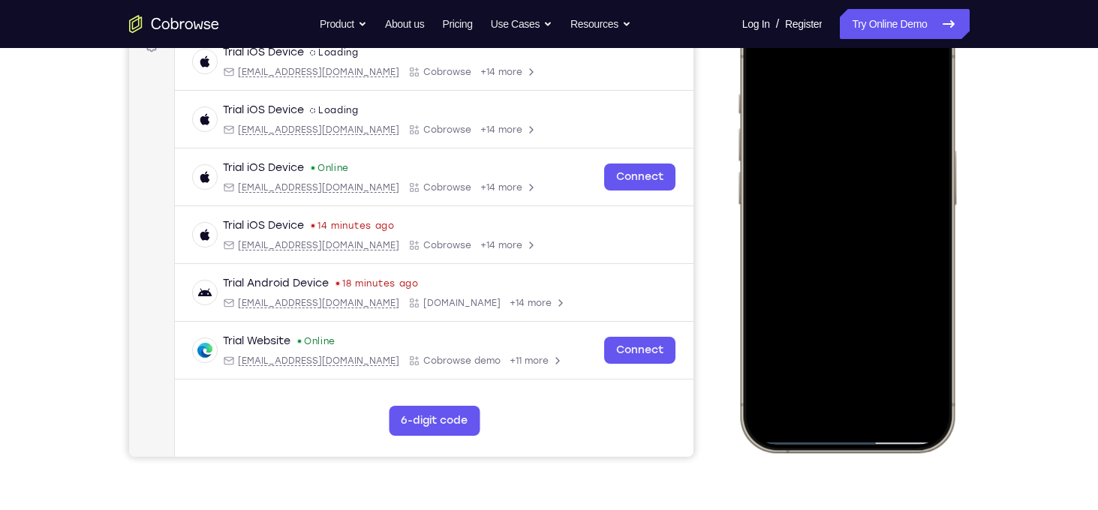
click at [835, 359] on div at bounding box center [845, 230] width 197 height 429
click at [919, 359] on div at bounding box center [845, 230] width 197 height 429
click at [846, 361] on div at bounding box center [845, 230] width 197 height 429
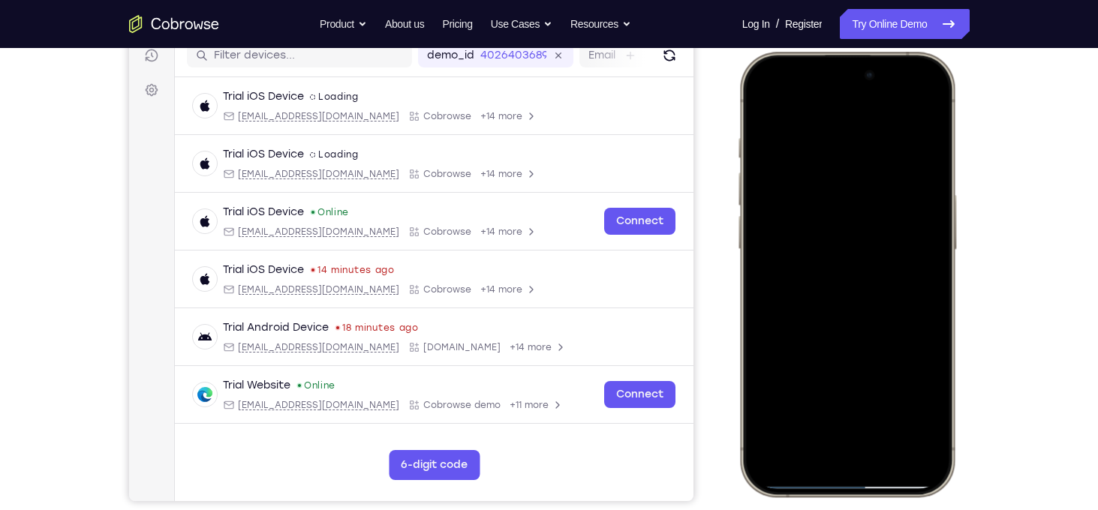
scroll to position [195, 0]
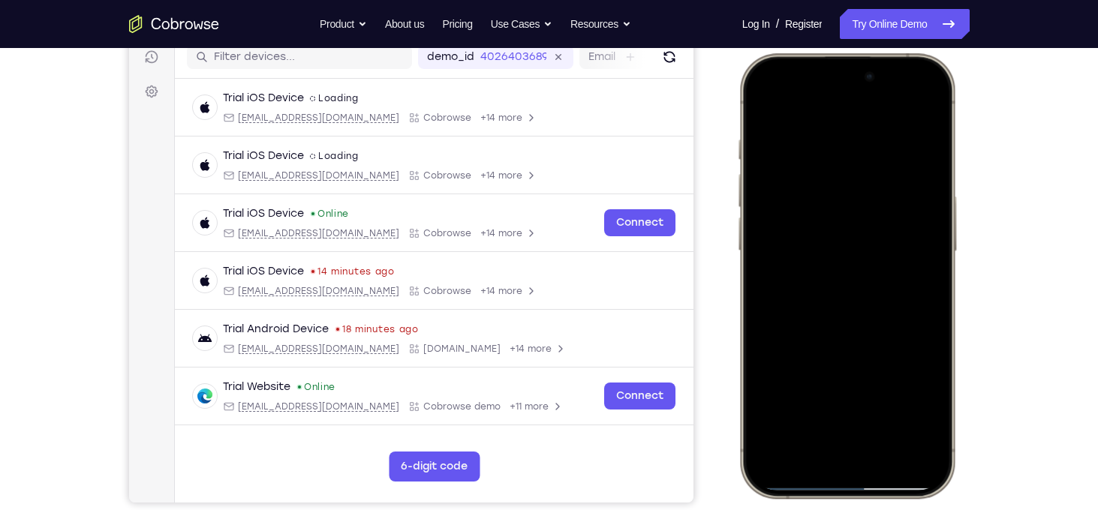
click at [759, 110] on div at bounding box center [845, 276] width 197 height 429
drag, startPoint x: 883, startPoint y: 394, endPoint x: 894, endPoint y: 248, distance: 146.7
click at [894, 248] on div at bounding box center [845, 276] width 197 height 429
drag, startPoint x: 874, startPoint y: 386, endPoint x: 863, endPoint y: 211, distance: 175.2
click at [863, 211] on div at bounding box center [845, 276] width 197 height 429
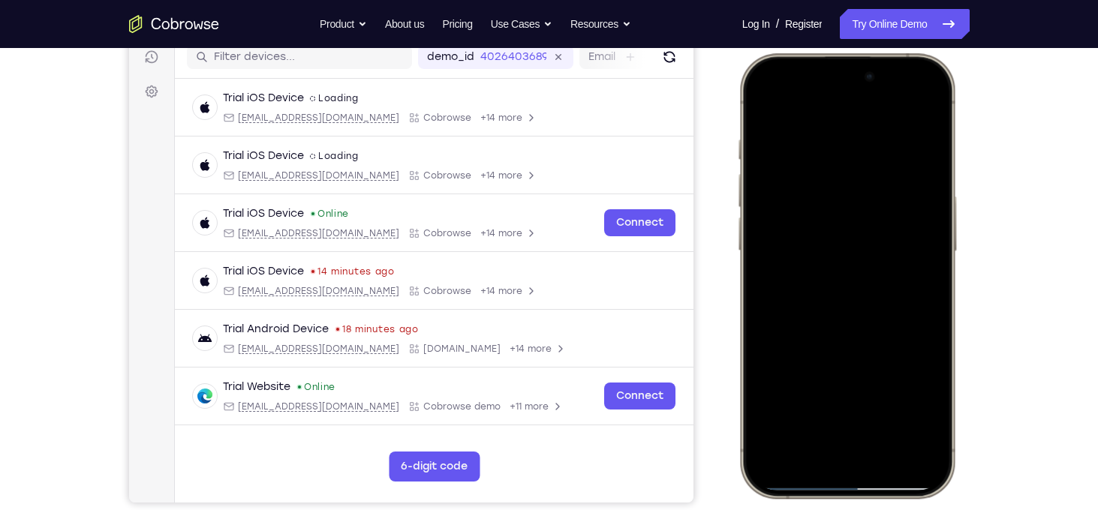
drag, startPoint x: 853, startPoint y: 387, endPoint x: 883, endPoint y: 266, distance: 124.5
click at [883, 266] on div at bounding box center [845, 276] width 197 height 429
drag, startPoint x: 873, startPoint y: 398, endPoint x: 871, endPoint y: 175, distance: 222.9
click at [871, 175] on div at bounding box center [845, 276] width 197 height 429
drag, startPoint x: 859, startPoint y: 391, endPoint x: 905, endPoint y: 218, distance: 179.5
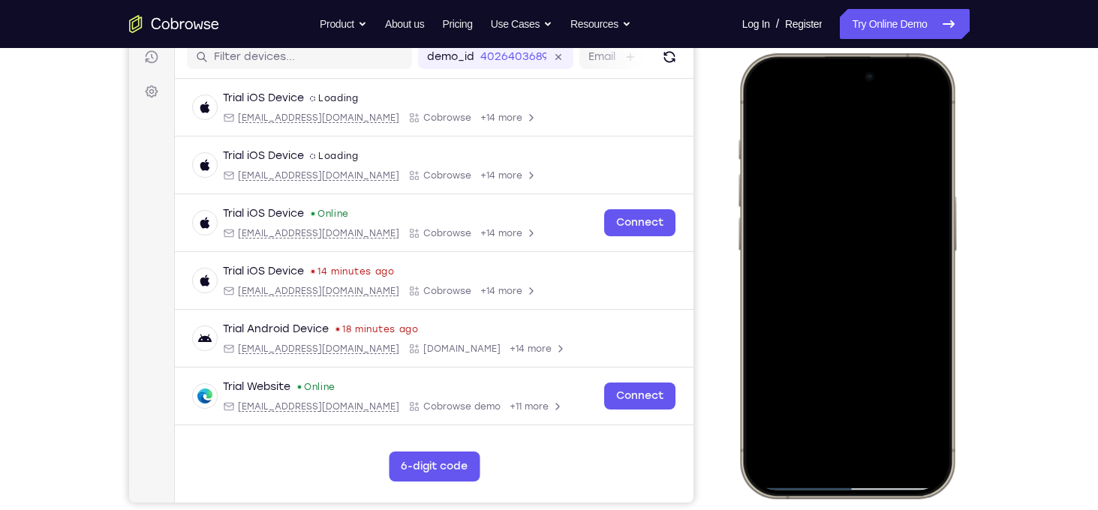
click at [905, 218] on div at bounding box center [845, 276] width 197 height 429
drag, startPoint x: 862, startPoint y: 394, endPoint x: 907, endPoint y: 459, distance: 78.3
click at [907, 459] on div at bounding box center [845, 276] width 197 height 429
drag, startPoint x: 885, startPoint y: 244, endPoint x: 846, endPoint y: 459, distance: 218.2
click at [846, 459] on div at bounding box center [845, 276] width 197 height 429
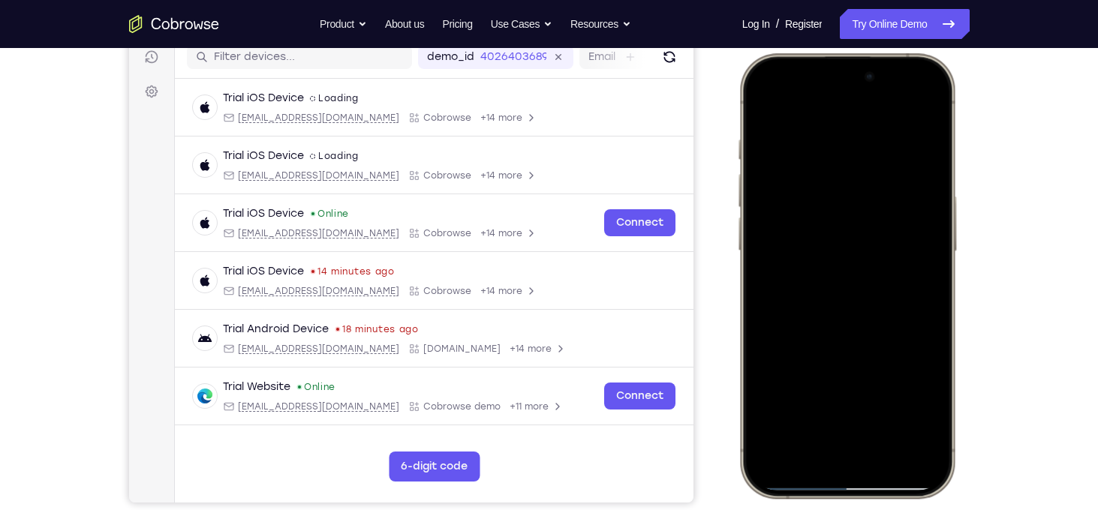
drag, startPoint x: 866, startPoint y: 251, endPoint x: 865, endPoint y: 459, distance: 207.9
click at [865, 459] on div at bounding box center [845, 276] width 197 height 429
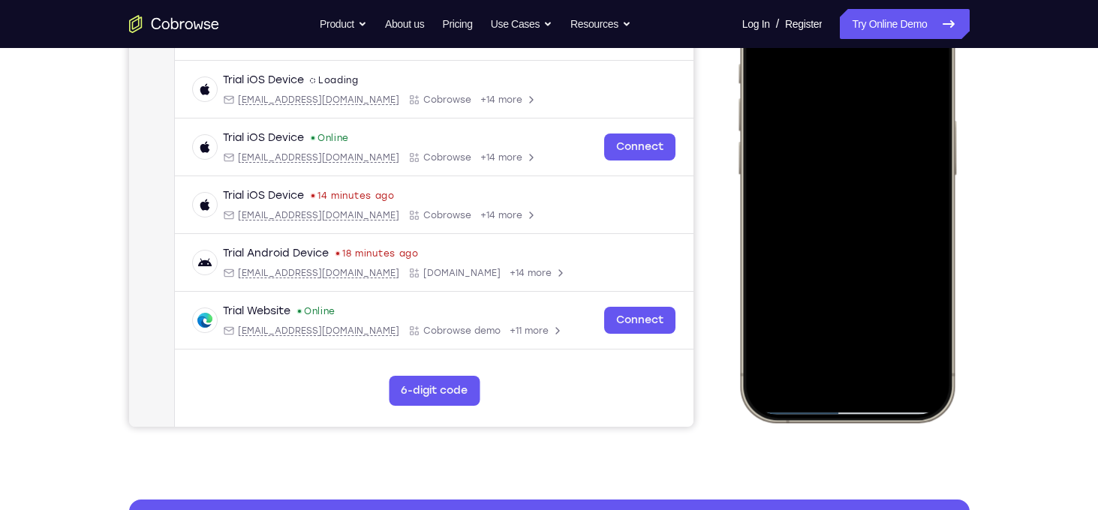
scroll to position [227, 0]
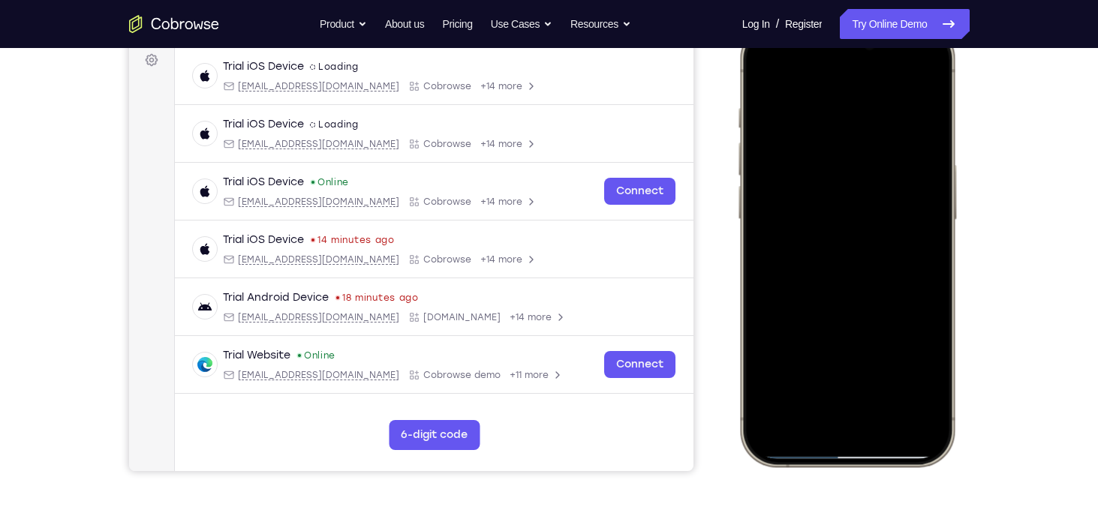
click at [894, 197] on div at bounding box center [845, 244] width 197 height 429
click at [811, 239] on span "Start demo" at bounding box center [846, 244] width 71 height 14
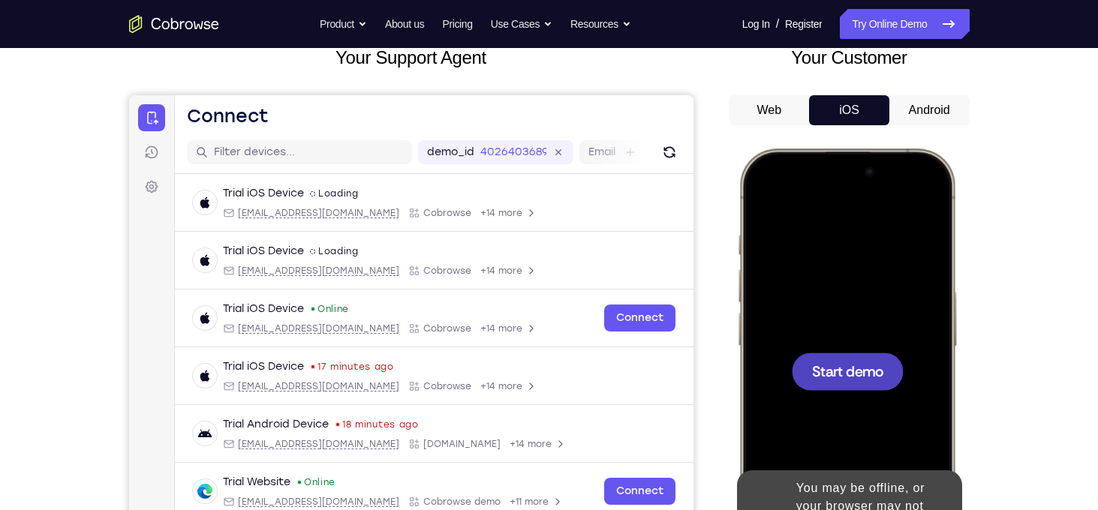
scroll to position [101, 0]
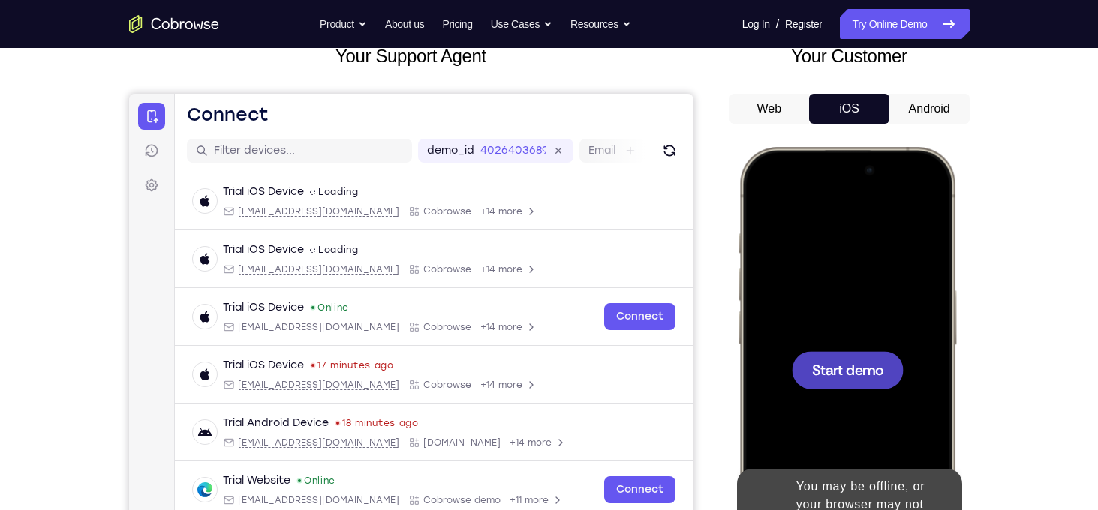
click at [859, 351] on div at bounding box center [847, 370] width 112 height 38
click at [874, 374] on span "Start demo" at bounding box center [846, 369] width 71 height 14
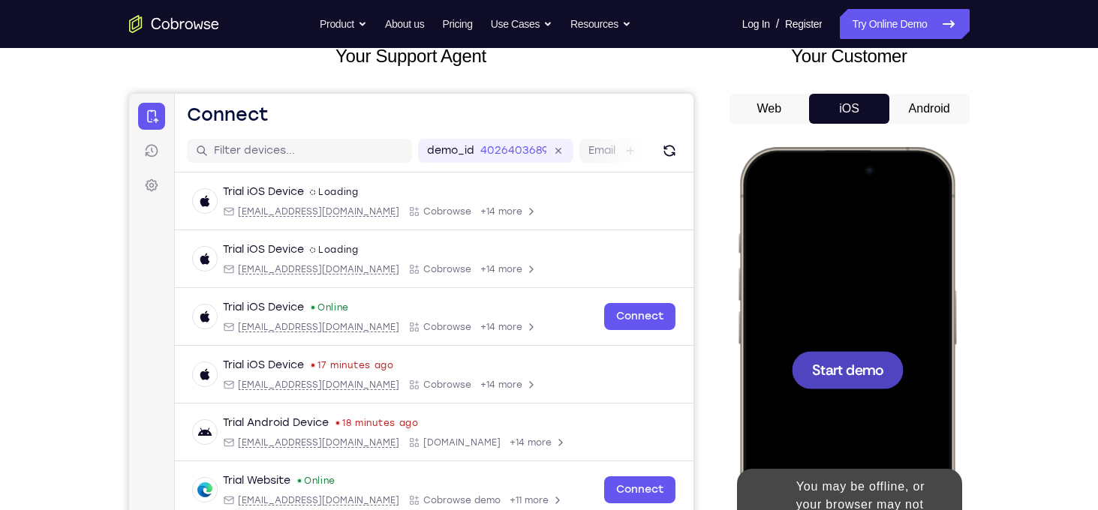
click at [874, 374] on span "Start demo" at bounding box center [846, 369] width 71 height 14
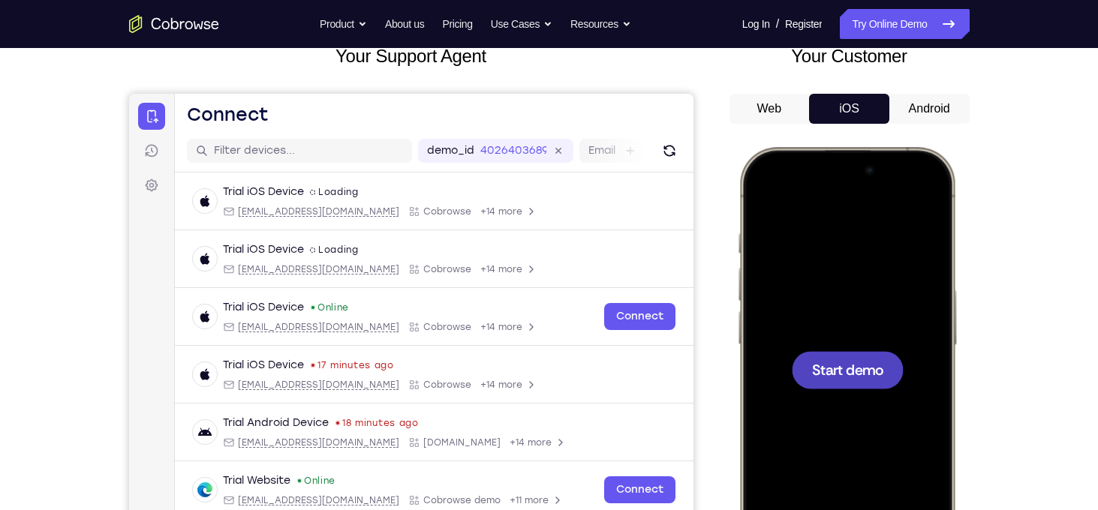
click at [860, 374] on span "Start demo" at bounding box center [846, 369] width 71 height 14
drag, startPoint x: 918, startPoint y: 120, endPoint x: 130, endPoint y: 122, distance: 788.0
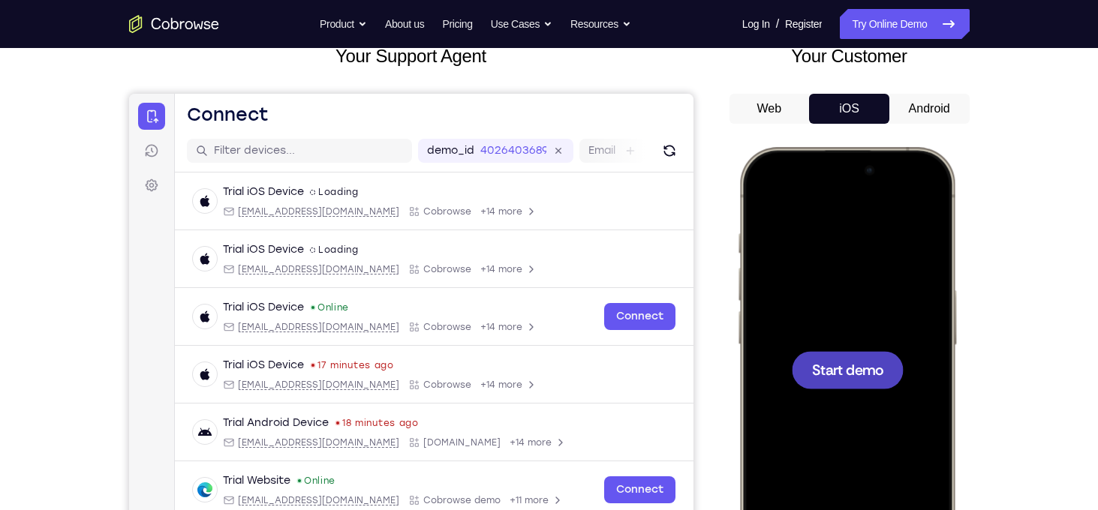
click at [918, 120] on button "Android" at bounding box center [929, 109] width 80 height 30
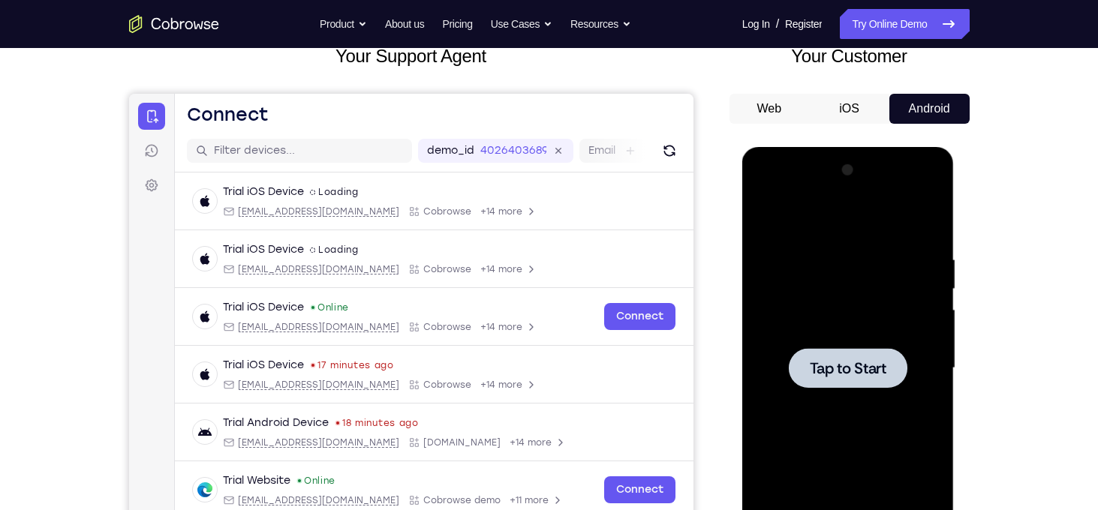
click at [853, 353] on div at bounding box center [848, 368] width 119 height 40
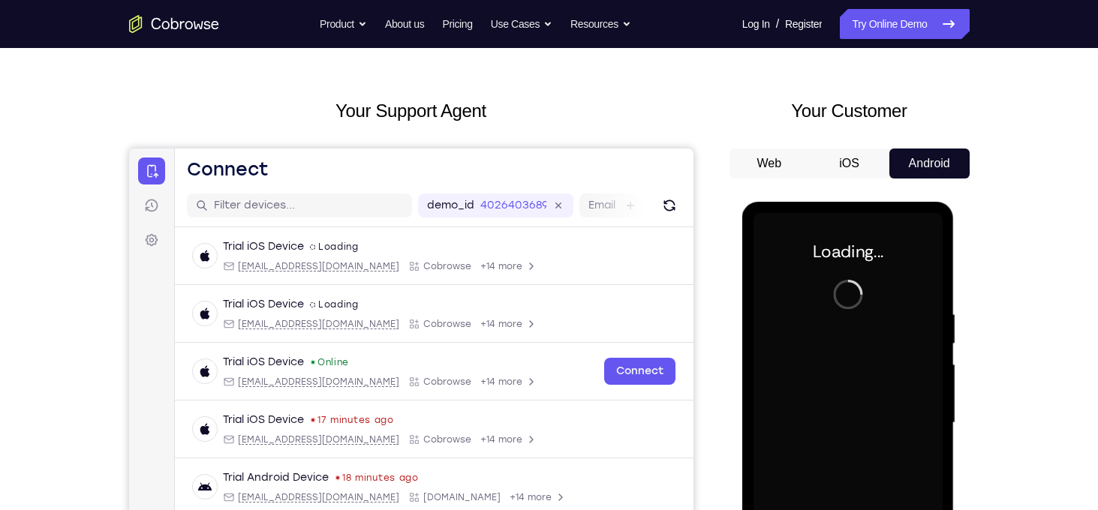
scroll to position [45, 0]
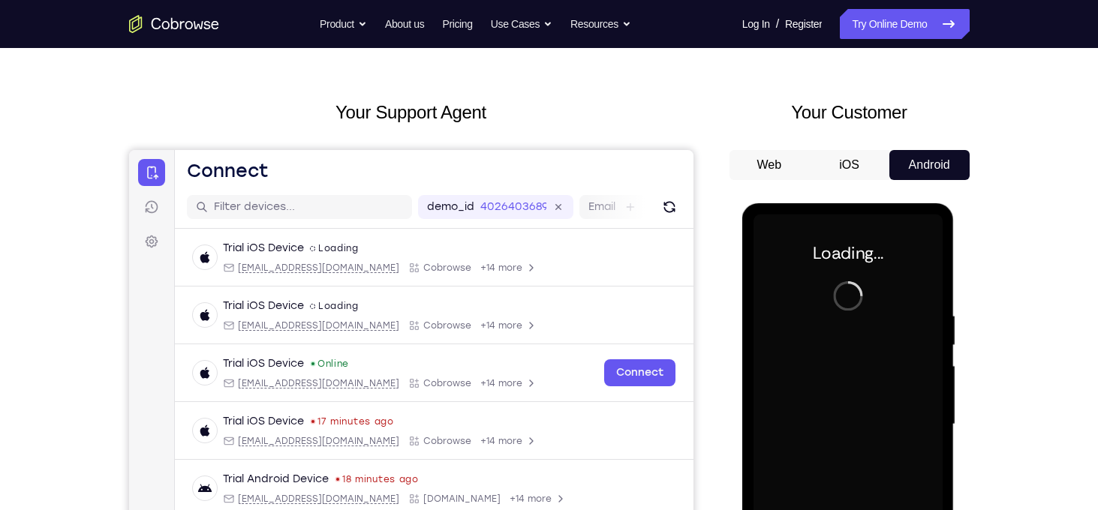
click at [850, 173] on button "iOS" at bounding box center [849, 165] width 80 height 30
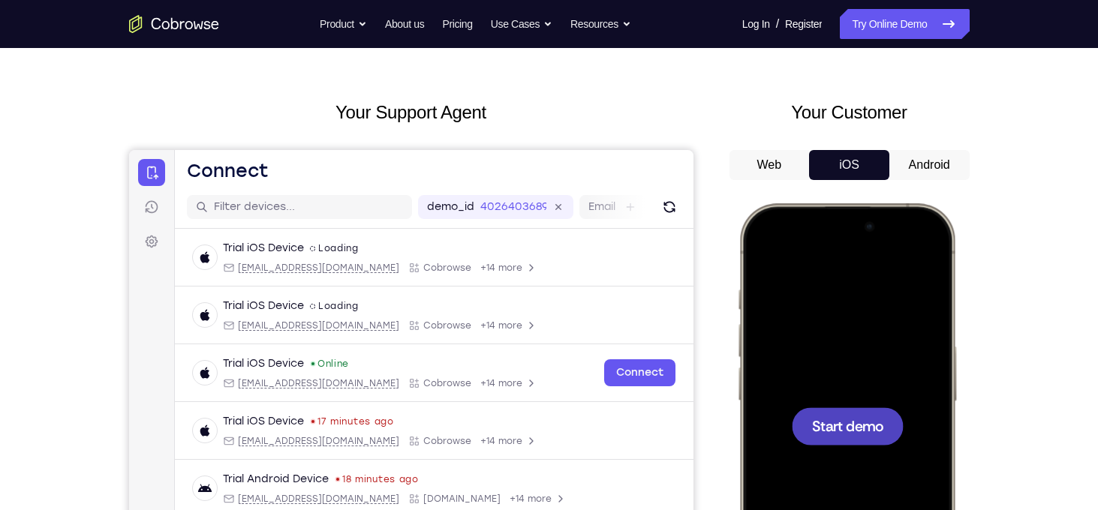
scroll to position [108, 0]
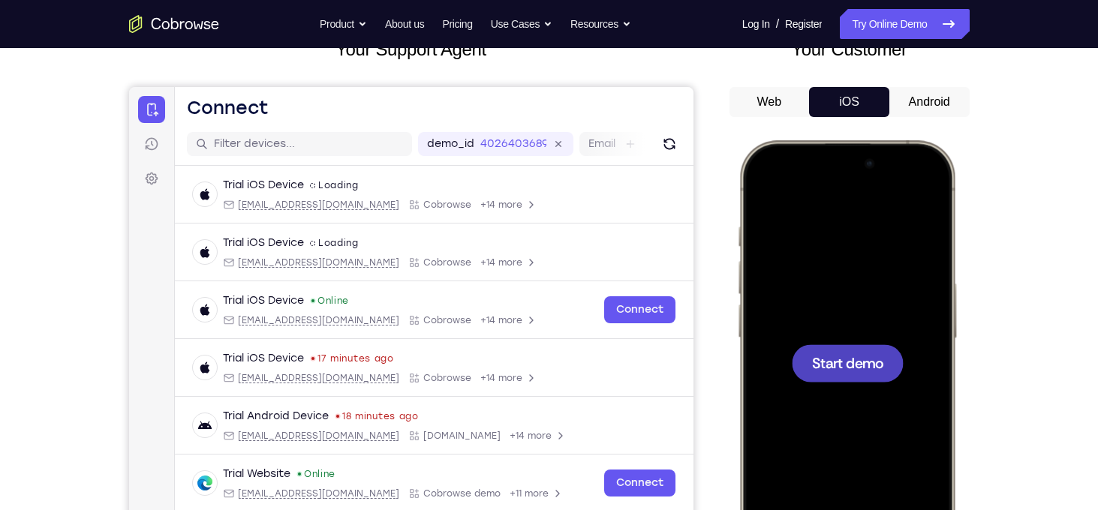
click at [855, 374] on div at bounding box center [847, 363] width 112 height 38
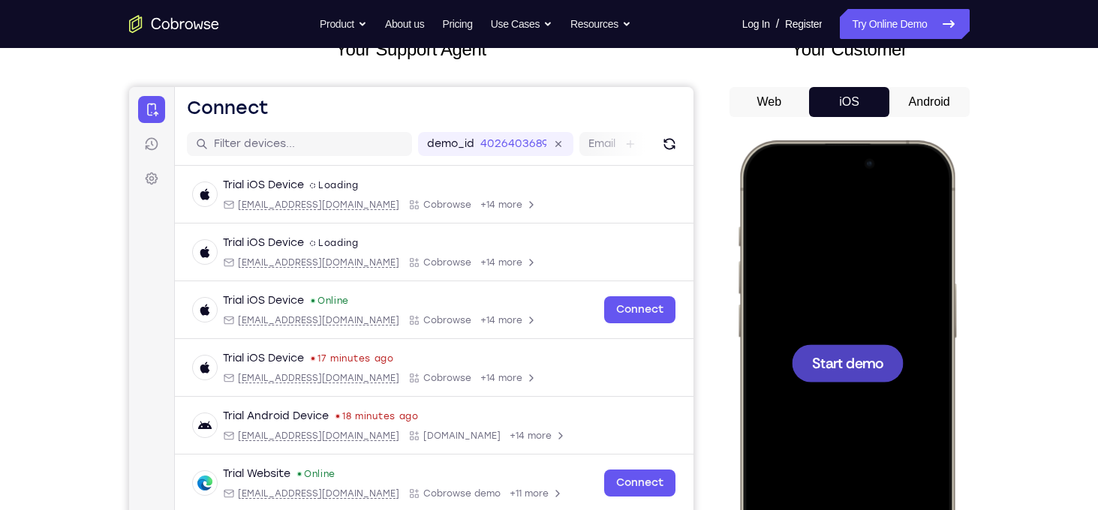
click at [855, 374] on div at bounding box center [847, 363] width 112 height 38
drag, startPoint x: 1043, startPoint y: 8, endPoint x: 747, endPoint y: 122, distance: 317.4
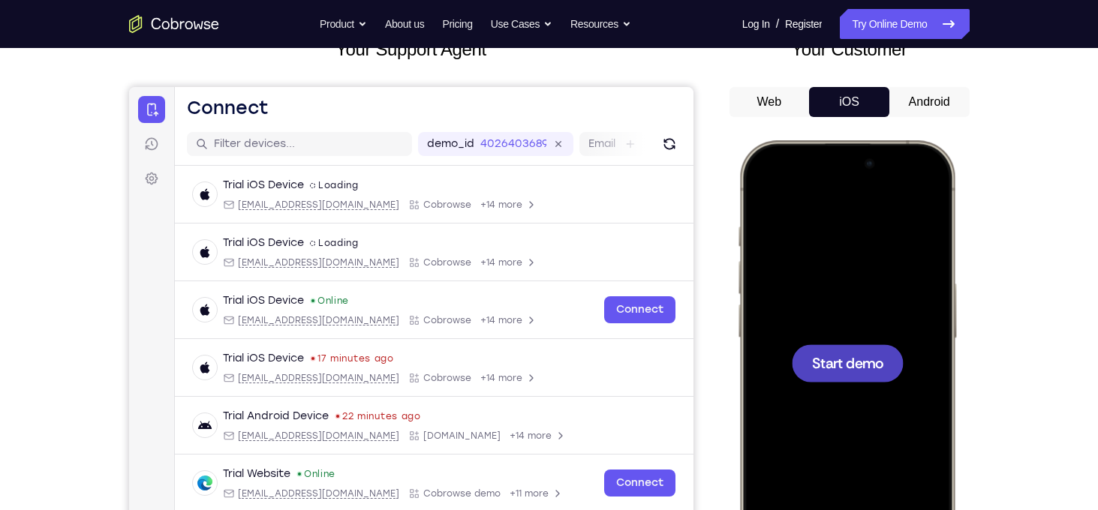
click at [747, 122] on div "Web iOS Android" at bounding box center [849, 339] width 240 height 504
click at [852, 356] on span "Start demo" at bounding box center [846, 363] width 71 height 14
click at [910, 113] on button "Android" at bounding box center [929, 102] width 80 height 30
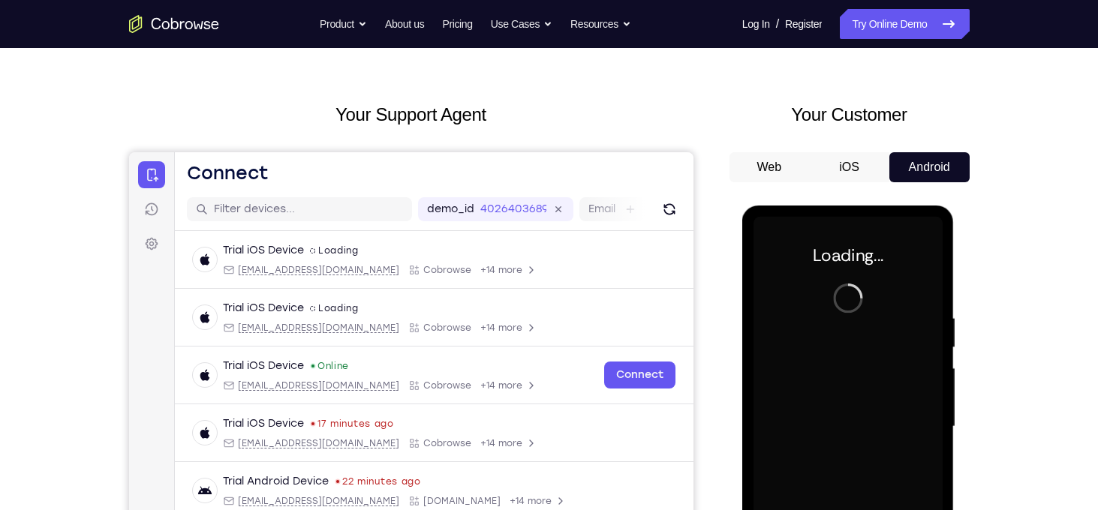
scroll to position [0, 0]
